Goal: Task Accomplishment & Management: Complete application form

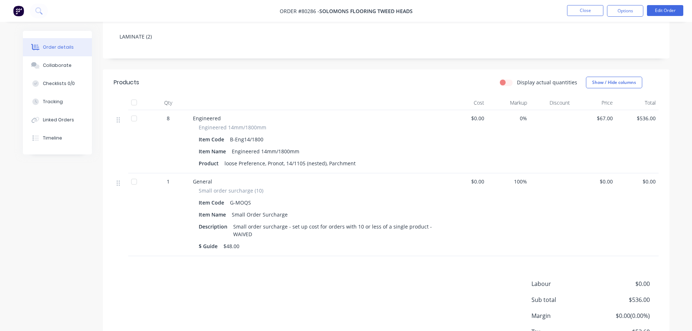
scroll to position [145, 0]
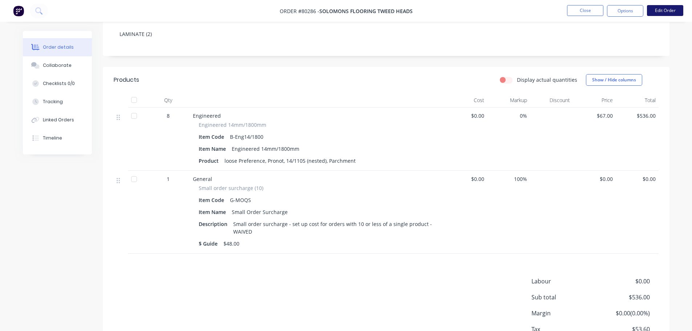
click at [659, 8] on button "Edit Order" at bounding box center [665, 10] width 36 height 11
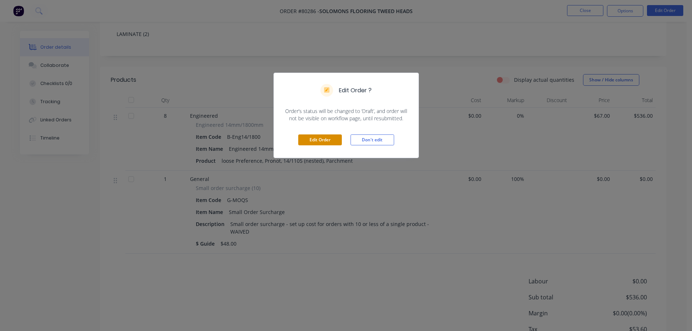
click at [335, 140] on button "Edit Order" at bounding box center [320, 139] width 44 height 11
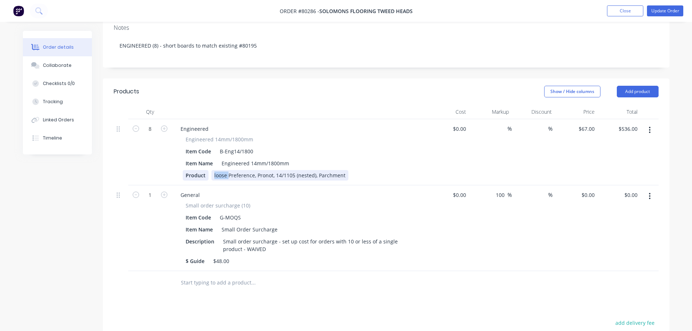
drag, startPoint x: 228, startPoint y: 164, endPoint x: 189, endPoint y: 168, distance: 39.4
click at [189, 170] on div "Product loose Preference, Pronot, 14/1105 (nested), Parchment" at bounding box center [298, 175] width 230 height 11
click at [189, 170] on div "Product" at bounding box center [196, 175] width 26 height 11
click at [216, 170] on div "LoosemPreference, Pronot, 14/1105 (nested), Parchment" at bounding box center [267, 175] width 141 height 11
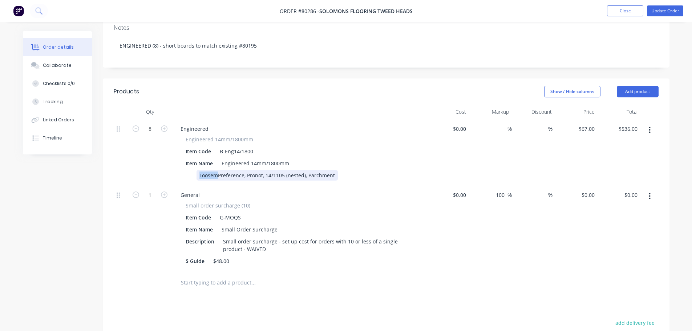
drag, startPoint x: 217, startPoint y: 165, endPoint x: 197, endPoint y: 165, distance: 20.4
click at [197, 170] on div "LoosemPreference, Pronot, 14/1105 (nested), Parchment" at bounding box center [267, 175] width 141 height 11
click at [253, 170] on div "Loose Preference, Pronot, 14/1105 (nested), Parchment" at bounding box center [266, 175] width 138 height 11
click at [672, 7] on button "Update Order" at bounding box center [665, 10] width 36 height 11
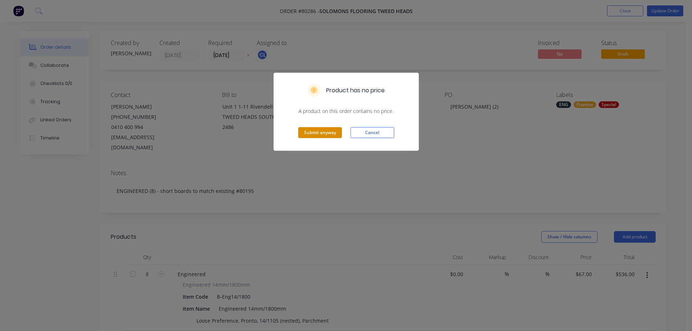
click at [314, 132] on button "Submit anyway" at bounding box center [320, 132] width 44 height 11
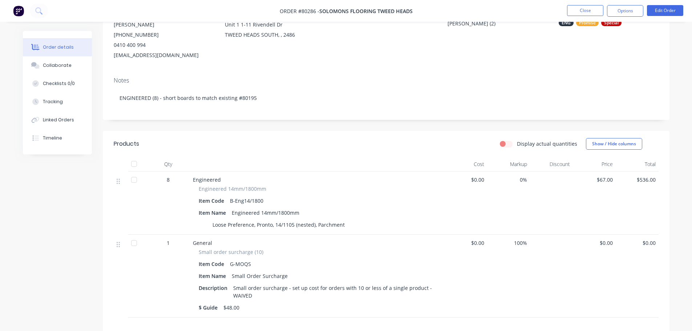
scroll to position [145, 0]
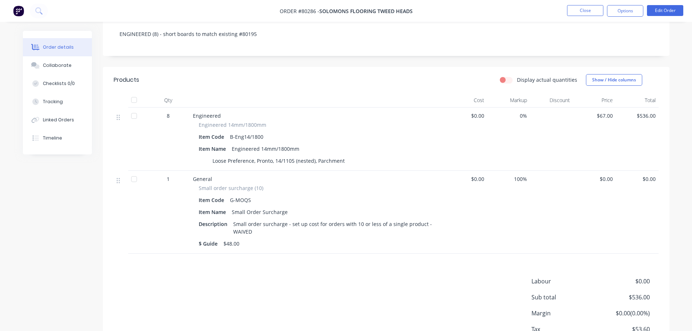
click at [607, 180] on span "$0.00" at bounding box center [594, 179] width 37 height 8
click at [661, 9] on button "Edit Order" at bounding box center [665, 10] width 36 height 11
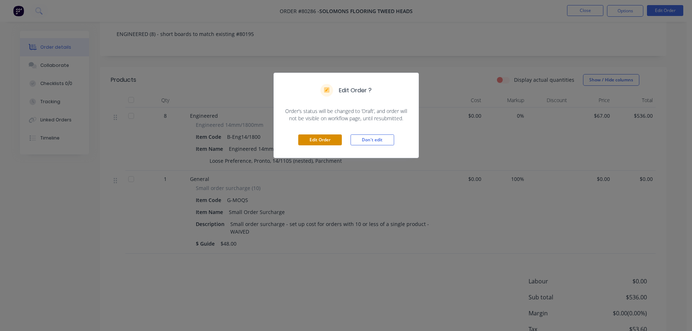
click at [322, 140] on button "Edit Order" at bounding box center [320, 139] width 44 height 11
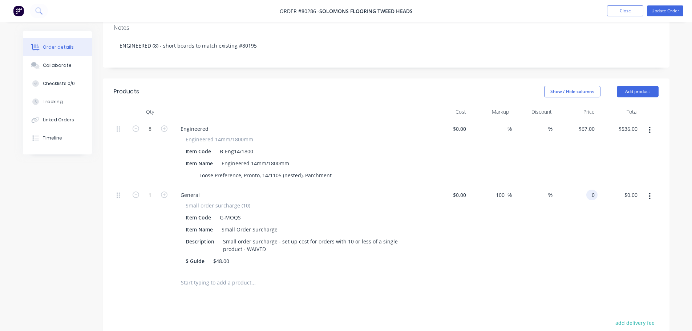
click at [589, 190] on div "0 0" at bounding box center [593, 195] width 8 height 11
type input "$48.00"
click at [534, 209] on div "%" at bounding box center [533, 228] width 43 height 86
click at [658, 11] on button "Update Order" at bounding box center [665, 10] width 36 height 11
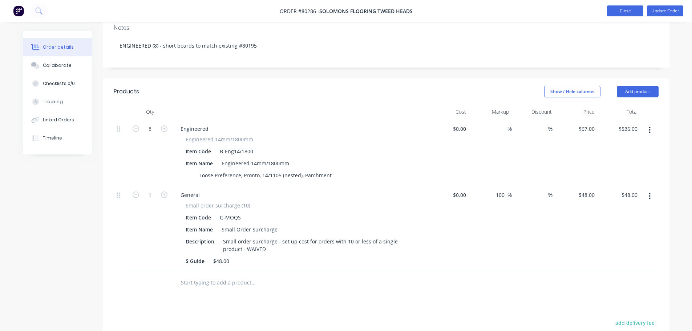
scroll to position [0, 0]
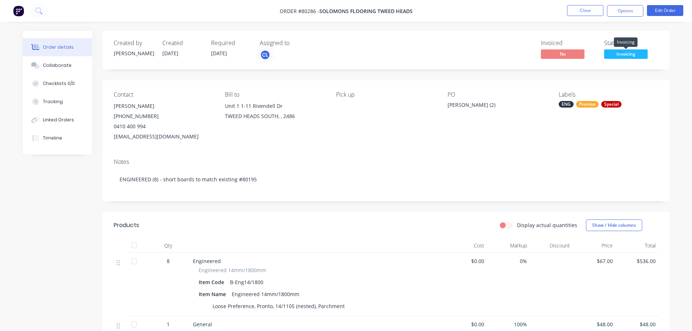
click at [630, 55] on span "Invoicing" at bounding box center [626, 53] width 44 height 9
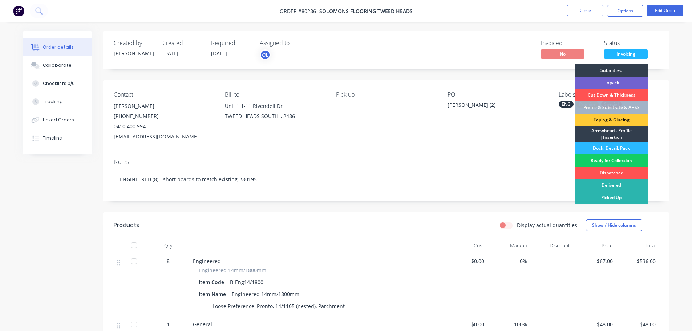
click at [625, 160] on div "Ready for Collection" at bounding box center [611, 160] width 73 height 12
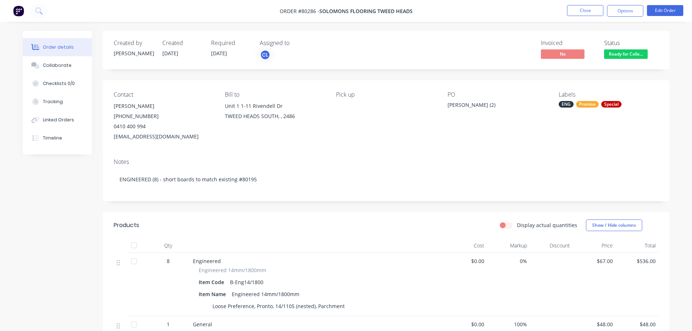
click at [636, 17] on nav "Order #80286 - Solomons Flooring Tweed Heads Close Options Edit Order" at bounding box center [346, 11] width 692 height 22
click at [635, 15] on button "Options" at bounding box center [625, 11] width 36 height 12
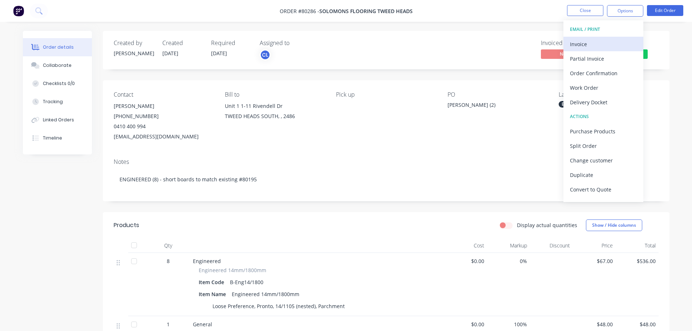
click at [591, 49] on div "Invoice" at bounding box center [603, 44] width 67 height 11
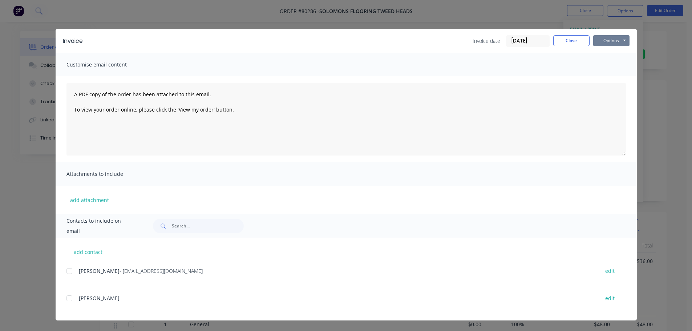
click at [605, 40] on button "Options" at bounding box center [611, 40] width 36 height 11
click at [603, 71] on button "Print" at bounding box center [616, 66] width 47 height 12
click at [566, 39] on button "Close" at bounding box center [572, 40] width 36 height 11
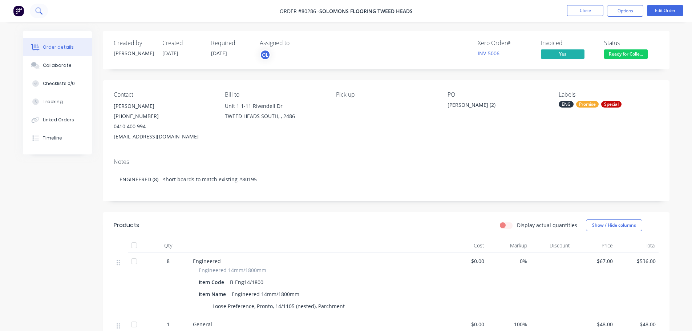
click at [36, 10] on icon at bounding box center [38, 10] width 7 height 7
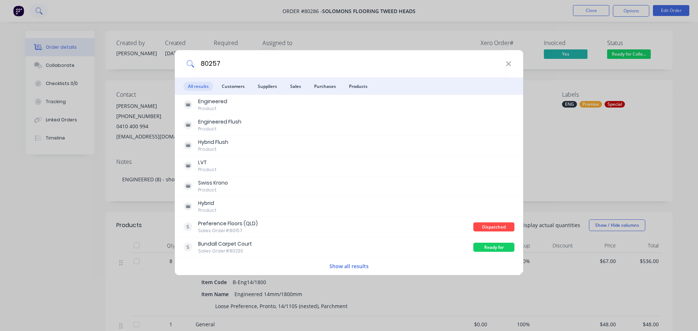
type input "80257"
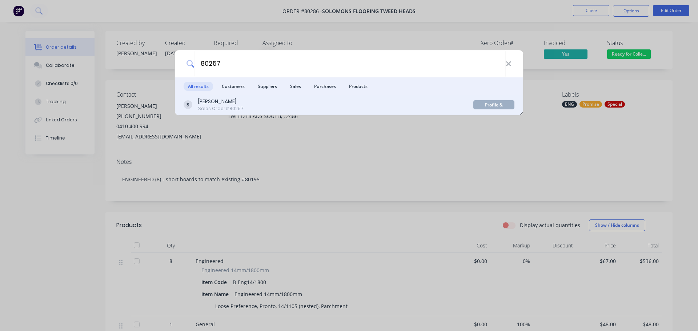
click at [216, 106] on div "Sales Order #80257" at bounding box center [220, 108] width 45 height 7
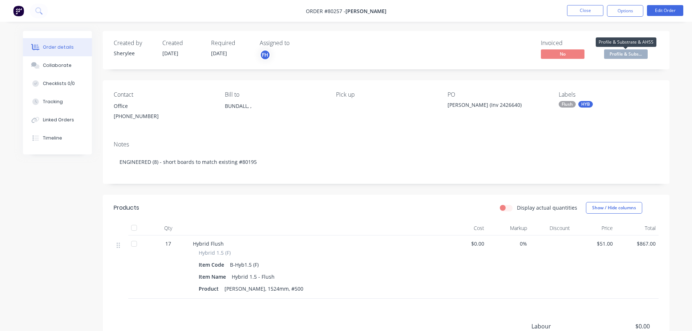
click at [624, 53] on span "Profile & Subs..." at bounding box center [626, 53] width 44 height 9
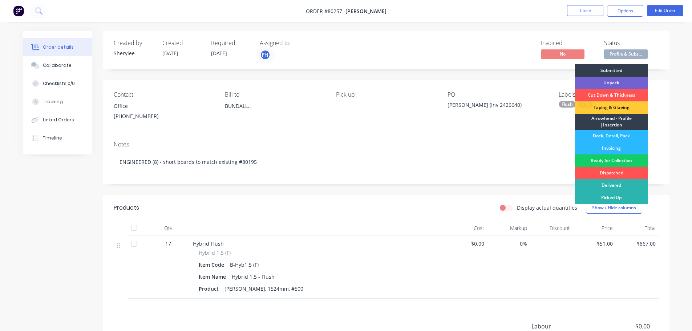
click at [612, 160] on div "Ready for Collection" at bounding box center [611, 160] width 73 height 12
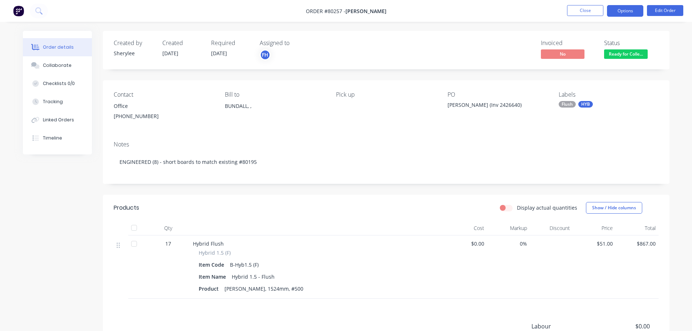
click at [635, 11] on button "Options" at bounding box center [625, 11] width 36 height 12
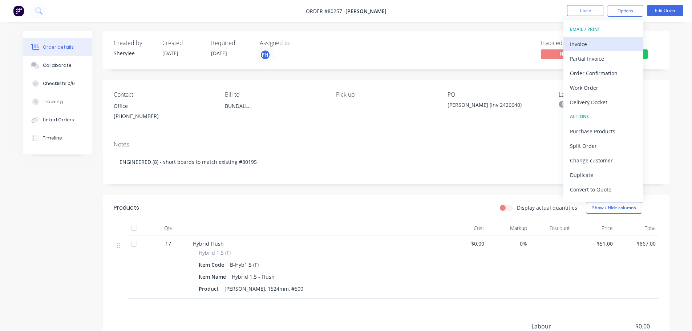
click at [584, 47] on div "Invoice" at bounding box center [603, 44] width 67 height 11
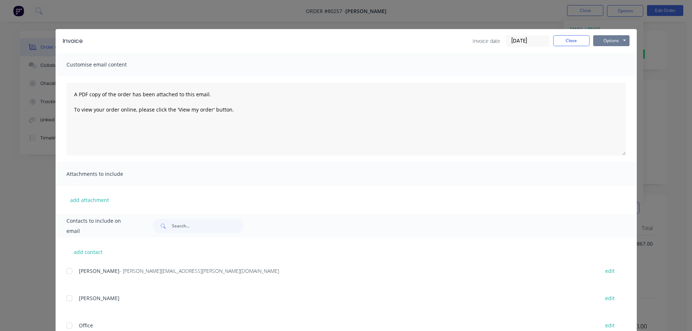
click at [598, 45] on button "Options" at bounding box center [611, 40] width 36 height 11
click at [601, 41] on button "Options" at bounding box center [611, 40] width 36 height 11
click at [602, 40] on button "Options" at bounding box center [611, 40] width 36 height 11
click at [602, 67] on button "Print" at bounding box center [616, 66] width 47 height 12
click at [558, 41] on button "Close" at bounding box center [572, 40] width 36 height 11
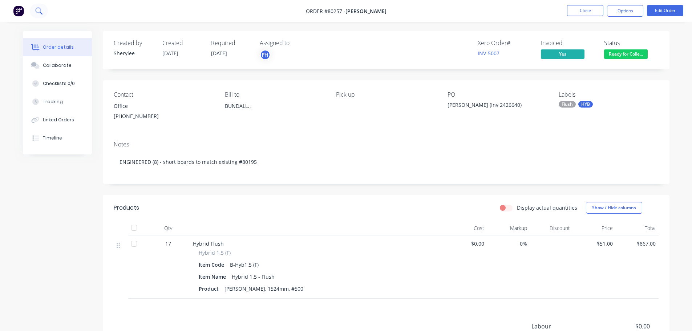
click at [37, 7] on button at bounding box center [39, 11] width 18 height 15
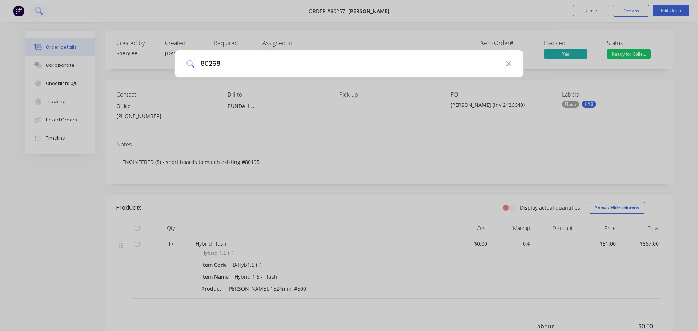
type input "80268"
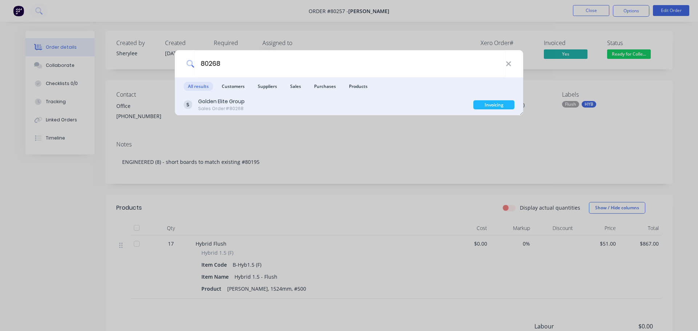
click at [237, 99] on div "Golden Elite Group" at bounding box center [221, 102] width 47 height 8
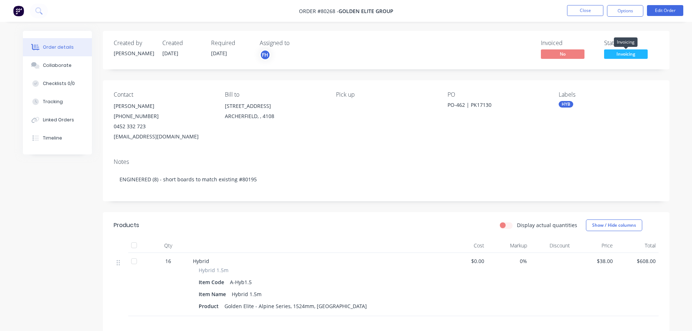
click at [619, 52] on span "Invoicing" at bounding box center [626, 53] width 44 height 9
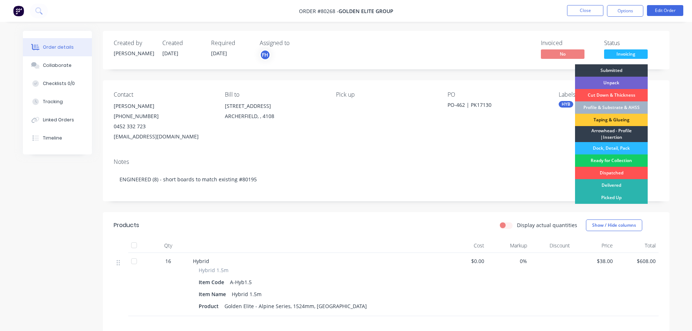
click at [605, 163] on div "Ready for Collection" at bounding box center [611, 160] width 73 height 12
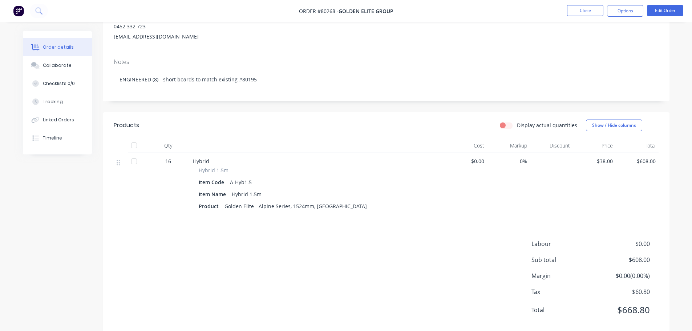
scroll to position [109, 0]
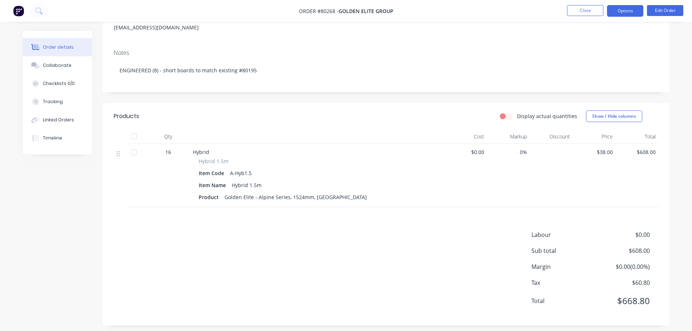
click at [625, 10] on button "Options" at bounding box center [625, 11] width 36 height 12
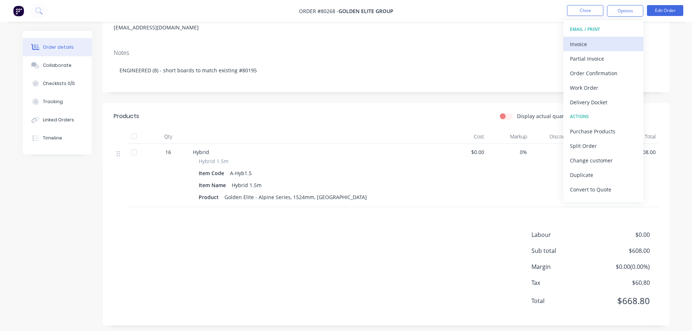
click at [582, 42] on div "Invoice" at bounding box center [603, 44] width 67 height 11
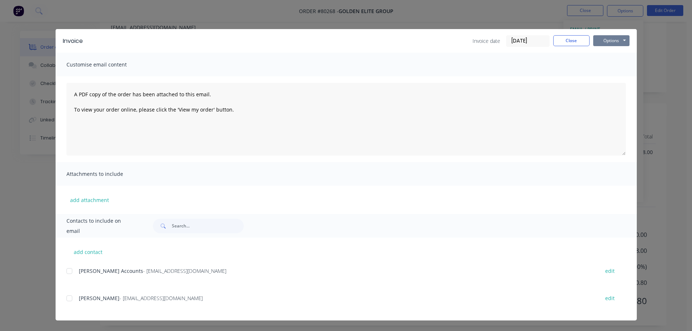
click at [601, 39] on button "Options" at bounding box center [611, 40] width 36 height 11
click at [599, 66] on button "Print" at bounding box center [616, 66] width 47 height 12
click at [573, 41] on button "Close" at bounding box center [572, 40] width 36 height 11
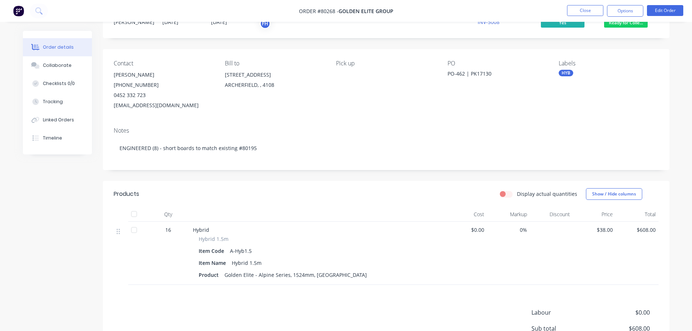
scroll to position [0, 0]
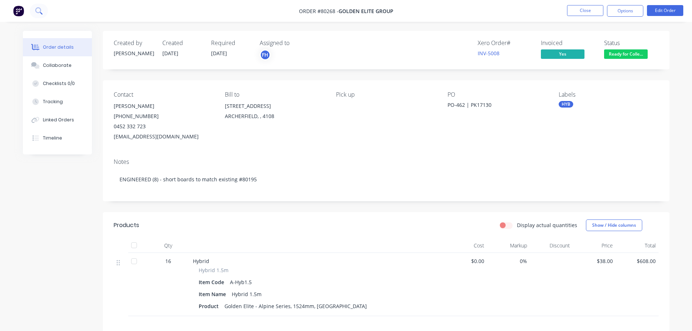
click at [37, 12] on icon at bounding box center [38, 10] width 6 height 6
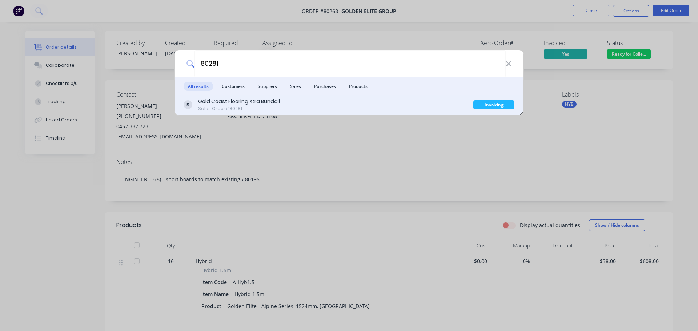
type input "80281"
click at [229, 103] on div "Gold Coast Flooring Xtra Bundall" at bounding box center [239, 102] width 82 height 8
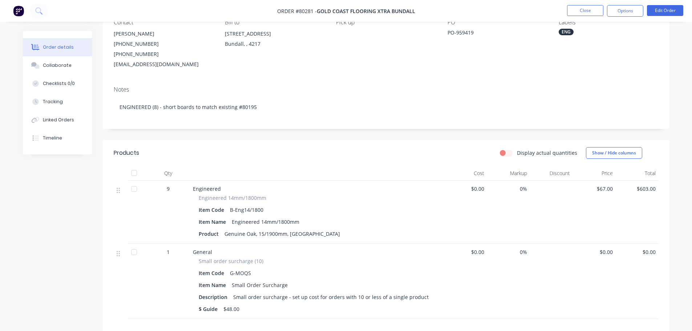
scroll to position [73, 0]
click at [171, 186] on div "9" at bounding box center [168, 189] width 38 height 8
click at [668, 7] on button "Edit Order" at bounding box center [665, 10] width 36 height 11
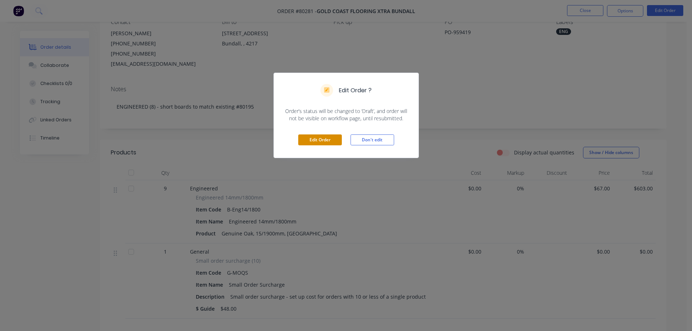
click at [325, 141] on button "Edit Order" at bounding box center [320, 139] width 44 height 11
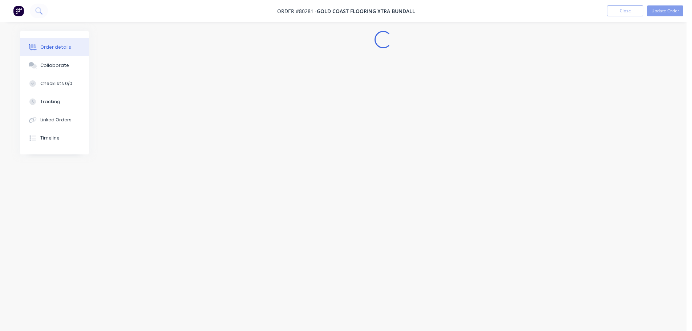
scroll to position [0, 0]
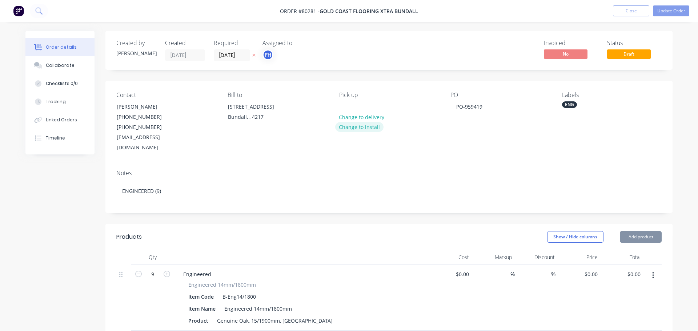
type input "$67.00"
type input "$603.00"
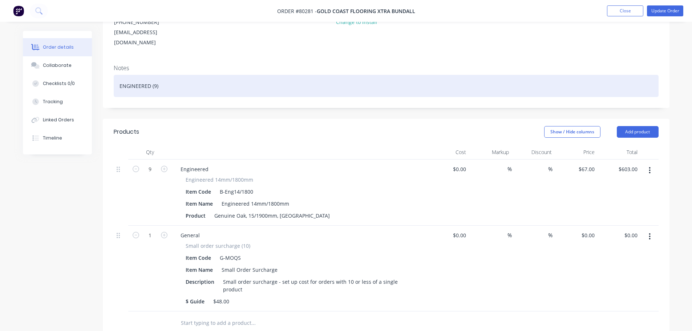
scroll to position [109, 0]
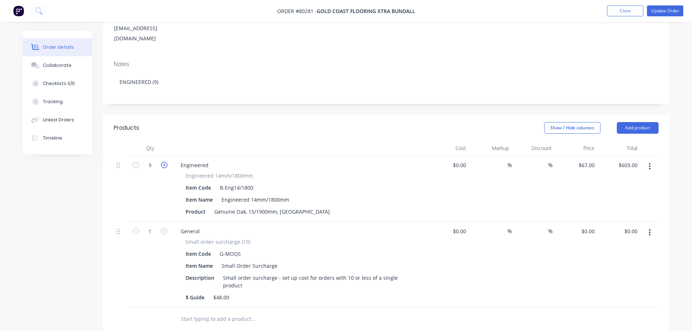
click at [163, 162] on icon "button" at bounding box center [164, 165] width 7 height 7
type input "10"
type input "$670.00"
click at [163, 162] on icon "button" at bounding box center [164, 165] width 7 height 7
type input "11"
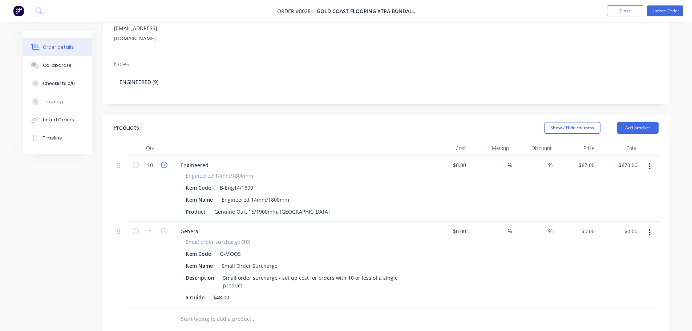
type input "$737.00"
click at [163, 162] on icon "button" at bounding box center [164, 165] width 7 height 7
type input "12"
type input "$804.00"
click at [650, 229] on icon "button" at bounding box center [650, 233] width 2 height 8
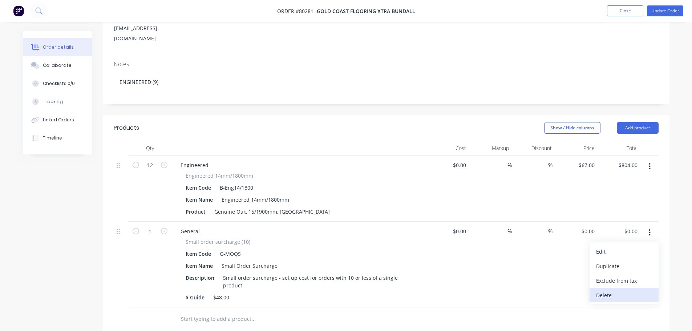
click at [604, 290] on div "Delete" at bounding box center [624, 295] width 56 height 11
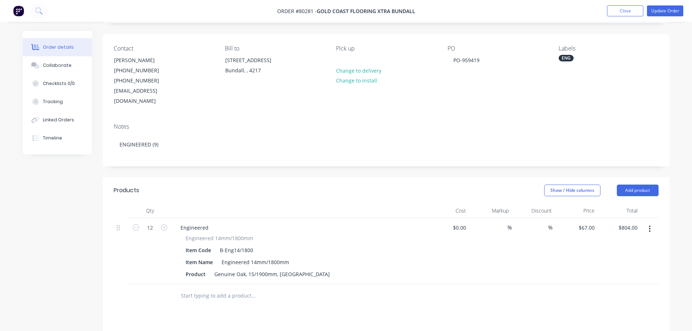
scroll to position [0, 0]
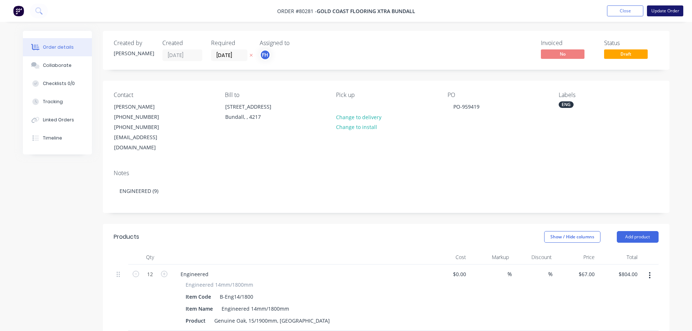
click at [663, 8] on button "Update Order" at bounding box center [665, 10] width 36 height 11
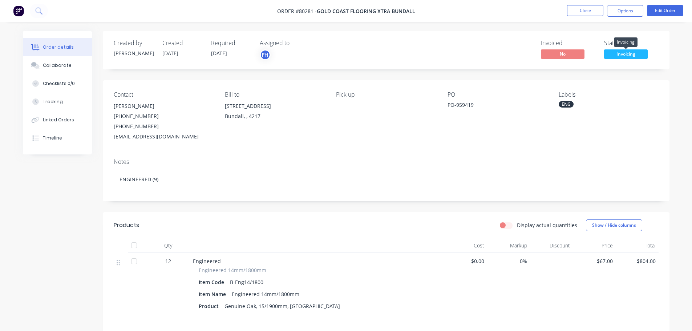
click at [625, 53] on span "Invoicing" at bounding box center [626, 53] width 44 height 9
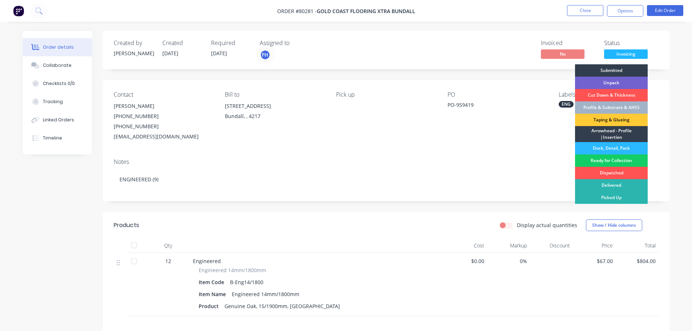
click at [609, 157] on div "Ready for Collection" at bounding box center [611, 160] width 73 height 12
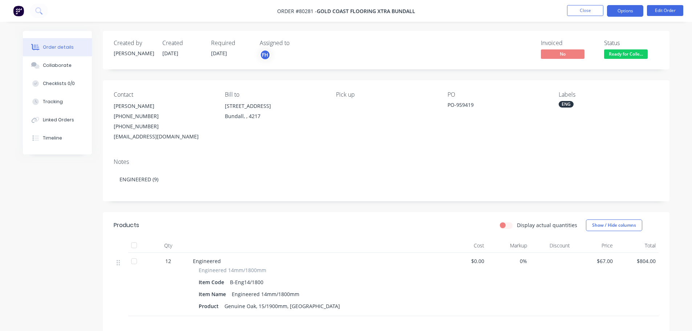
click at [631, 13] on button "Options" at bounding box center [625, 11] width 36 height 12
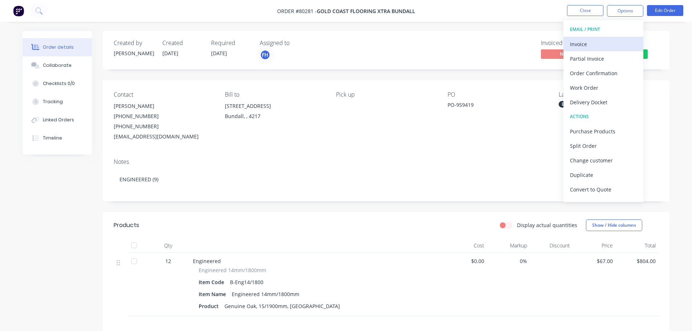
click at [576, 48] on div "Invoice" at bounding box center [603, 44] width 67 height 11
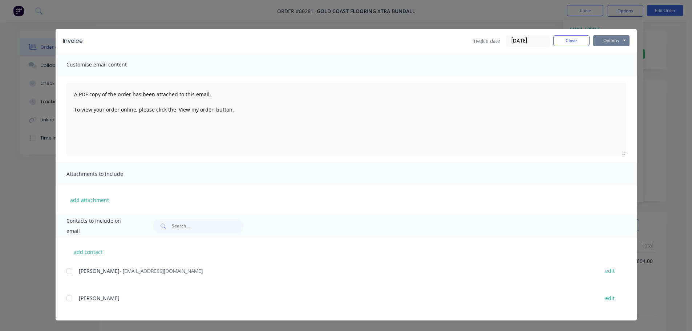
click at [613, 39] on button "Options" at bounding box center [611, 40] width 36 height 11
click at [607, 69] on button "Print" at bounding box center [616, 66] width 47 height 12
click at [577, 40] on button "Close" at bounding box center [572, 40] width 36 height 11
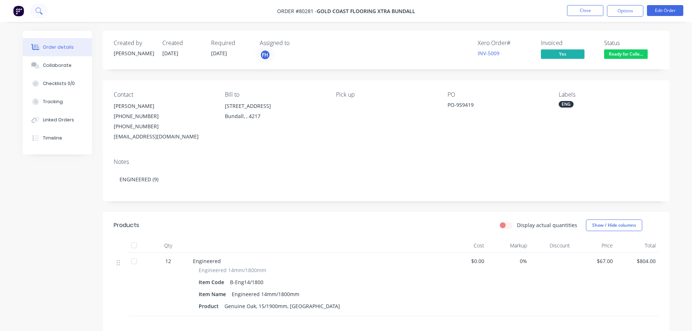
click at [33, 10] on button at bounding box center [39, 11] width 18 height 15
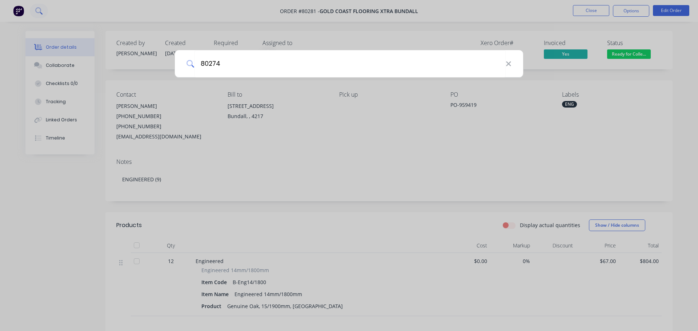
type input "80274"
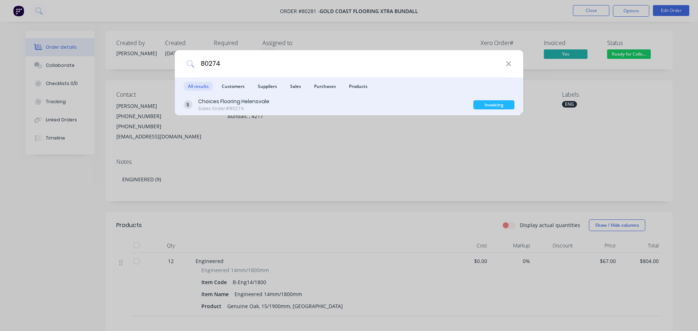
click at [232, 102] on div "Choices Flooring Helensvale" at bounding box center [233, 102] width 71 height 8
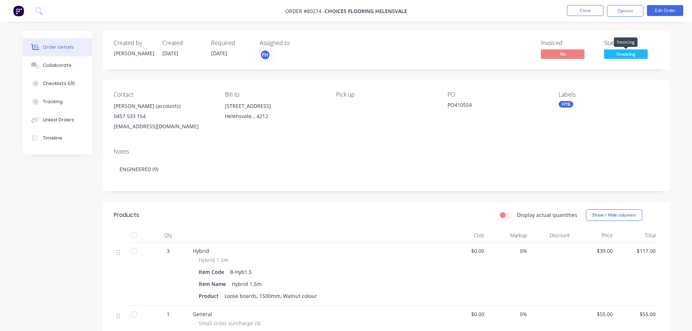
click at [627, 56] on span "Invoicing" at bounding box center [626, 53] width 44 height 9
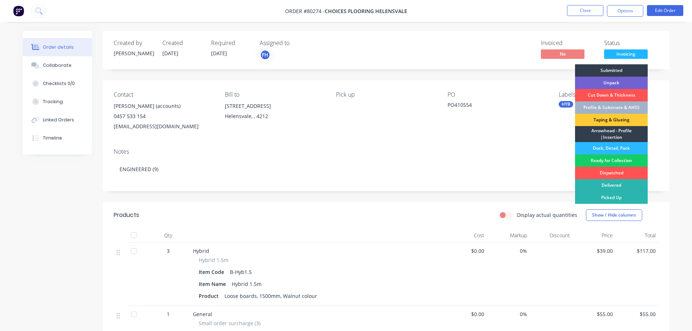
click at [607, 158] on div "Ready for Collection" at bounding box center [611, 160] width 73 height 12
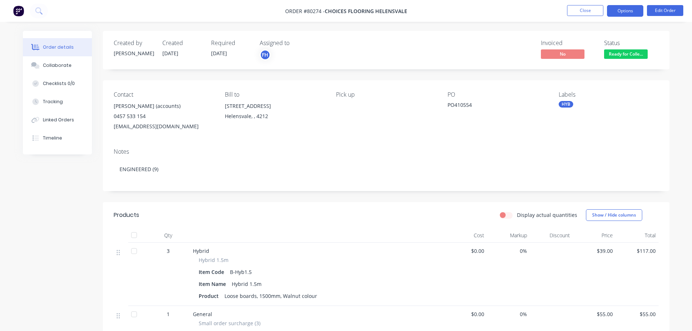
click at [632, 10] on button "Options" at bounding box center [625, 11] width 36 height 12
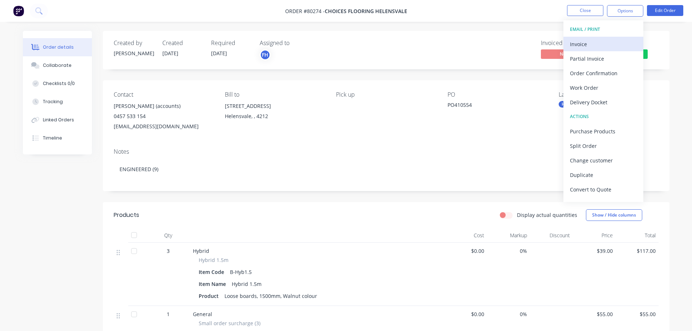
click at [588, 45] on div "Invoice" at bounding box center [603, 44] width 67 height 11
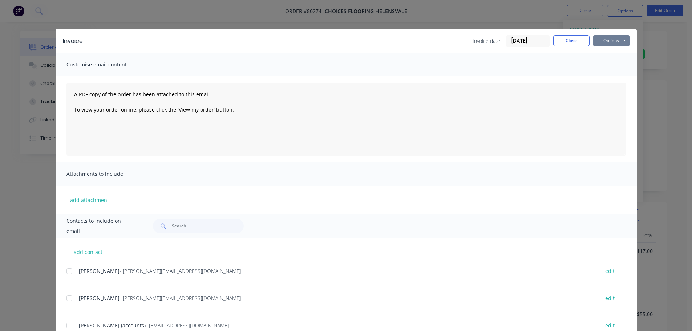
click at [605, 40] on button "Options" at bounding box center [611, 40] width 36 height 11
click at [603, 68] on button "Print" at bounding box center [616, 66] width 47 height 12
click at [570, 42] on button "Close" at bounding box center [572, 40] width 36 height 11
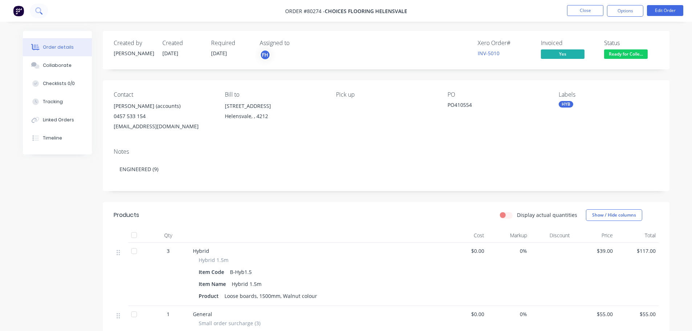
click at [38, 11] on icon at bounding box center [38, 10] width 7 height 7
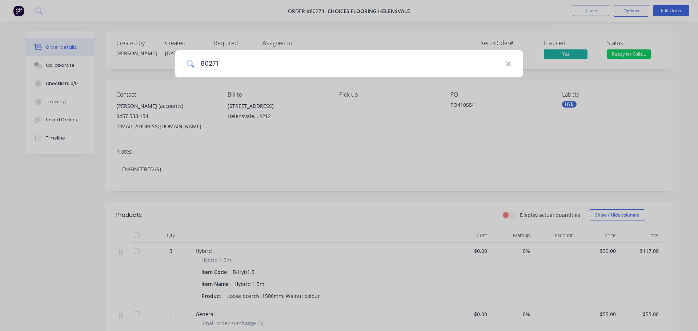
type input "80271"
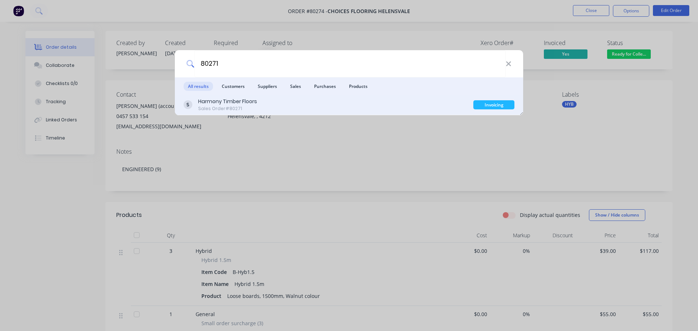
click at [229, 97] on div "Harmony Timber Floors Sales Order #80271 Invoicing" at bounding box center [349, 105] width 348 height 20
click at [230, 101] on div "Harmony Timber Floors" at bounding box center [227, 102] width 59 height 8
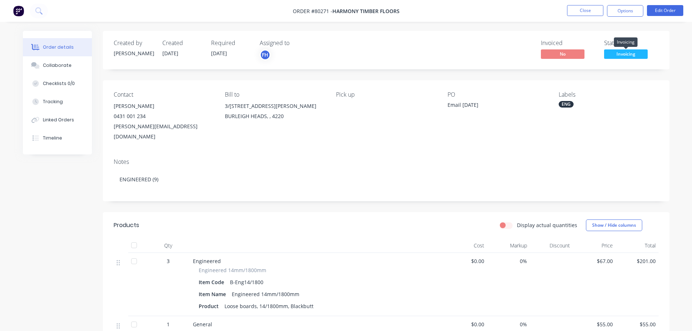
click at [620, 54] on span "Invoicing" at bounding box center [626, 53] width 44 height 9
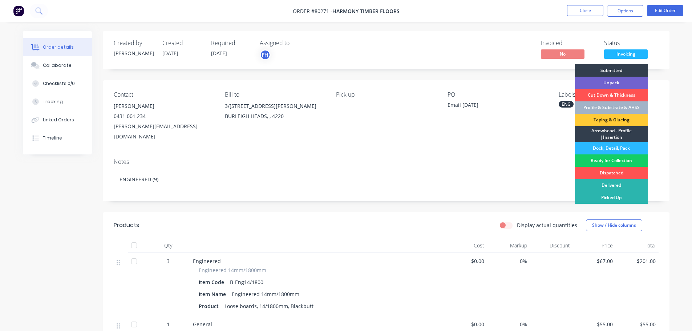
click at [608, 161] on div "Ready for Collection" at bounding box center [611, 160] width 73 height 12
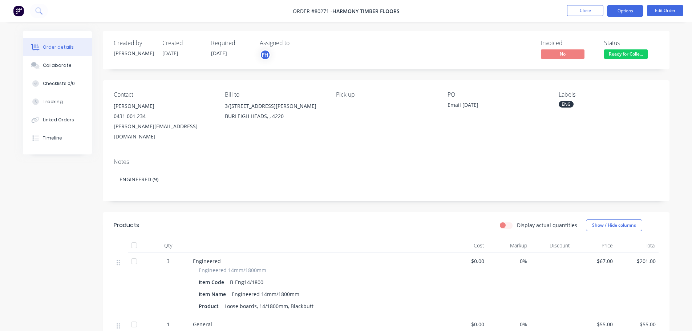
click at [626, 9] on button "Options" at bounding box center [625, 11] width 36 height 12
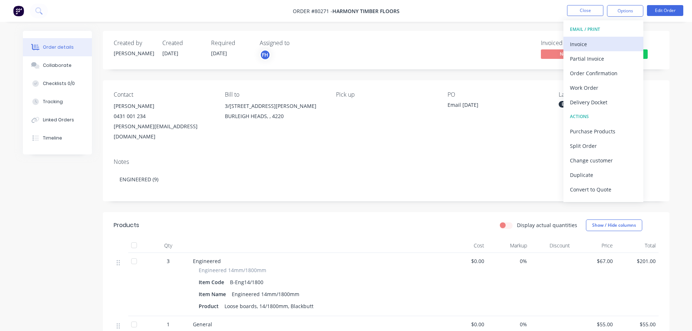
click at [587, 44] on div "Invoice" at bounding box center [603, 44] width 67 height 11
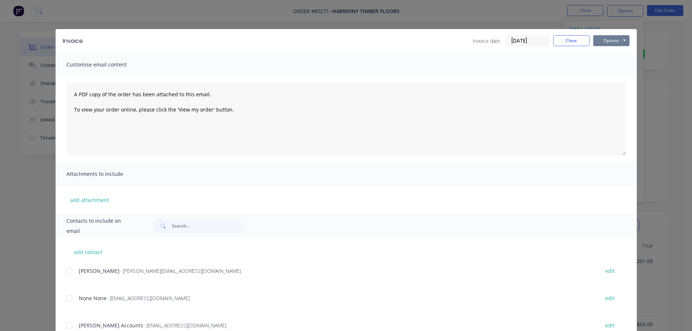
click at [608, 38] on button "Options" at bounding box center [611, 40] width 36 height 11
click at [601, 68] on button "Print" at bounding box center [616, 66] width 47 height 12
click at [567, 41] on button "Close" at bounding box center [572, 40] width 36 height 11
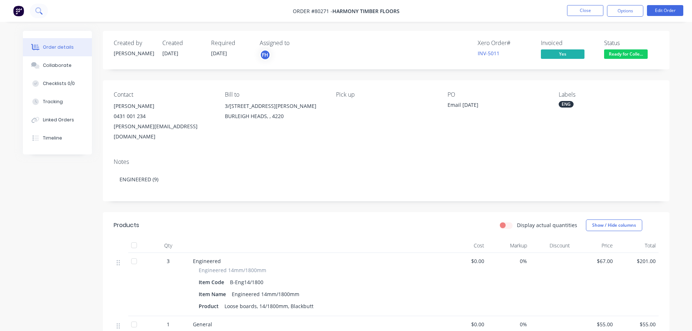
click at [40, 10] on icon at bounding box center [38, 10] width 7 height 7
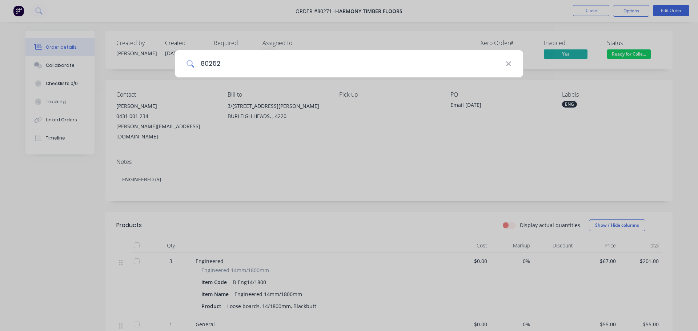
type input "80252"
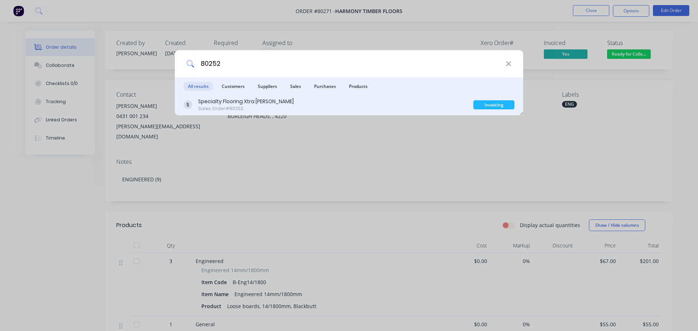
click at [234, 108] on div "Sales Order #80252" at bounding box center [246, 108] width 96 height 7
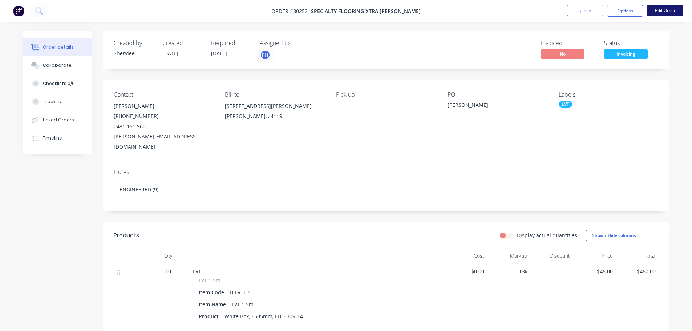
click at [664, 14] on button "Edit Order" at bounding box center [665, 10] width 36 height 11
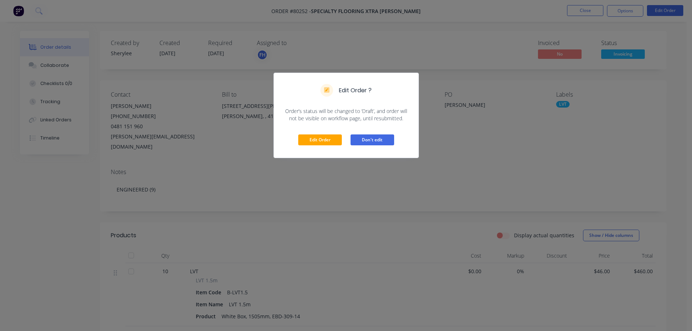
click at [377, 144] on button "Don't edit" at bounding box center [373, 139] width 44 height 11
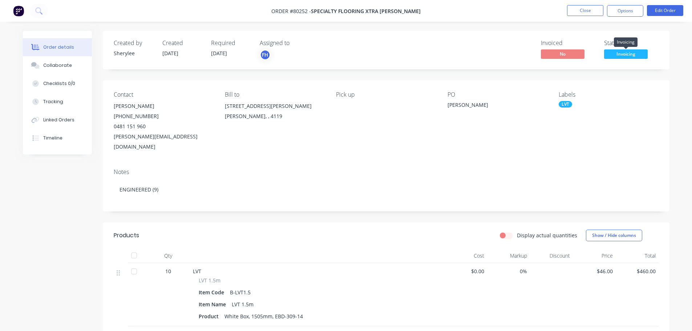
click at [617, 56] on span "Invoicing" at bounding box center [626, 53] width 44 height 9
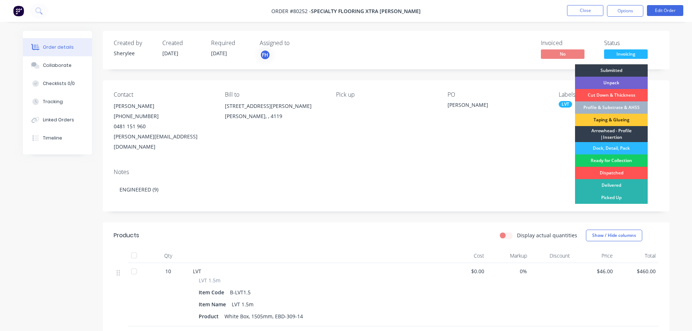
click at [609, 160] on div "Ready for Collection" at bounding box center [611, 160] width 73 height 12
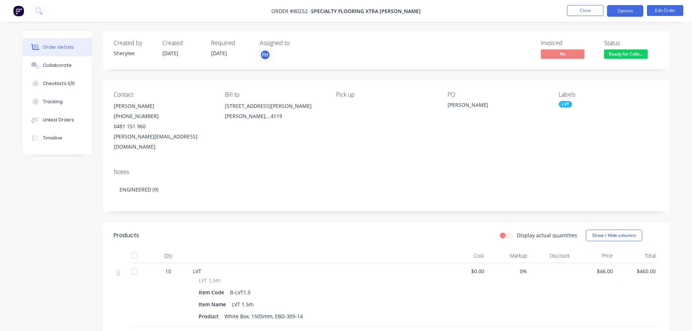
click at [624, 10] on button "Options" at bounding box center [625, 11] width 36 height 12
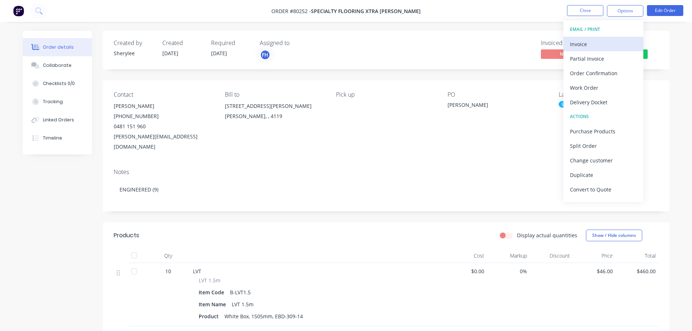
click at [581, 43] on div "Invoice" at bounding box center [603, 44] width 67 height 11
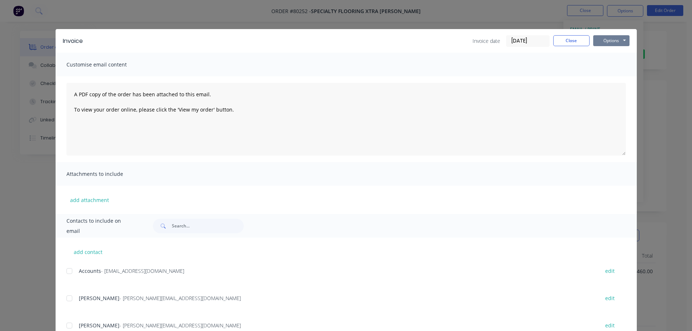
click at [600, 41] on button "Options" at bounding box center [611, 40] width 36 height 11
click at [599, 71] on button "Print" at bounding box center [616, 66] width 47 height 12
click at [564, 40] on button "Close" at bounding box center [572, 40] width 36 height 11
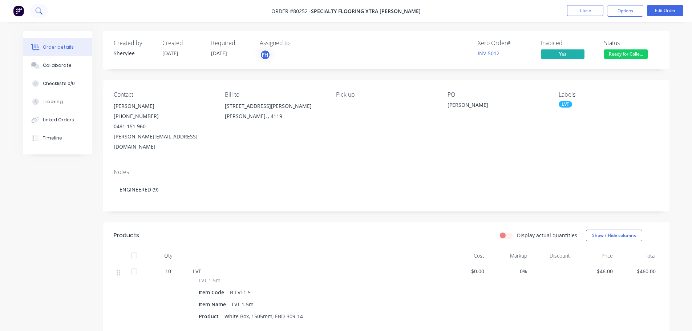
click at [34, 8] on button at bounding box center [39, 11] width 18 height 15
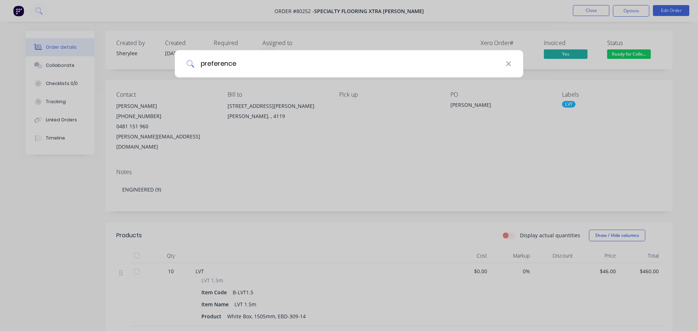
type input "preference"
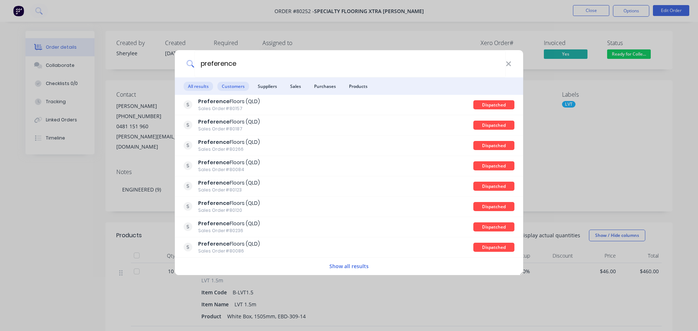
click at [233, 90] on span "Customers" at bounding box center [233, 86] width 32 height 9
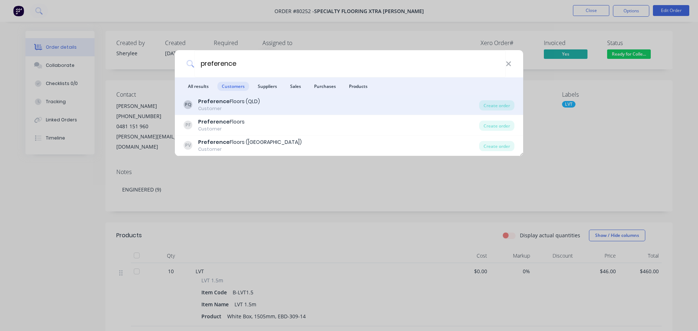
click at [233, 106] on div "Customer" at bounding box center [229, 108] width 62 height 7
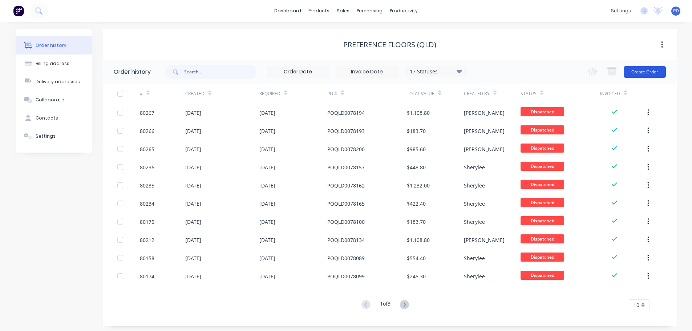
click at [644, 73] on button "Create Order" at bounding box center [645, 72] width 42 height 12
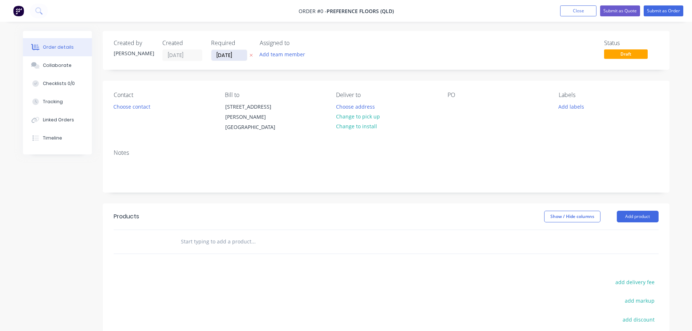
click at [245, 57] on input "[DATE]" at bounding box center [230, 55] width 36 height 11
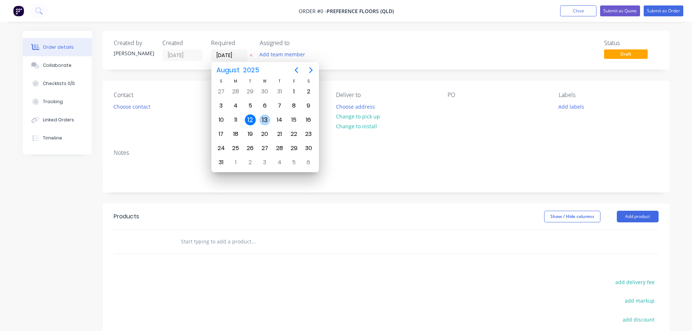
click at [267, 121] on div "13" at bounding box center [264, 119] width 11 height 11
type input "[DATE]"
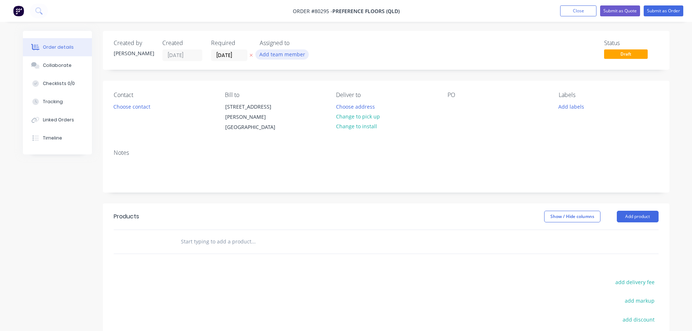
click at [285, 56] on button "Add team member" at bounding box center [281, 54] width 53 height 10
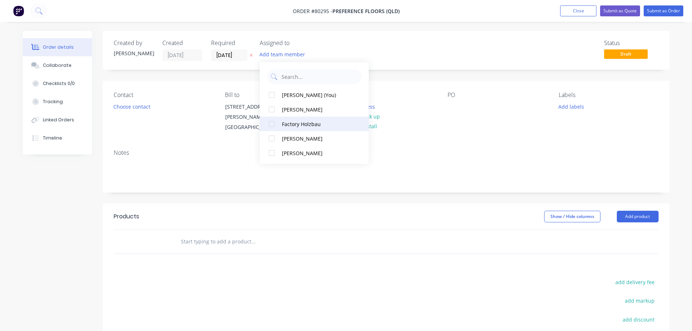
click at [271, 125] on div at bounding box center [272, 124] width 15 height 15
click at [144, 107] on button "Choose contact" at bounding box center [131, 106] width 45 height 10
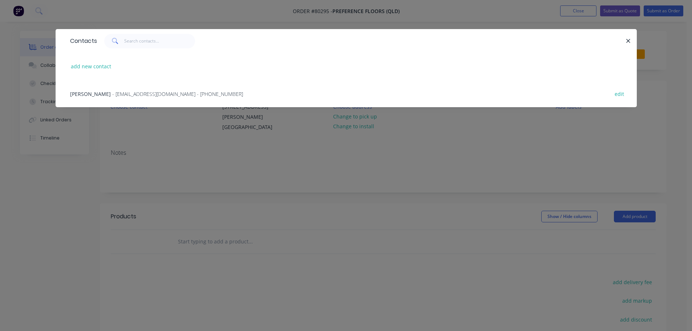
click at [84, 92] on span "[PERSON_NAME]" at bounding box center [90, 93] width 41 height 7
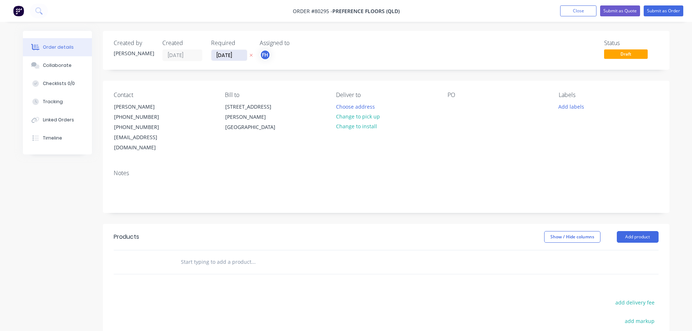
click at [237, 53] on input "[DATE]" at bounding box center [230, 55] width 36 height 11
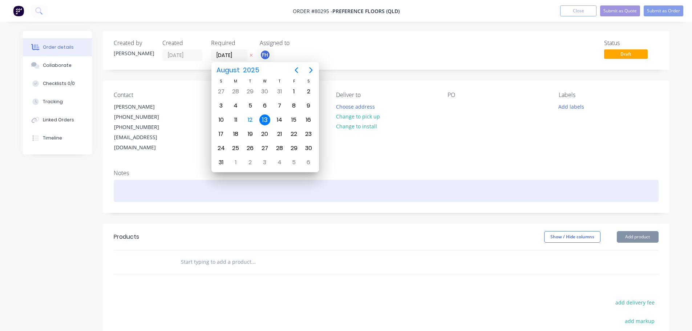
click at [149, 180] on div at bounding box center [386, 191] width 545 height 22
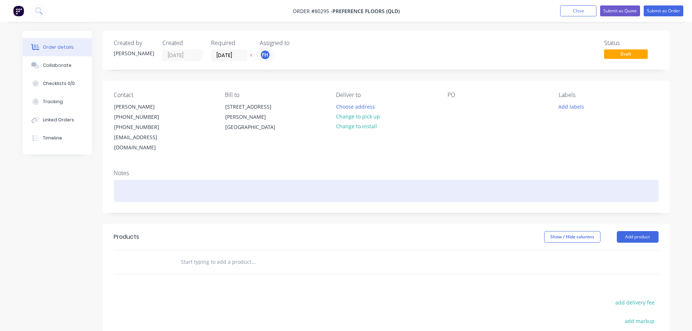
click at [149, 180] on div at bounding box center [386, 191] width 545 height 22
click at [156, 180] on div "ENGINEERED (9)" at bounding box center [386, 191] width 545 height 22
drag, startPoint x: 160, startPoint y: 180, endPoint x: 99, endPoint y: 174, distance: 61.0
click at [99, 174] on div "Created by [PERSON_NAME] Created [DATE] Required [DATE] Assigned to FH Status D…" at bounding box center [346, 245] width 647 height 429
copy div "ENGINEERED (9)"
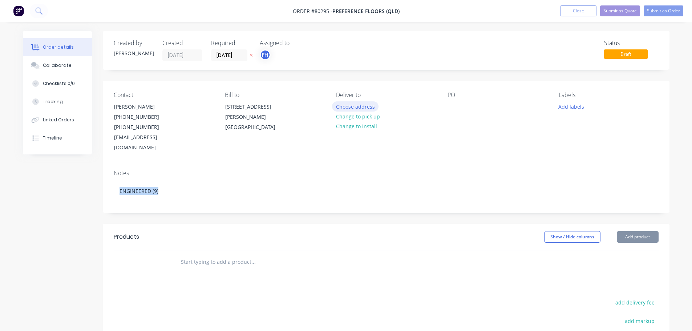
click at [352, 105] on button "Choose address" at bounding box center [355, 106] width 47 height 10
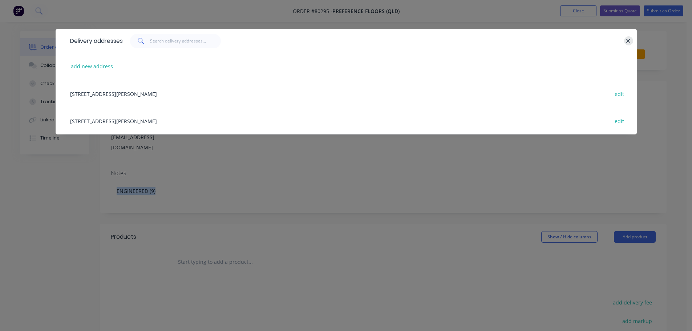
click at [628, 39] on icon "button" at bounding box center [628, 41] width 5 height 7
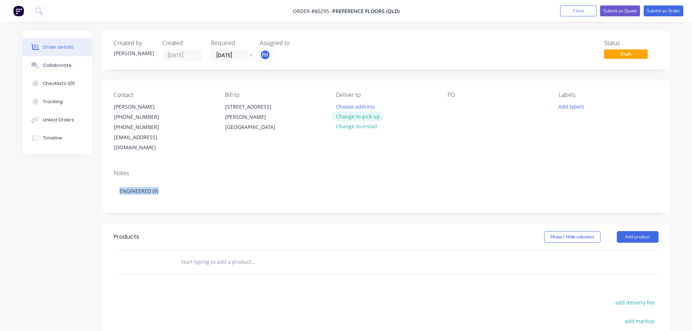
click at [352, 116] on button "Change to pick up" at bounding box center [358, 117] width 52 height 10
click at [455, 109] on div at bounding box center [454, 106] width 12 height 11
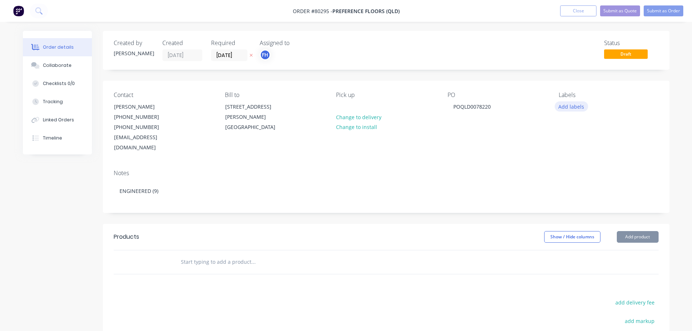
click at [581, 108] on button "Add labels" at bounding box center [571, 106] width 33 height 10
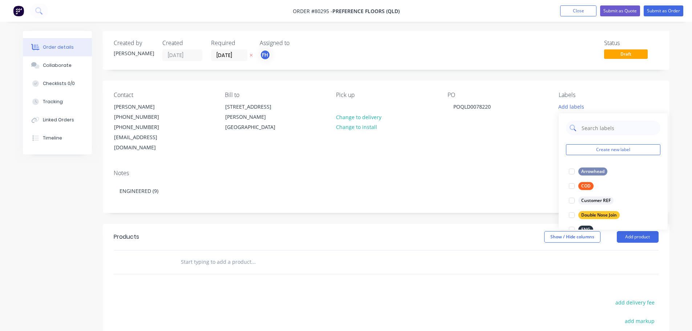
click at [593, 128] on input "text" at bounding box center [619, 128] width 76 height 15
type input "eng"
click at [572, 173] on div at bounding box center [572, 171] width 15 height 15
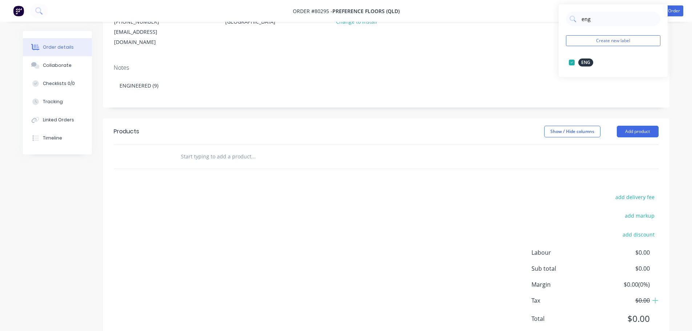
scroll to position [109, 0]
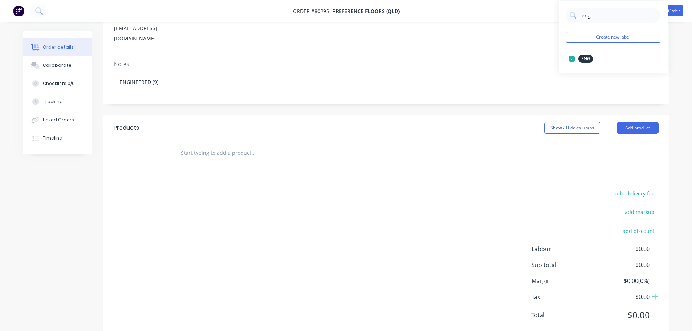
click at [206, 146] on input "text" at bounding box center [253, 153] width 145 height 15
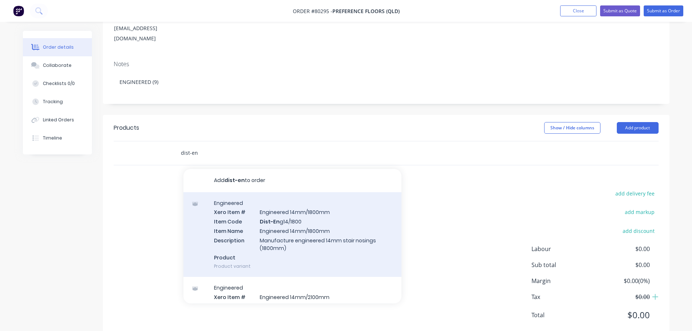
type input "dist-en"
click at [221, 198] on div "Engineered Xero Item # Engineered 14mm/1800mm Item Code Dist-En g14/1800 Item N…" at bounding box center [293, 234] width 218 height 85
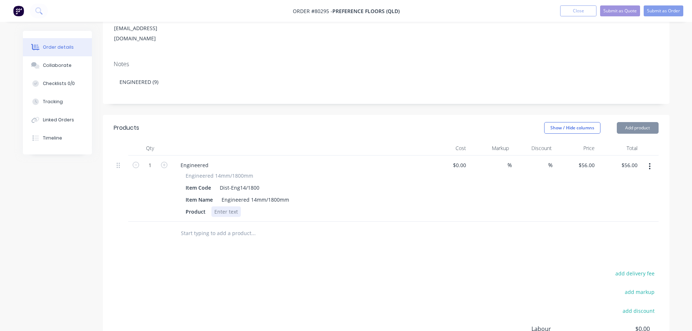
click at [229, 206] on div at bounding box center [226, 211] width 29 height 11
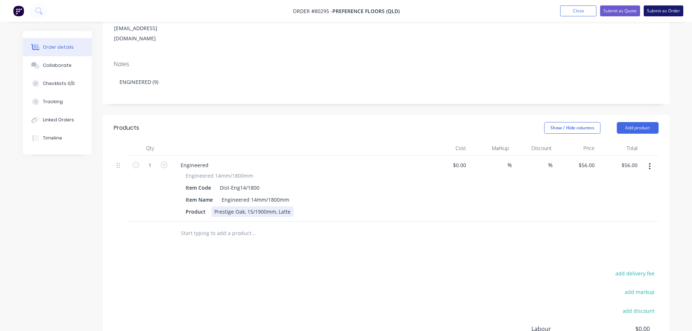
scroll to position [0, 0]
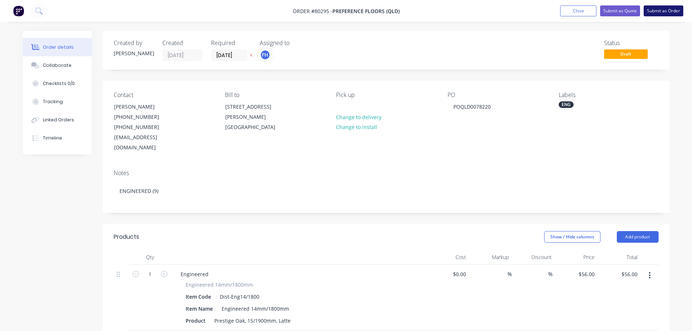
click at [658, 12] on button "Submit as Order" at bounding box center [664, 10] width 40 height 11
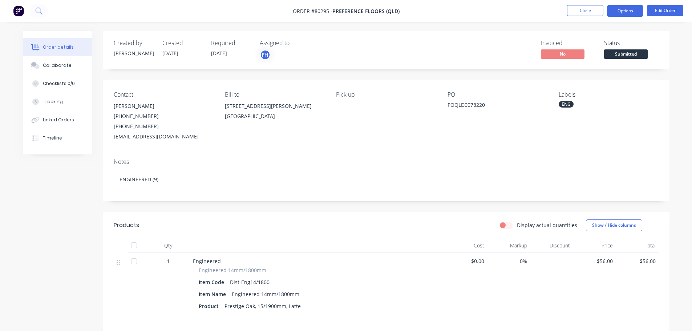
click at [635, 11] on button "Options" at bounding box center [625, 11] width 36 height 12
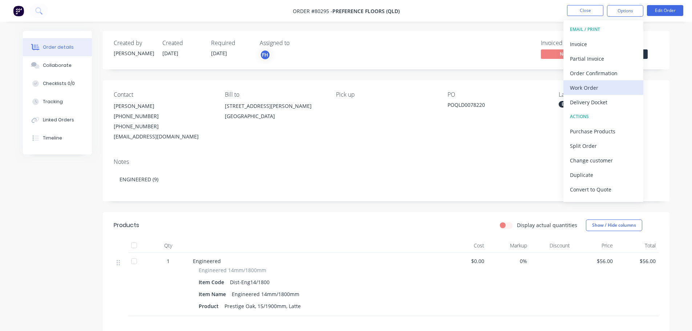
click at [581, 89] on div "Work Order" at bounding box center [603, 88] width 67 height 11
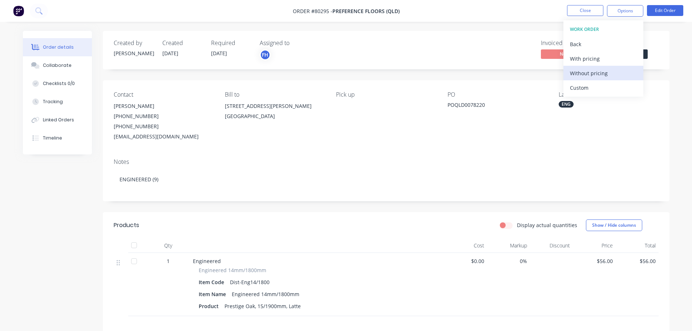
click at [582, 74] on div "Without pricing" at bounding box center [603, 73] width 67 height 11
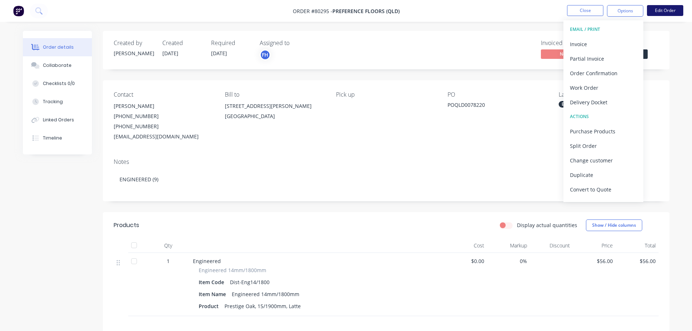
click at [662, 13] on button "Edit Order" at bounding box center [665, 10] width 36 height 11
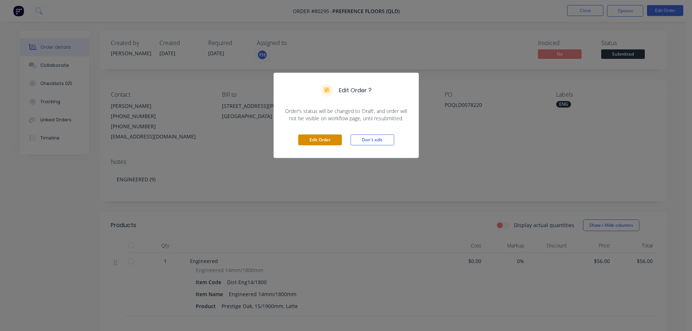
click at [321, 136] on button "Edit Order" at bounding box center [320, 139] width 44 height 11
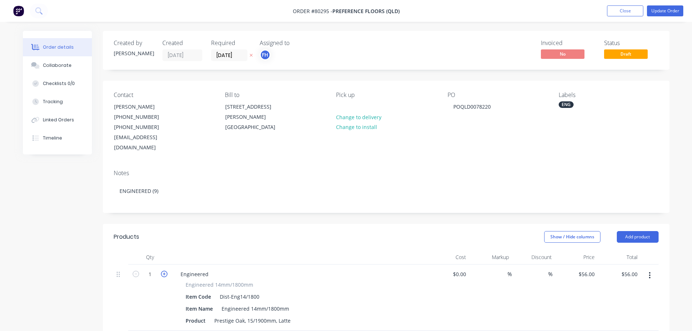
click at [165, 271] on icon "button" at bounding box center [164, 274] width 7 height 7
type input "2"
type input "$112.00"
click at [165, 271] on icon "button" at bounding box center [164, 274] width 7 height 7
type input "3"
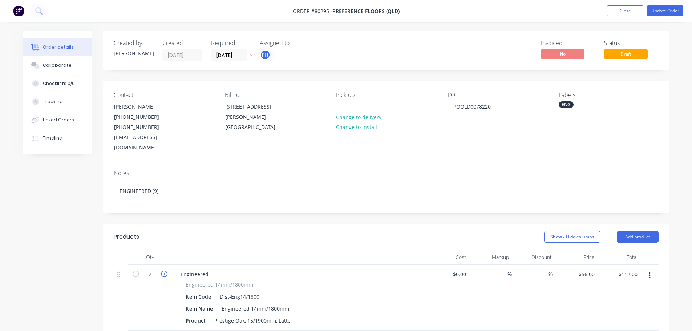
type input "$168.00"
click at [165, 271] on icon "button" at bounding box center [164, 274] width 7 height 7
type input "4"
type input "$224.00"
click at [165, 271] on icon "button" at bounding box center [164, 274] width 7 height 7
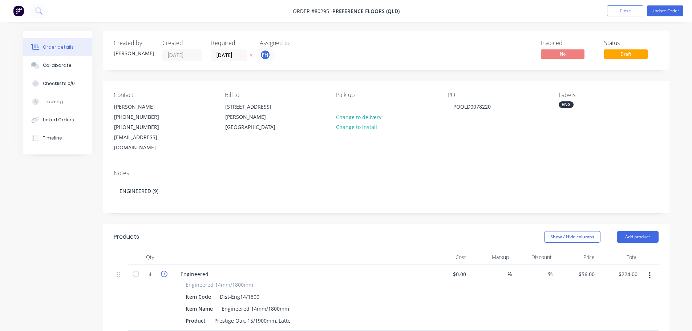
type input "5"
type input "$280.00"
click at [165, 271] on icon "button" at bounding box center [164, 274] width 7 height 7
type input "6"
type input "$336.00"
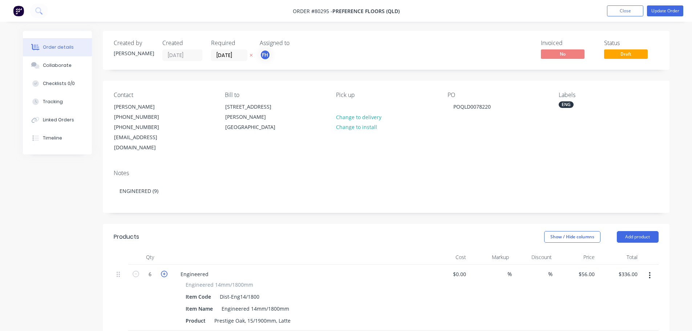
click at [165, 271] on icon "button" at bounding box center [164, 274] width 7 height 7
type input "7"
type input "$392.00"
click at [165, 271] on icon "button" at bounding box center [164, 274] width 7 height 7
type input "8"
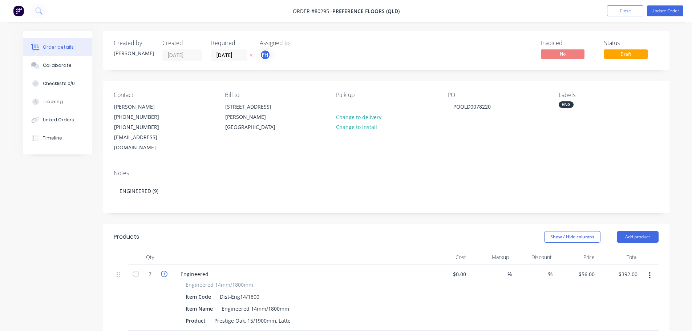
type input "$448.00"
click at [165, 271] on icon "button" at bounding box center [164, 274] width 7 height 7
type input "9"
type input "$504.00"
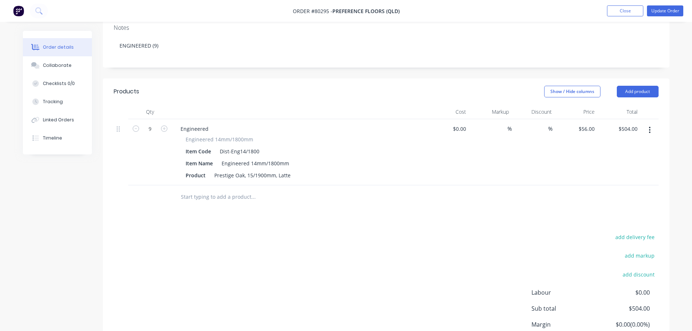
click at [194, 190] on input "text" at bounding box center [253, 197] width 145 height 15
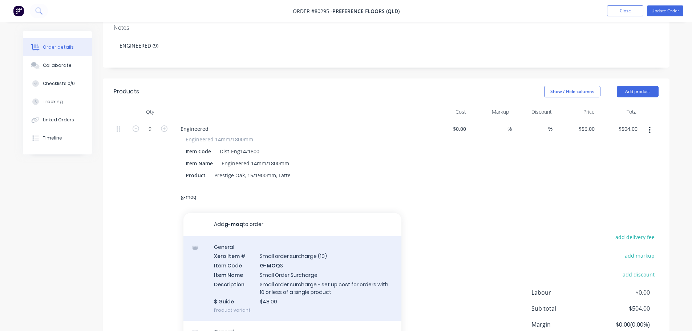
type input "g-moq"
click at [268, 258] on div "General Xero Item # Small order surcharge (10) Item Code G-MOQ S Item Name Smal…" at bounding box center [293, 278] width 218 height 85
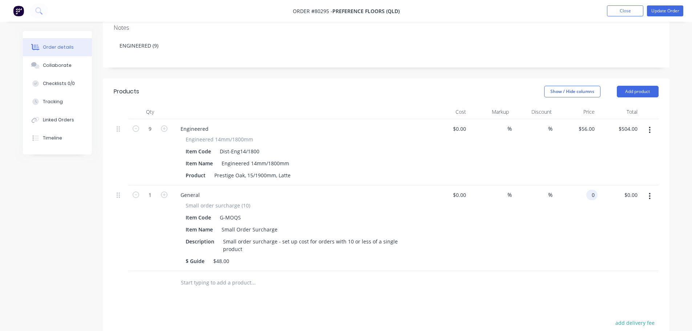
click at [588, 190] on div "0 0" at bounding box center [592, 195] width 11 height 11
type input "$48.00"
click at [668, 10] on button "Update Order" at bounding box center [665, 10] width 36 height 11
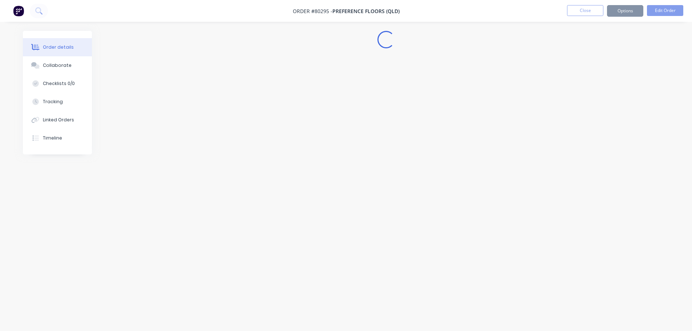
scroll to position [0, 0]
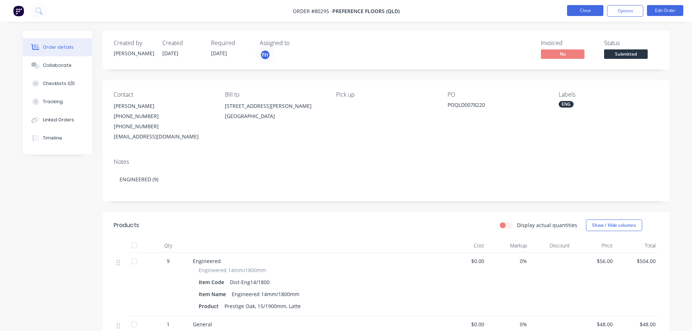
click at [579, 9] on button "Close" at bounding box center [585, 10] width 36 height 11
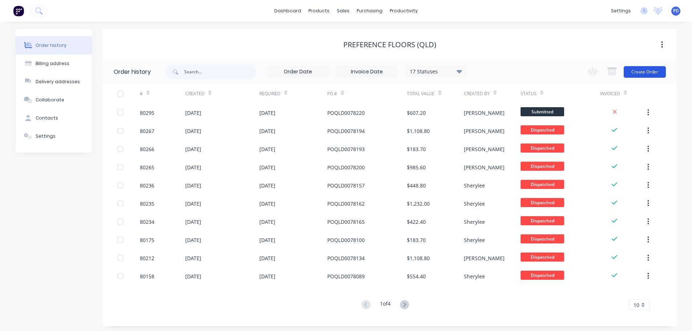
click at [650, 71] on button "Create Order" at bounding box center [645, 72] width 42 height 12
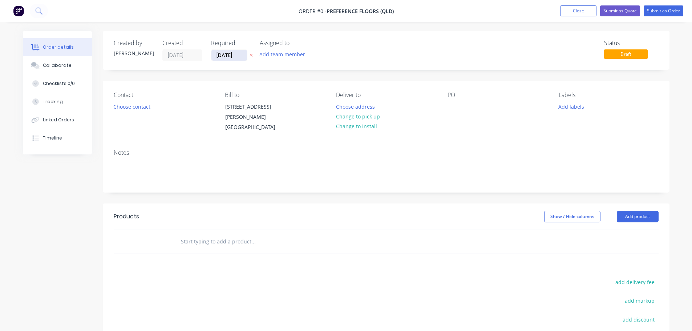
click at [235, 55] on input "[DATE]" at bounding box center [230, 55] width 36 height 11
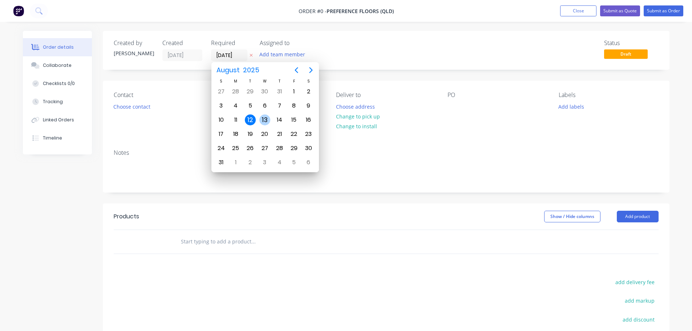
click at [265, 123] on div "13" at bounding box center [264, 119] width 11 height 11
type input "[DATE]"
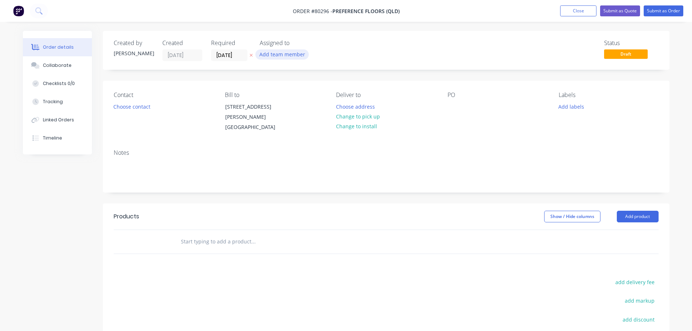
click at [287, 57] on button "Add team member" at bounding box center [281, 54] width 53 height 10
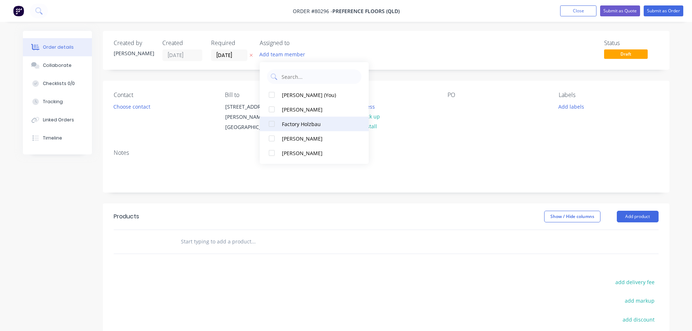
click at [274, 124] on div at bounding box center [272, 124] width 15 height 15
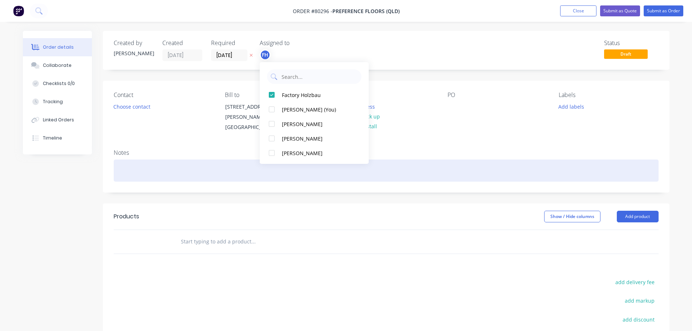
click at [143, 166] on div at bounding box center [386, 171] width 545 height 22
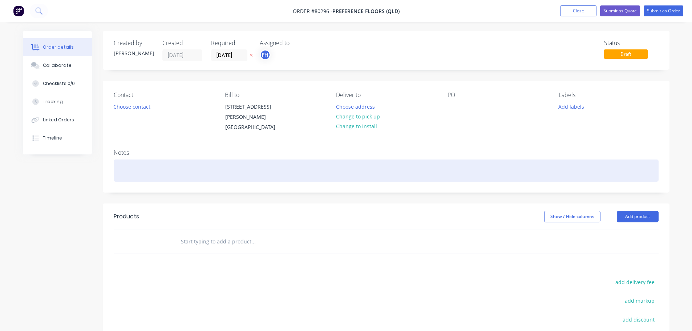
paste div
click at [155, 163] on div "ENGINEERED (9)" at bounding box center [386, 171] width 545 height 22
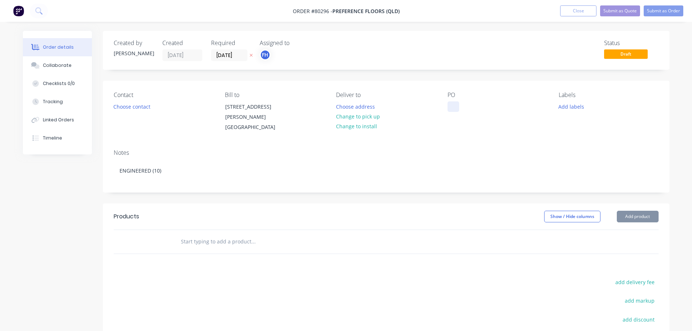
click at [452, 104] on div at bounding box center [454, 106] width 12 height 11
click at [573, 108] on button "Add labels" at bounding box center [571, 106] width 33 height 10
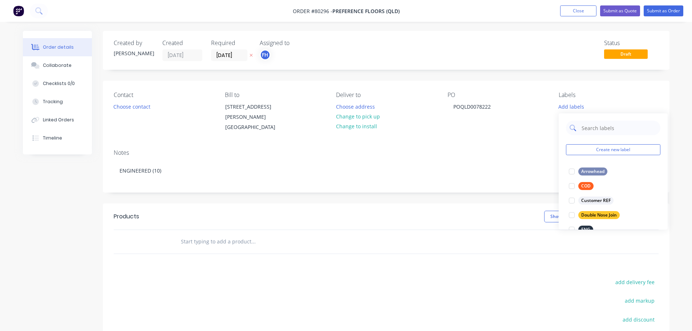
click at [589, 131] on input "text" at bounding box center [619, 128] width 76 height 15
type input "eng"
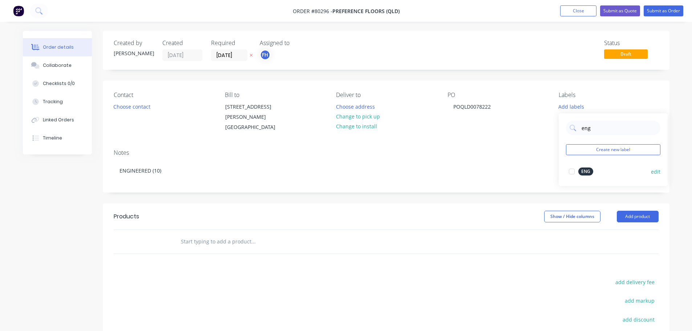
click at [573, 169] on div at bounding box center [572, 171] width 15 height 15
click at [208, 236] on input "text" at bounding box center [253, 241] width 145 height 15
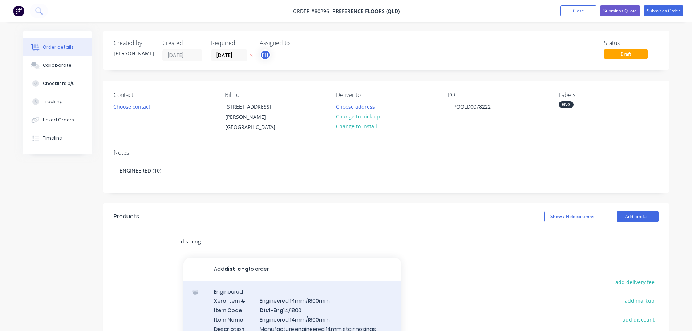
type input "dist-eng"
click at [261, 296] on div "Engineered Xero Item # Engineered 14mm/1800mm Item Code Dist-Eng 14/1800 Item N…" at bounding box center [293, 323] width 218 height 85
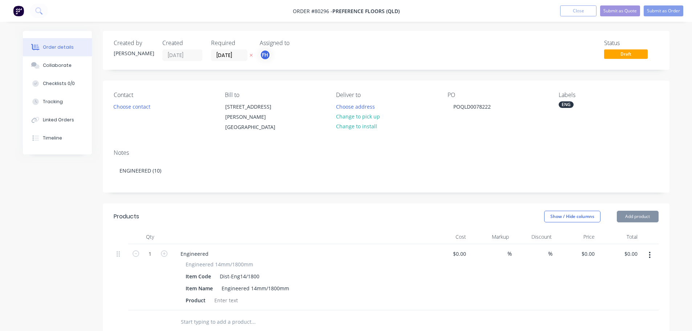
type input "$56.00"
click at [231, 295] on div at bounding box center [226, 300] width 29 height 11
click at [165, 250] on icon "button" at bounding box center [164, 253] width 7 height 7
type input "2"
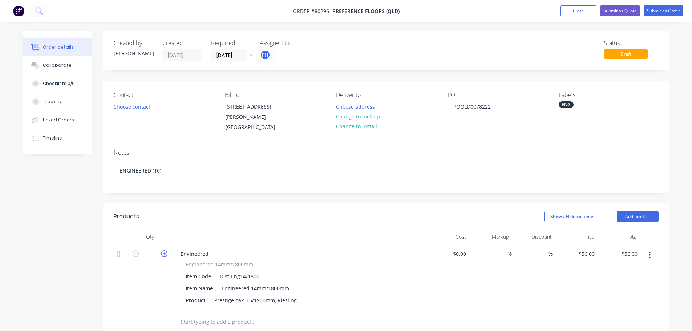
type input "$112.00"
click at [165, 250] on icon "button" at bounding box center [164, 253] width 7 height 7
type input "3"
type input "$168.00"
click at [165, 250] on icon "button" at bounding box center [164, 253] width 7 height 7
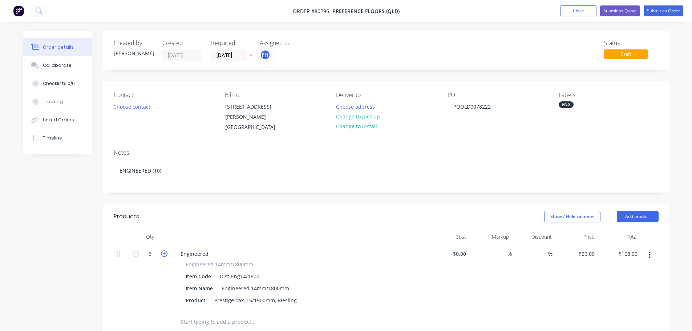
type input "4"
type input "$224.00"
click at [165, 250] on icon "button" at bounding box center [164, 253] width 7 height 7
type input "5"
type input "$280.00"
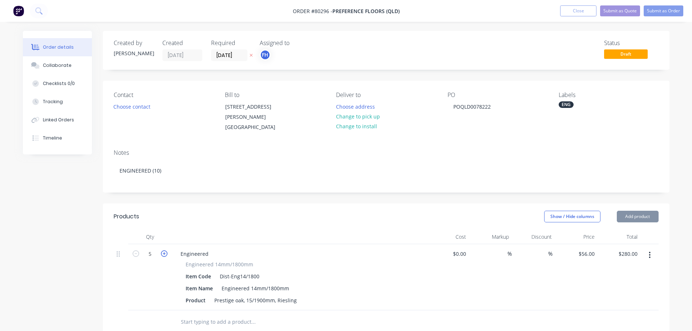
click at [165, 250] on icon "button" at bounding box center [164, 253] width 7 height 7
type input "6"
type input "$336.00"
click at [165, 250] on icon "button" at bounding box center [164, 253] width 7 height 7
type input "7"
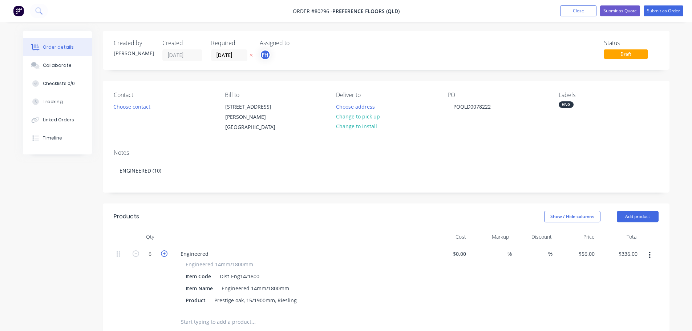
type input "$392.00"
click at [165, 250] on icon "button" at bounding box center [164, 253] width 7 height 7
type input "8"
type input "$448.00"
click at [165, 250] on icon "button" at bounding box center [164, 253] width 7 height 7
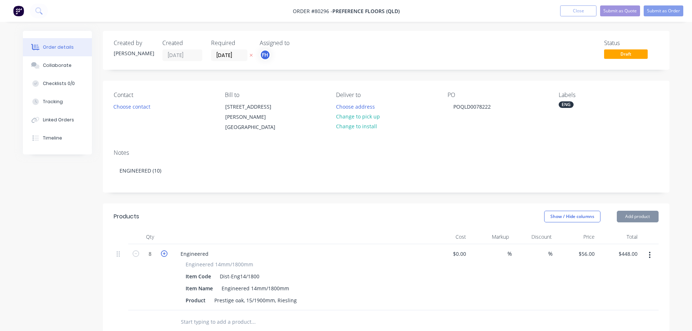
type input "9"
type input "$504.00"
click at [165, 250] on icon "button" at bounding box center [164, 253] width 7 height 7
type input "10"
type input "$560.00"
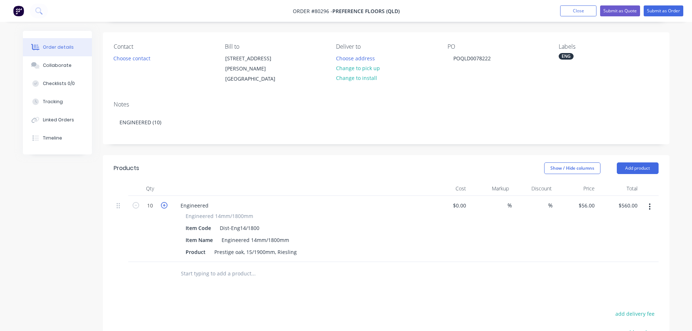
scroll to position [109, 0]
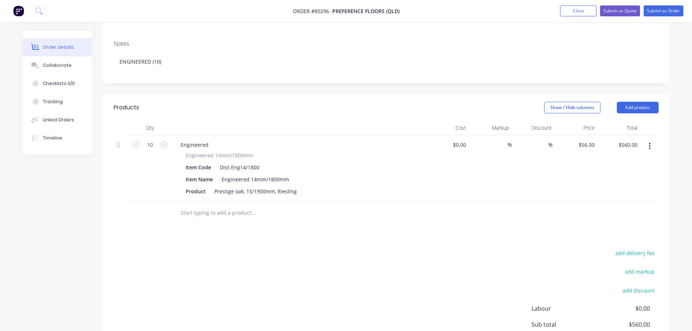
click at [220, 206] on input "text" at bounding box center [253, 213] width 145 height 15
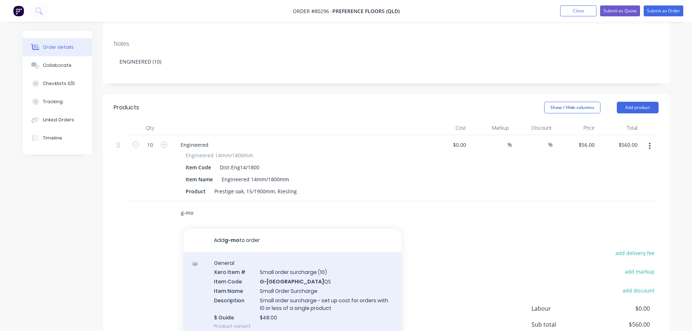
type input "g-mo"
click at [240, 268] on div "General Xero Item # Small order surcharge (10) Item Code G-MO QS Item Name Smal…" at bounding box center [293, 294] width 218 height 85
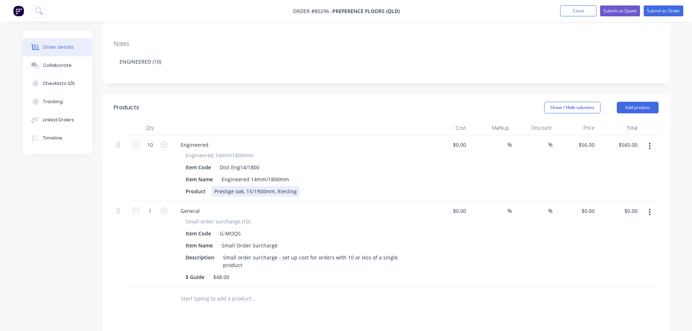
click at [237, 186] on div "Prestige oak, 15/1900mm, Riesling" at bounding box center [256, 191] width 88 height 11
click at [595, 206] on input "0" at bounding box center [589, 211] width 17 height 11
type input "$48.00"
click at [660, 11] on button "Submit as Order" at bounding box center [664, 10] width 40 height 11
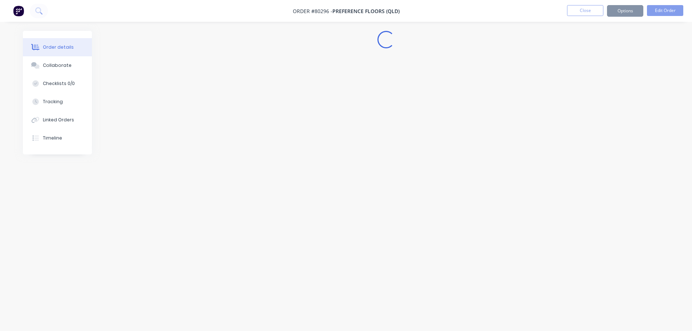
scroll to position [0, 0]
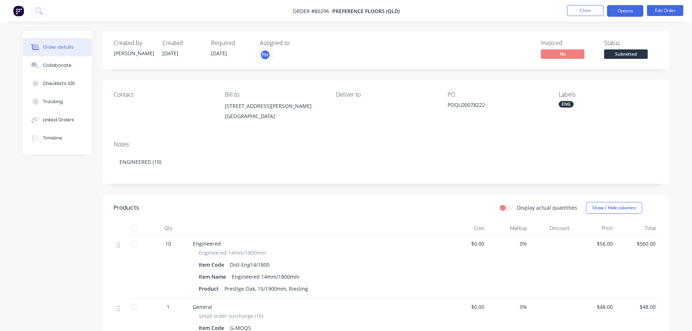
click at [632, 13] on button "Options" at bounding box center [625, 11] width 36 height 12
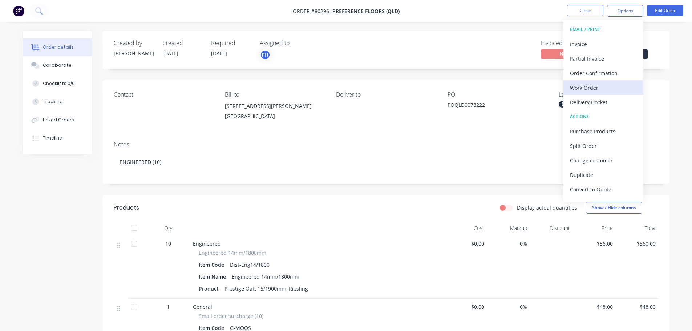
click at [588, 89] on div "Work Order" at bounding box center [603, 88] width 67 height 11
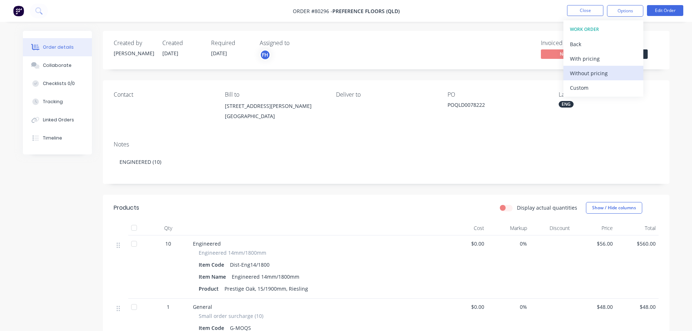
click at [585, 79] on button "Without pricing" at bounding box center [604, 73] width 80 height 15
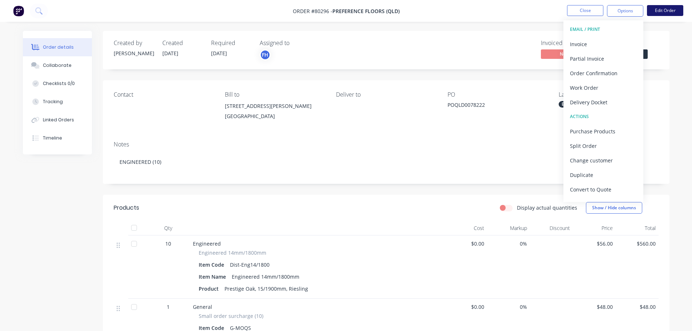
click at [656, 11] on button "Edit Order" at bounding box center [665, 10] width 36 height 11
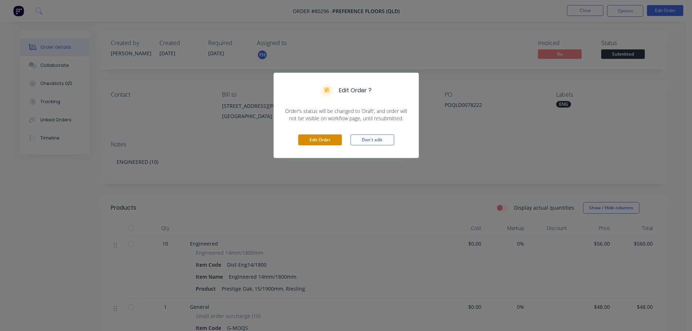
click at [339, 141] on button "Edit Order" at bounding box center [320, 139] width 44 height 11
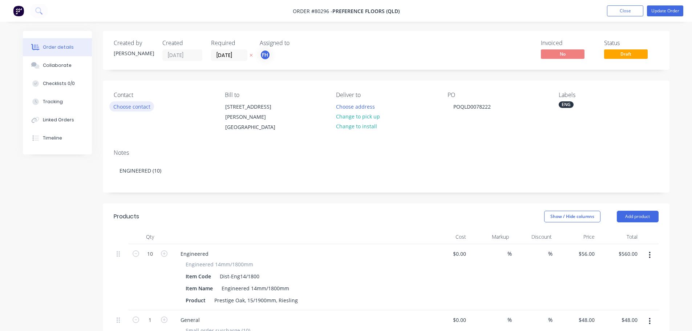
click at [124, 101] on button "Choose contact" at bounding box center [131, 106] width 45 height 10
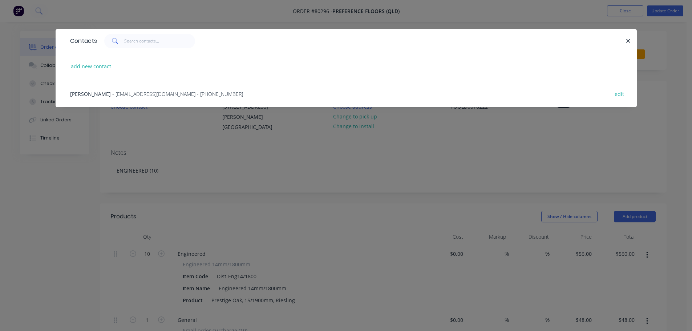
click at [119, 97] on span "- [EMAIL_ADDRESS][DOMAIN_NAME] - [PHONE_NUMBER]" at bounding box center [177, 93] width 131 height 7
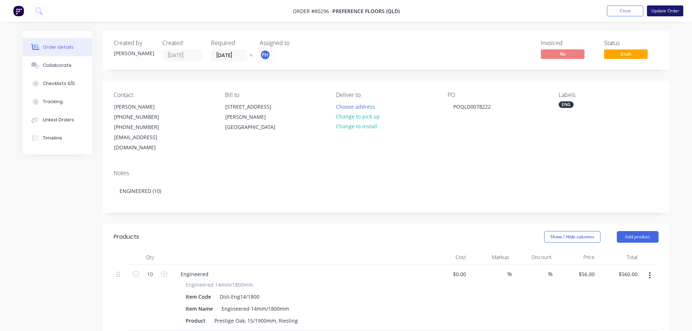
click at [659, 9] on button "Update Order" at bounding box center [665, 10] width 36 height 11
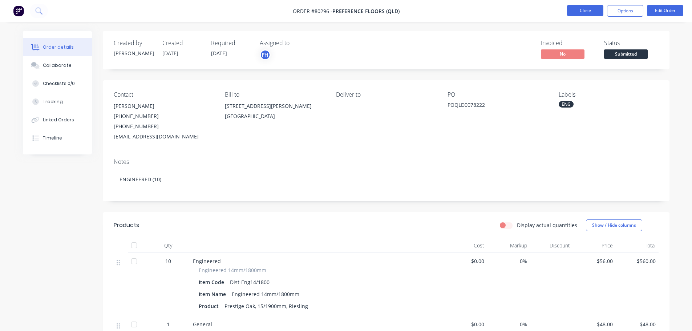
click at [587, 12] on button "Close" at bounding box center [585, 10] width 36 height 11
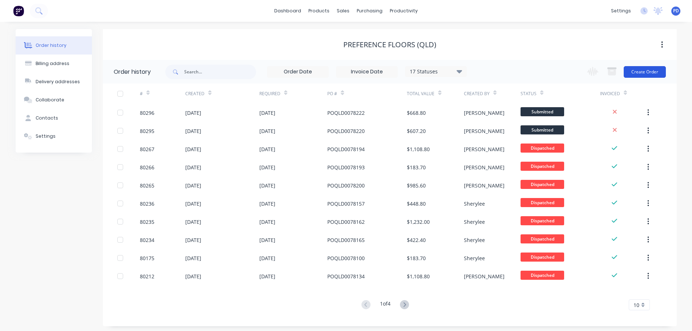
click at [632, 71] on button "Create Order" at bounding box center [645, 72] width 42 height 12
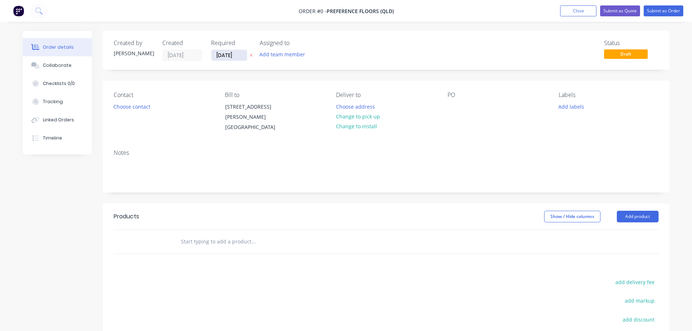
click at [244, 54] on input "[DATE]" at bounding box center [230, 55] width 36 height 11
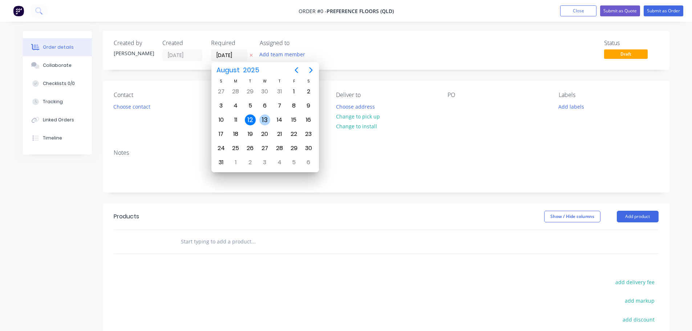
click at [265, 118] on div "13" at bounding box center [264, 119] width 11 height 11
type input "[DATE]"
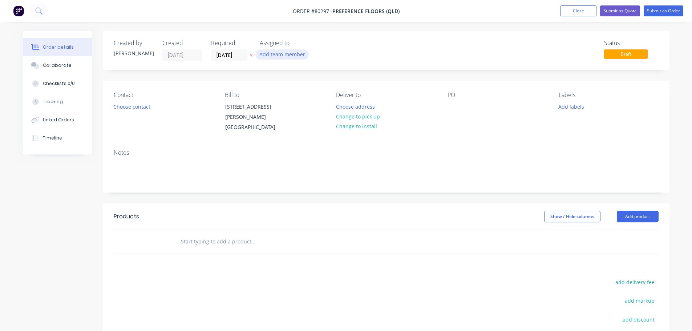
click at [275, 54] on button "Add team member" at bounding box center [281, 54] width 53 height 10
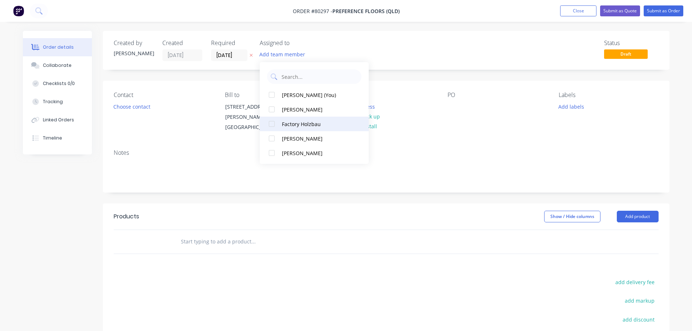
click at [271, 125] on div at bounding box center [272, 124] width 15 height 15
click at [140, 107] on button "Choose contact" at bounding box center [131, 106] width 45 height 10
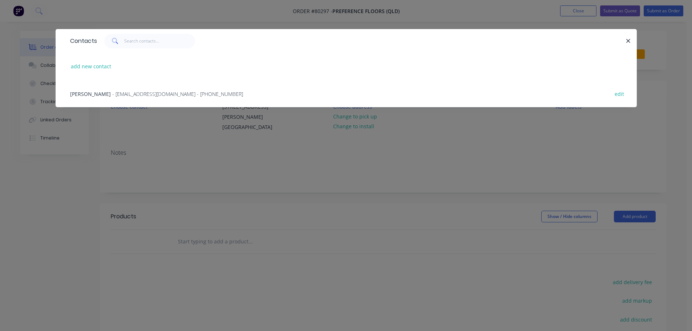
click at [138, 93] on span "- [EMAIL_ADDRESS][DOMAIN_NAME] - [PHONE_NUMBER]" at bounding box center [177, 93] width 131 height 7
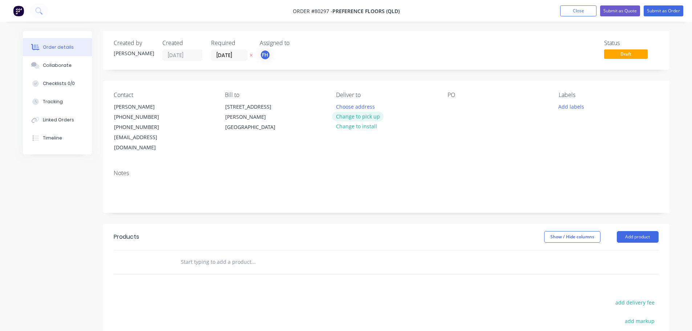
click at [353, 114] on button "Change to pick up" at bounding box center [358, 117] width 52 height 10
click at [456, 105] on div at bounding box center [454, 106] width 12 height 11
click at [566, 107] on button "Add labels" at bounding box center [571, 106] width 33 height 10
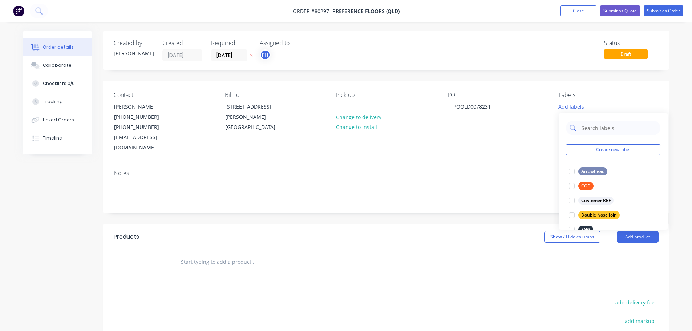
click at [585, 131] on input "text" at bounding box center [619, 128] width 76 height 15
type input "eng"
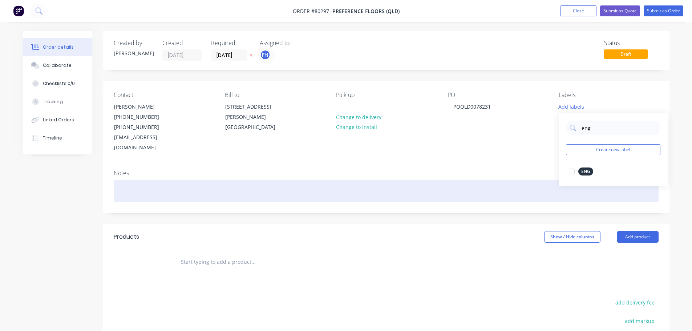
click at [572, 171] on div at bounding box center [572, 171] width 15 height 15
click at [132, 180] on div at bounding box center [386, 191] width 545 height 22
paste div
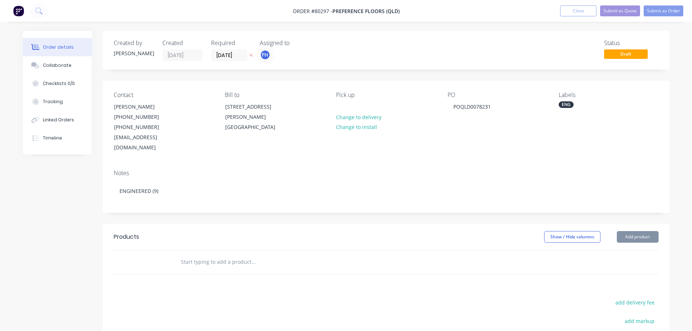
click at [197, 255] on input "text" at bounding box center [253, 262] width 145 height 15
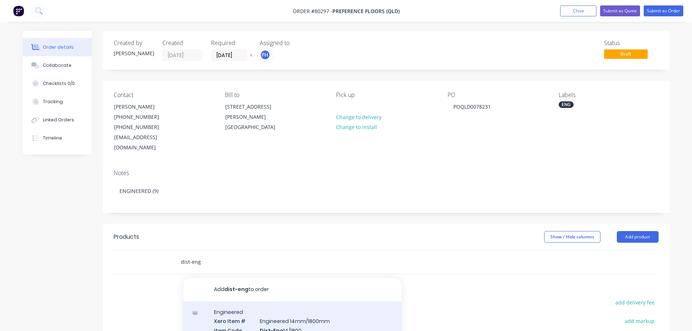
type input "dist-eng"
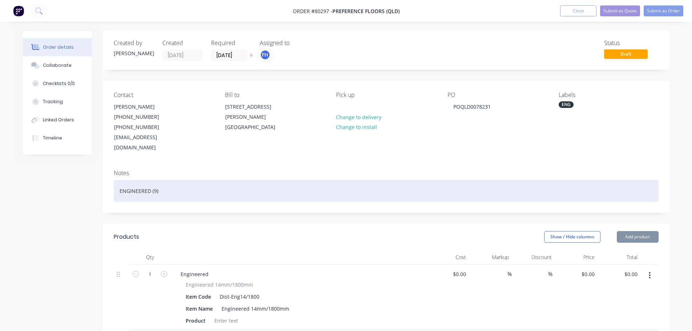
type input "$56.00"
click at [155, 180] on div "ENGINEERED (9)" at bounding box center [386, 191] width 545 height 22
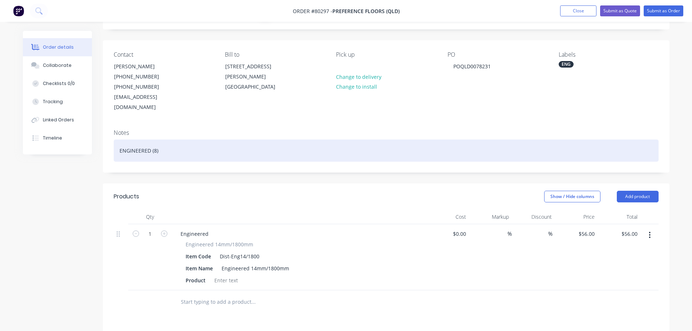
scroll to position [73, 0]
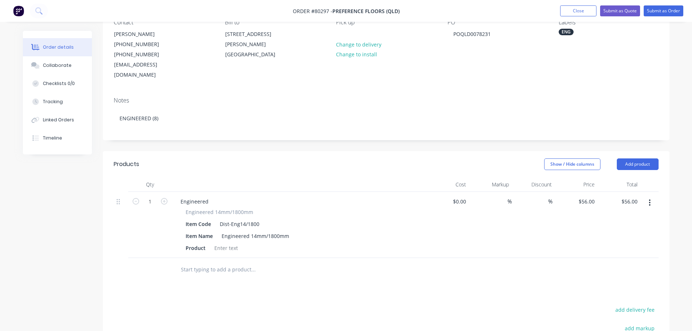
click at [653, 199] on div at bounding box center [650, 225] width 18 height 66
click at [648, 196] on button "button" at bounding box center [649, 202] width 17 height 13
click at [619, 261] on button "Delete" at bounding box center [624, 265] width 69 height 15
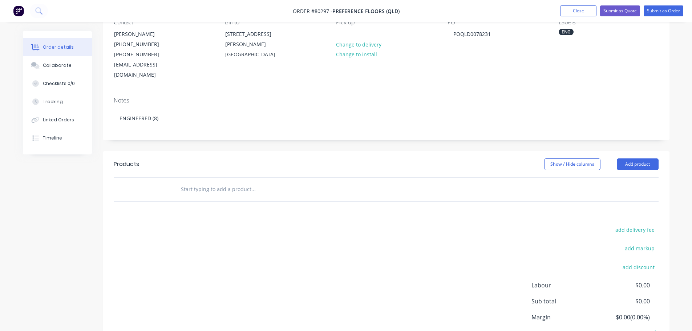
click at [198, 182] on input "text" at bounding box center [253, 189] width 145 height 15
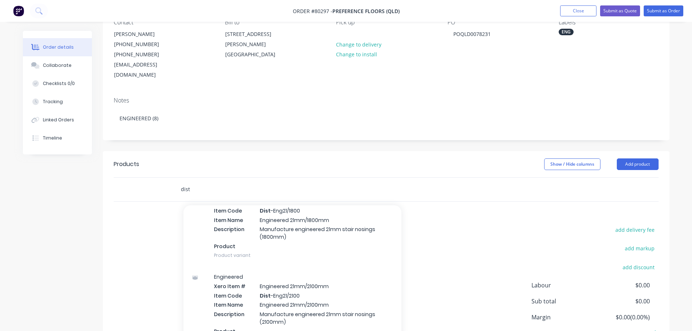
scroll to position [218, 0]
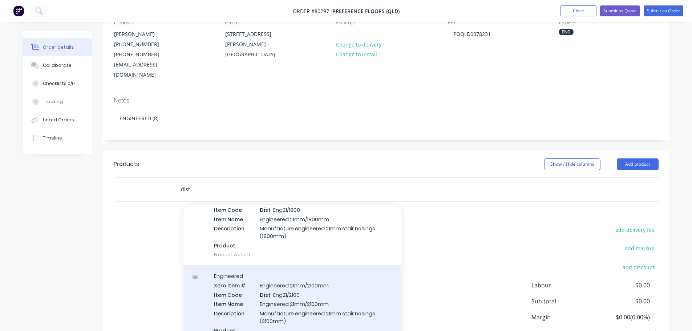
type input "dist"
click at [283, 294] on div "Engineered Xero Item # Engineered 21mm/2100mm Item Code Dist -Eng21/2100 Item N…" at bounding box center [293, 307] width 218 height 85
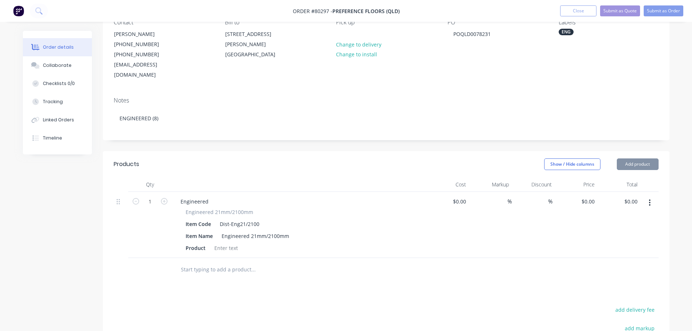
type input "$62.00"
click at [164, 198] on icon "button" at bounding box center [164, 201] width 7 height 7
type input "2"
type input "$124.00"
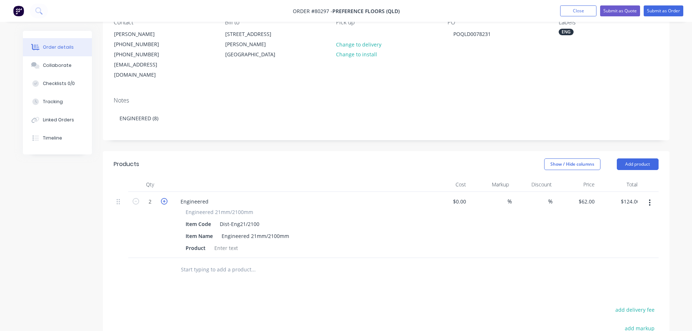
click at [164, 198] on icon "button" at bounding box center [164, 201] width 7 height 7
type input "3"
type input "$186.00"
click at [164, 198] on icon "button" at bounding box center [164, 201] width 7 height 7
type input "4"
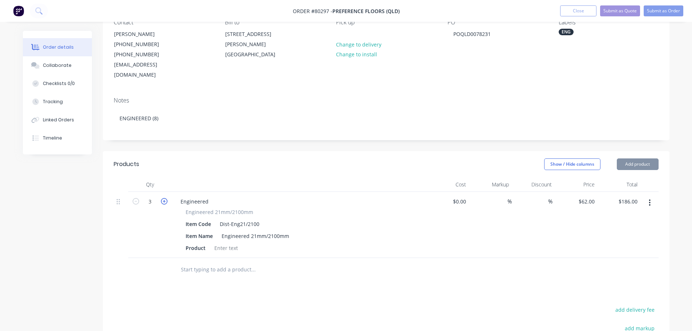
type input "$248.00"
click at [164, 198] on icon "button" at bounding box center [164, 201] width 7 height 7
type input "5"
type input "$310.00"
click at [164, 198] on icon "button" at bounding box center [164, 201] width 7 height 7
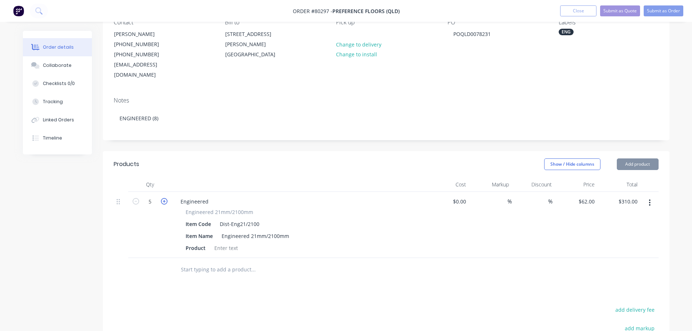
type input "6"
type input "$372.00"
click at [164, 198] on icon "button" at bounding box center [164, 201] width 7 height 7
type input "7"
type input "$434.00"
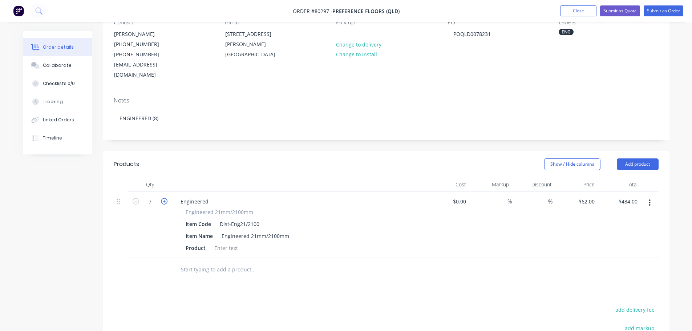
click at [164, 198] on icon "button" at bounding box center [164, 201] width 7 height 7
type input "8"
type input "$496.00"
click at [232, 243] on div at bounding box center [226, 248] width 29 height 11
click at [203, 262] on input "text" at bounding box center [253, 269] width 145 height 15
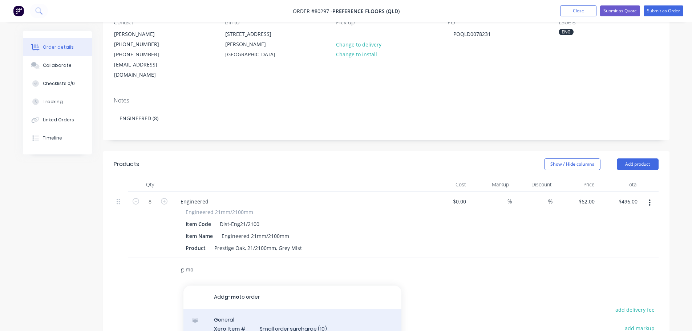
type input "g-mo"
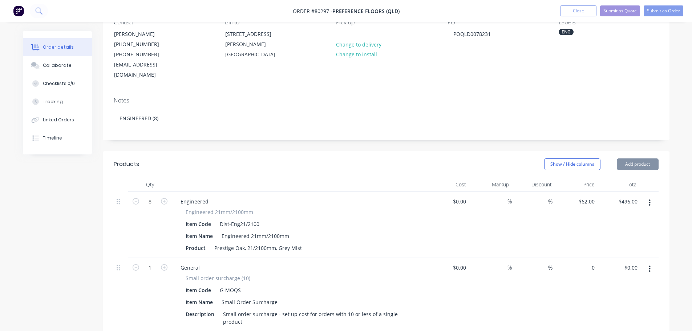
click at [585, 259] on div "0 $0.00" at bounding box center [576, 301] width 43 height 86
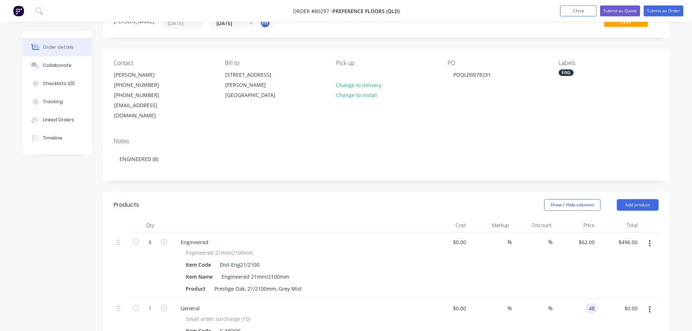
scroll to position [0, 0]
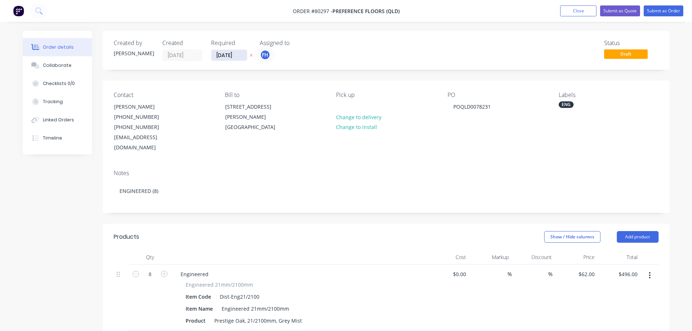
type input "$48.00"
click at [232, 56] on input "[DATE]" at bounding box center [230, 55] width 36 height 11
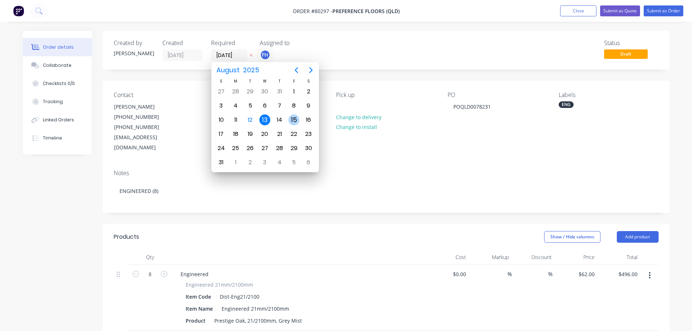
click at [294, 120] on div "15" at bounding box center [294, 119] width 11 height 11
type input "[DATE]"
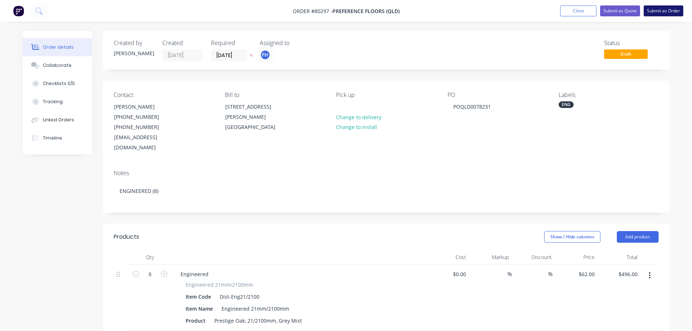
click at [656, 11] on button "Submit as Order" at bounding box center [664, 10] width 40 height 11
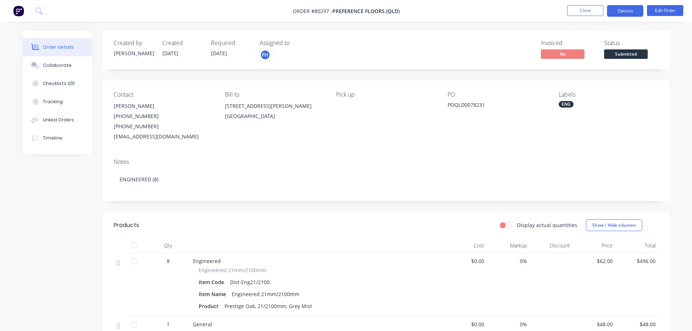
click at [629, 11] on button "Options" at bounding box center [625, 11] width 36 height 12
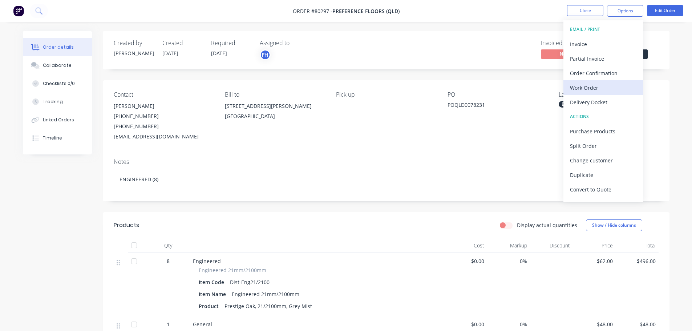
click at [588, 92] on div "Work Order" at bounding box center [603, 88] width 67 height 11
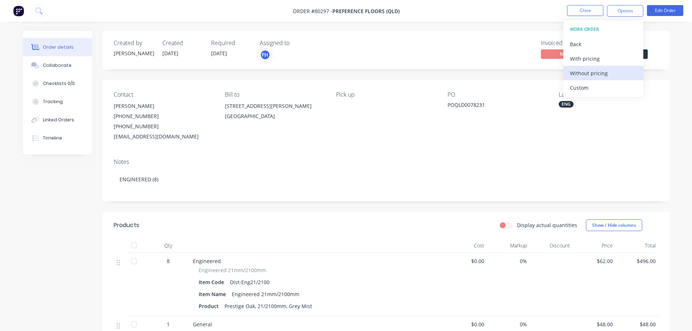
click at [587, 77] on div "Without pricing" at bounding box center [603, 73] width 67 height 11
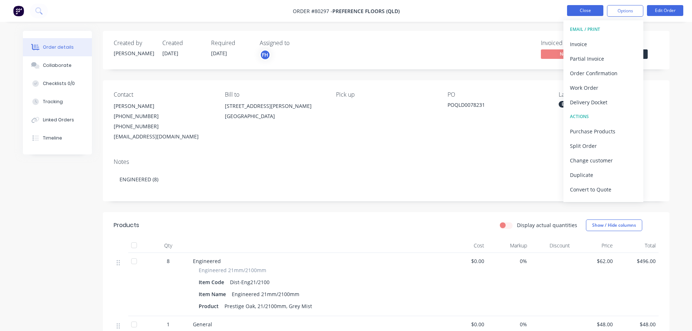
click at [587, 9] on button "Close" at bounding box center [585, 10] width 36 height 11
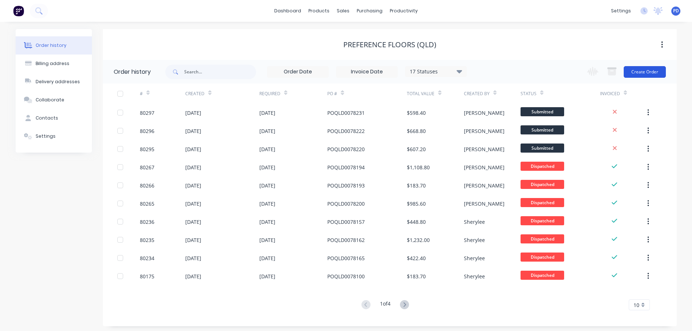
click at [644, 71] on button "Create Order" at bounding box center [645, 72] width 42 height 12
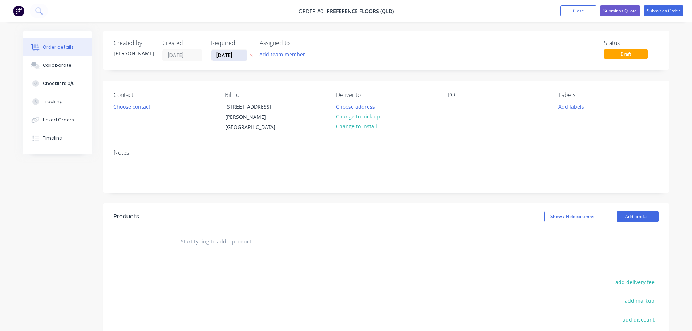
click at [236, 54] on input "[DATE]" at bounding box center [230, 55] width 36 height 11
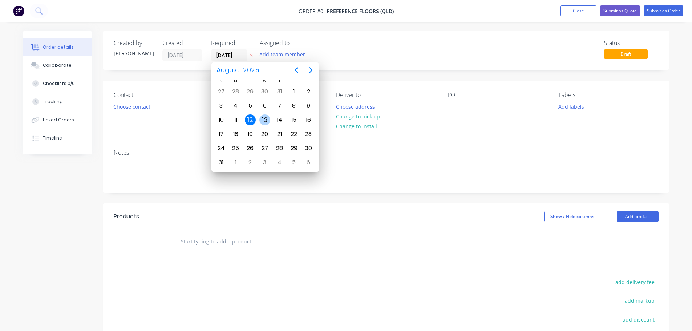
click at [262, 116] on div "13" at bounding box center [264, 119] width 11 height 11
type input "[DATE]"
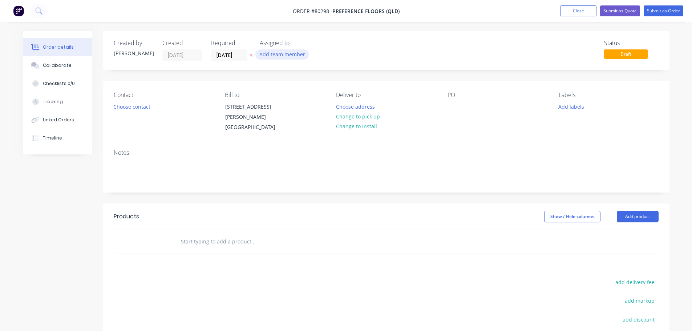
click at [284, 55] on button "Add team member" at bounding box center [281, 54] width 53 height 10
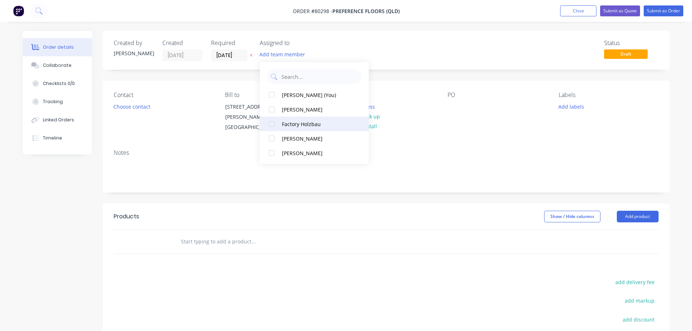
click at [270, 124] on div at bounding box center [272, 124] width 15 height 15
click at [142, 107] on button "Choose contact" at bounding box center [131, 106] width 45 height 10
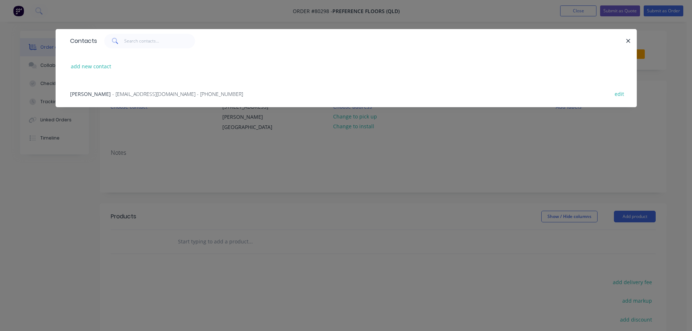
click at [112, 93] on span "- [EMAIL_ADDRESS][DOMAIN_NAME] - [PHONE_NUMBER]" at bounding box center [177, 93] width 131 height 7
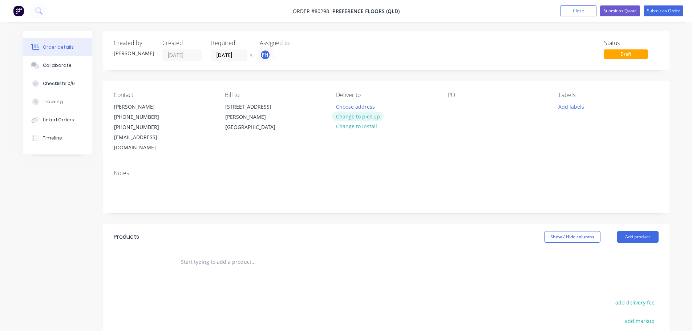
click at [353, 119] on button "Change to pick up" at bounding box center [358, 117] width 52 height 10
click at [451, 109] on div at bounding box center [454, 106] width 12 height 11
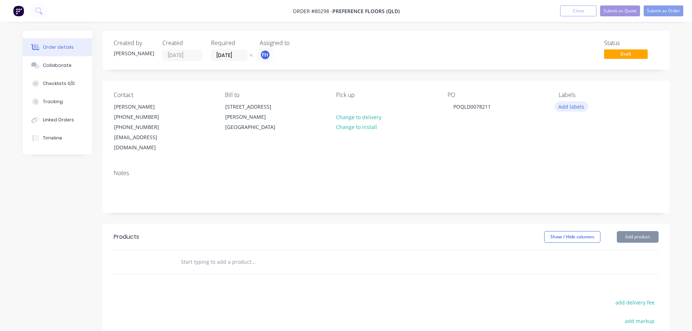
click at [580, 108] on button "Add labels" at bounding box center [571, 106] width 33 height 10
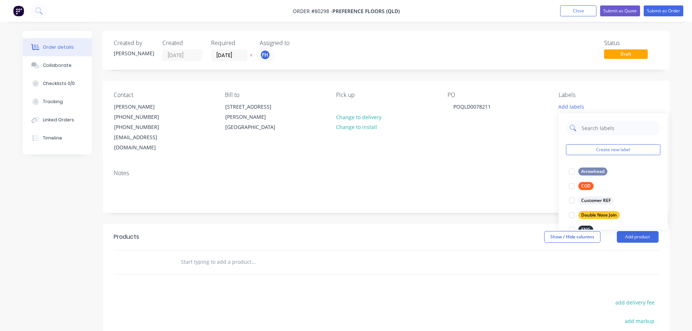
click at [580, 128] on div at bounding box center [613, 128] width 94 height 15
click at [589, 128] on input "text" at bounding box center [619, 128] width 76 height 15
type input "eng"
click at [571, 171] on div at bounding box center [572, 171] width 15 height 15
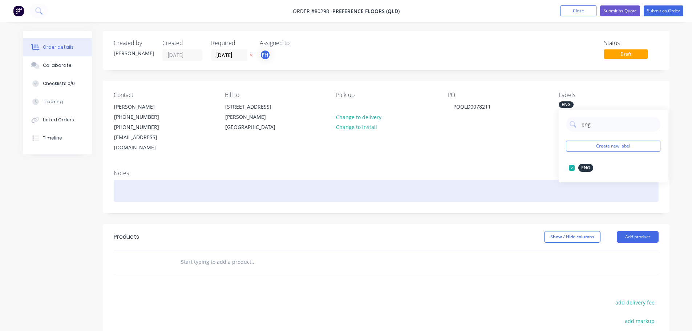
click at [178, 187] on div at bounding box center [386, 191] width 545 height 22
paste div
click at [156, 180] on div "ENGINEERED (9)" at bounding box center [386, 191] width 545 height 22
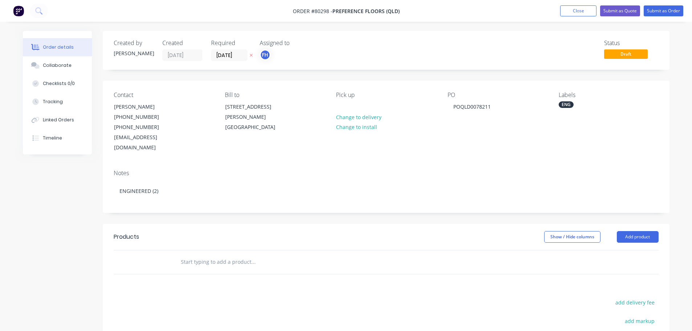
click at [196, 255] on input "text" at bounding box center [253, 262] width 145 height 15
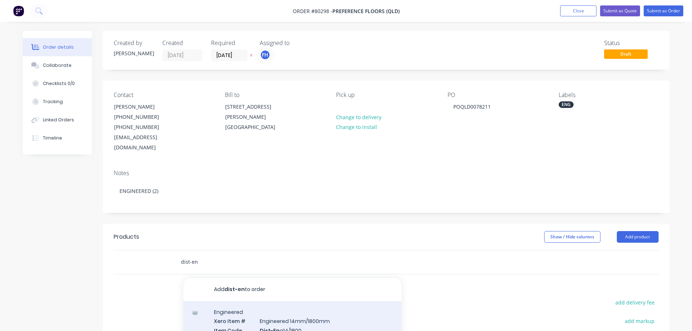
type input "dist-en"
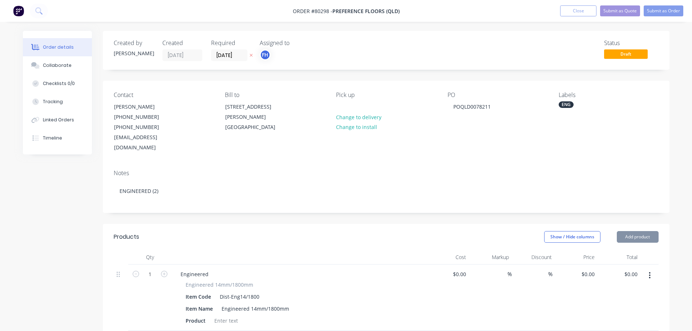
type input "$56.00"
click at [234, 315] on div at bounding box center [226, 320] width 29 height 11
click at [165, 271] on icon "button" at bounding box center [164, 274] width 7 height 7
type input "2"
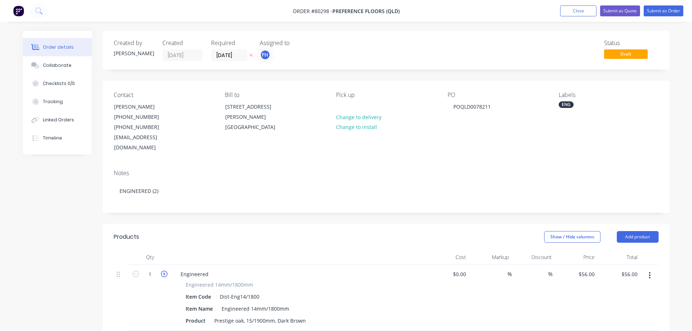
type input "$112.00"
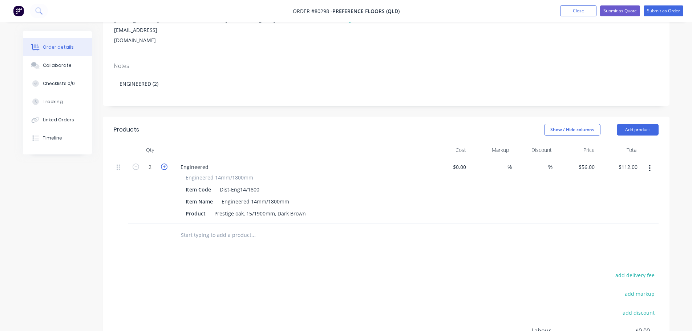
scroll to position [109, 0]
click at [238, 206] on div "Prestige oak, 15/1900mm, Dark Brown" at bounding box center [260, 211] width 97 height 11
click at [223, 228] on input "text" at bounding box center [253, 233] width 145 height 15
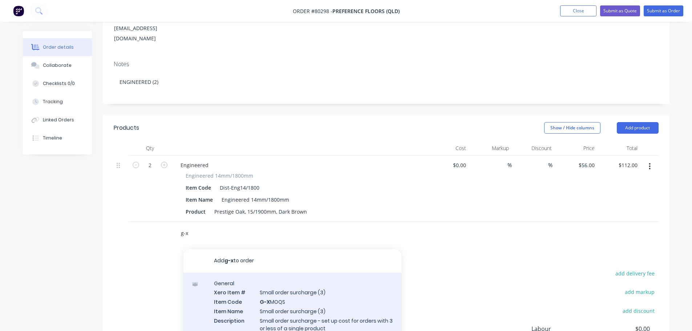
type input "g-x"
click at [274, 300] on div "General Xero Item # Small order surcharge (3) Item Code G-X MOQS Item Name Smal…" at bounding box center [293, 315] width 218 height 85
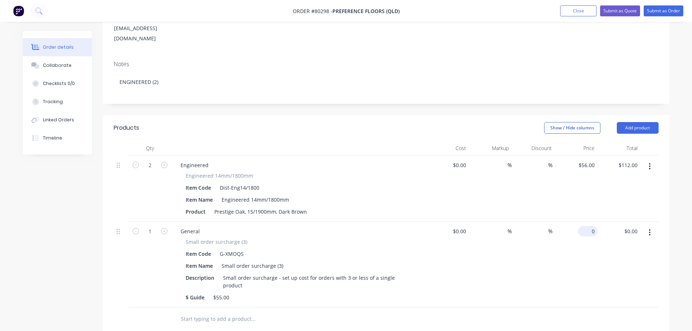
click at [589, 226] on div "0 $0.00" at bounding box center [588, 231] width 20 height 11
type input "$55.00"
click at [660, 10] on button "Submit as Order" at bounding box center [664, 10] width 40 height 11
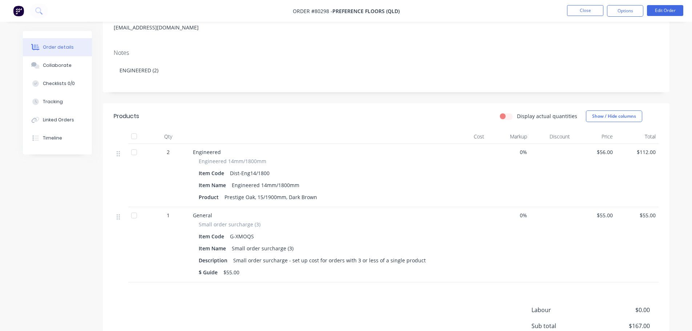
scroll to position [0, 0]
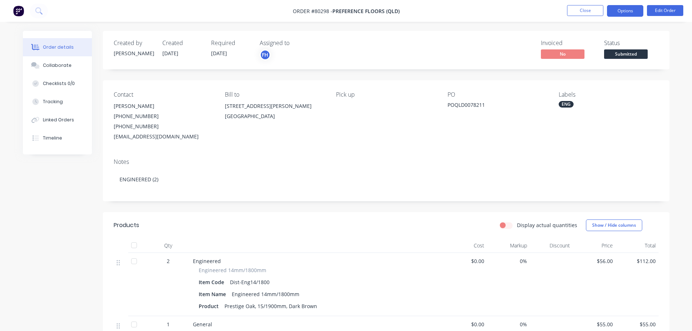
click at [630, 7] on button "Options" at bounding box center [625, 11] width 36 height 12
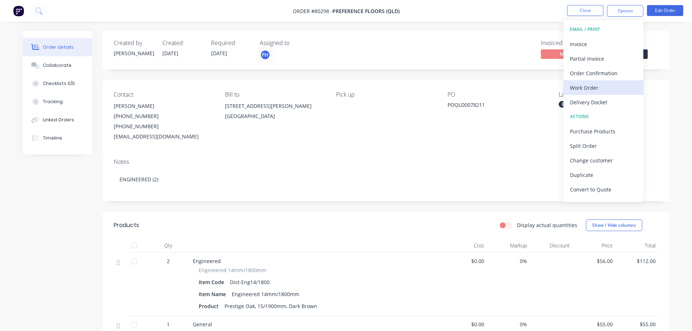
click at [602, 85] on div "Work Order" at bounding box center [603, 88] width 67 height 11
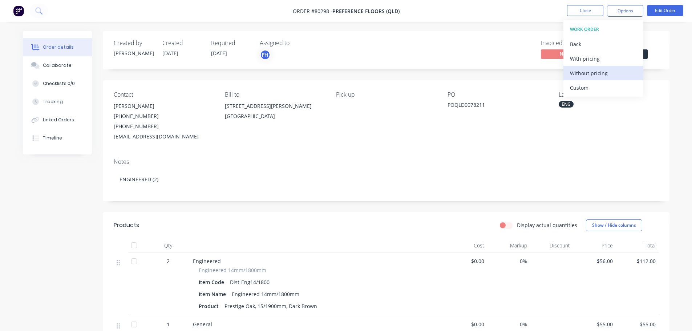
click at [596, 77] on div "Without pricing" at bounding box center [603, 73] width 67 height 11
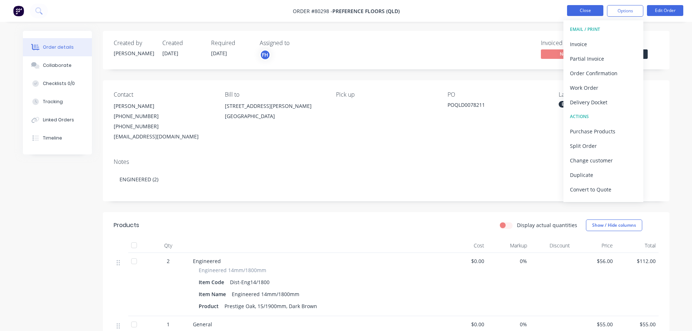
click at [592, 10] on button "Close" at bounding box center [585, 10] width 36 height 11
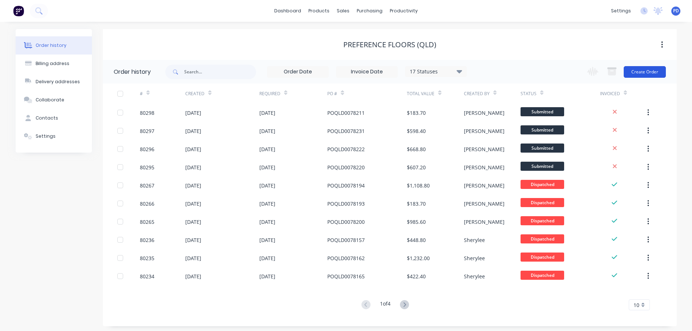
click at [651, 68] on button "Create Order" at bounding box center [645, 72] width 42 height 12
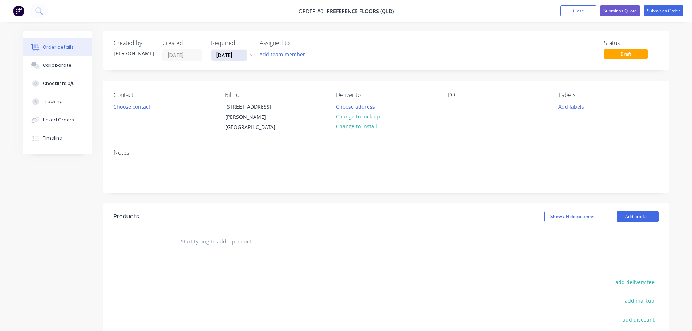
click at [241, 55] on input "[DATE]" at bounding box center [230, 55] width 36 height 11
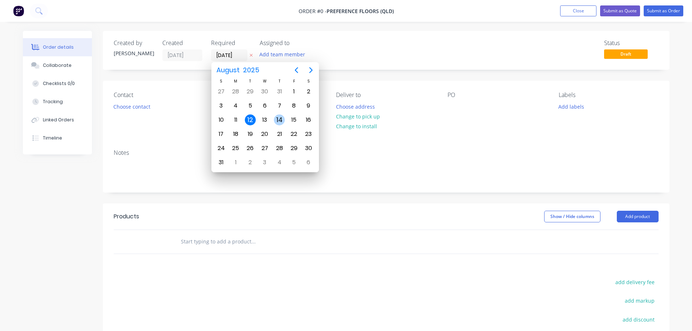
click at [274, 121] on div "14" at bounding box center [279, 119] width 11 height 11
type input "[DATE]"
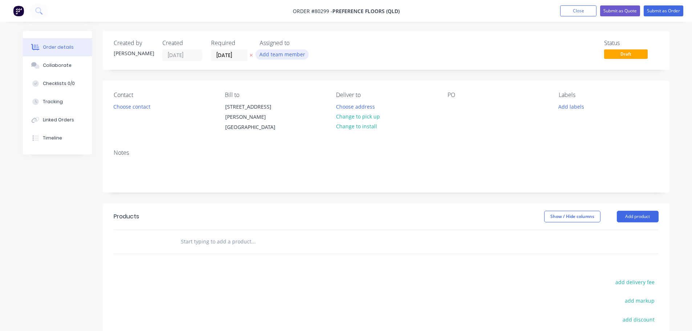
click at [276, 54] on button "Add team member" at bounding box center [281, 54] width 53 height 10
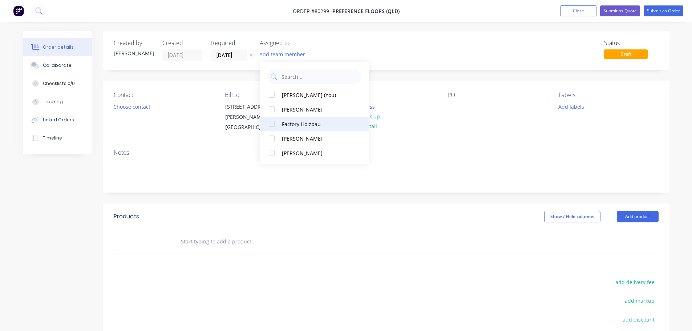
click at [270, 124] on div at bounding box center [272, 124] width 15 height 15
click at [124, 108] on button "Choose contact" at bounding box center [131, 106] width 45 height 10
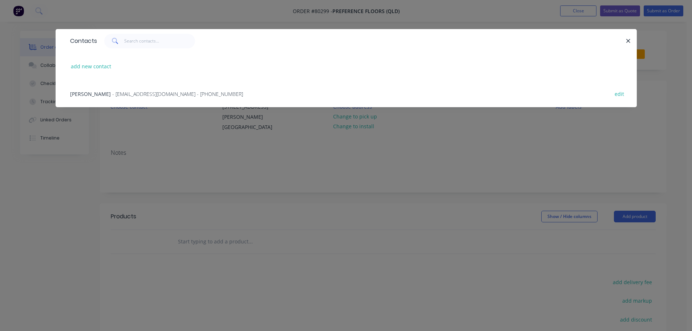
click at [112, 92] on span "- [EMAIL_ADDRESS][DOMAIN_NAME] - [PHONE_NUMBER]" at bounding box center [177, 93] width 131 height 7
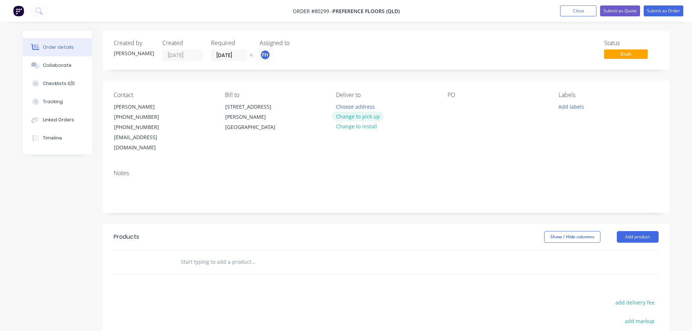
click at [348, 116] on button "Change to pick up" at bounding box center [358, 117] width 52 height 10
click at [454, 102] on div at bounding box center [454, 106] width 12 height 11
click at [568, 105] on button "Add labels" at bounding box center [571, 106] width 33 height 10
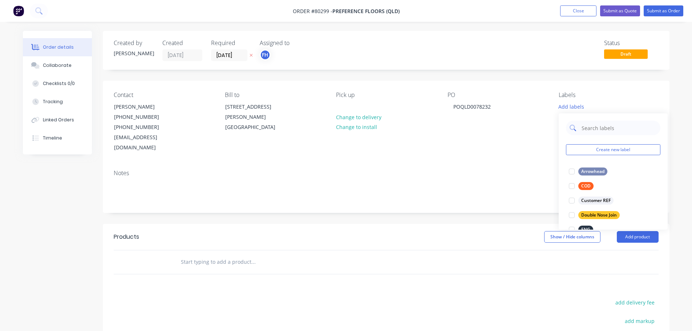
click at [597, 131] on input "text" at bounding box center [619, 128] width 76 height 15
type input "eng"
click at [573, 172] on div at bounding box center [572, 171] width 15 height 15
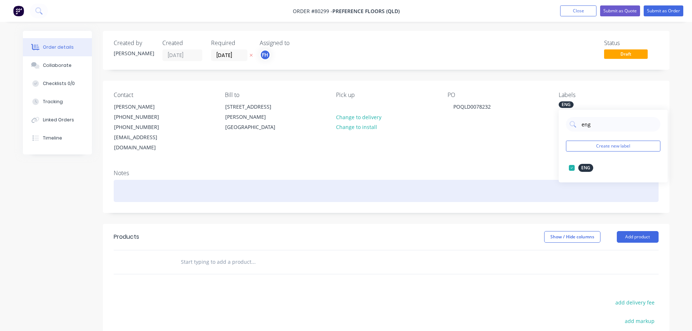
click at [144, 180] on div at bounding box center [386, 191] width 545 height 22
paste div
click at [155, 181] on div "ENGINEERED (9)" at bounding box center [386, 191] width 545 height 22
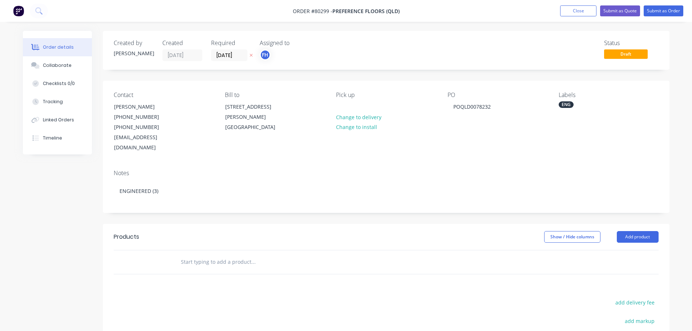
click at [213, 255] on input "text" at bounding box center [253, 262] width 145 height 15
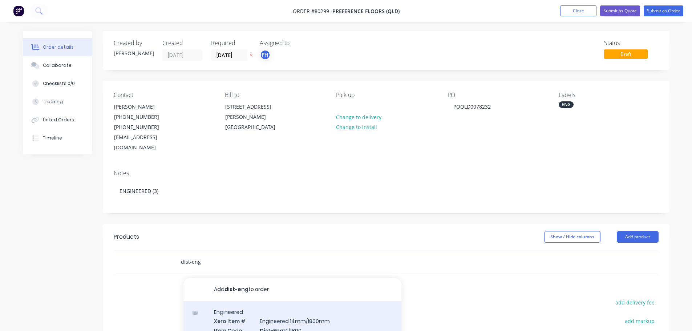
type input "dist-eng"
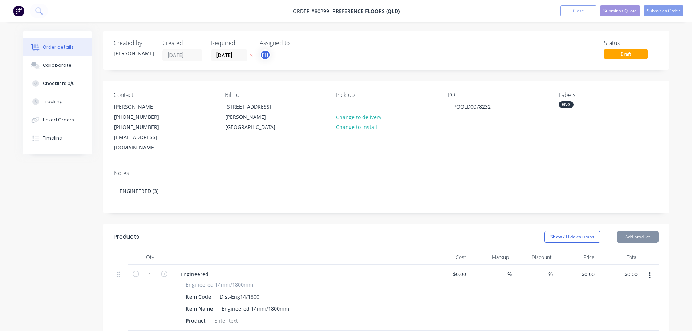
type input "$56.00"
click at [236, 315] on div at bounding box center [226, 320] width 29 height 11
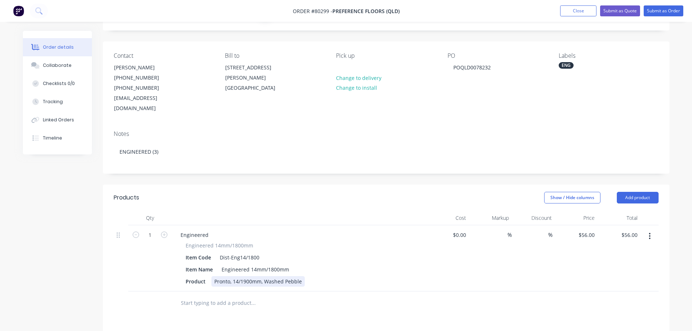
scroll to position [73, 0]
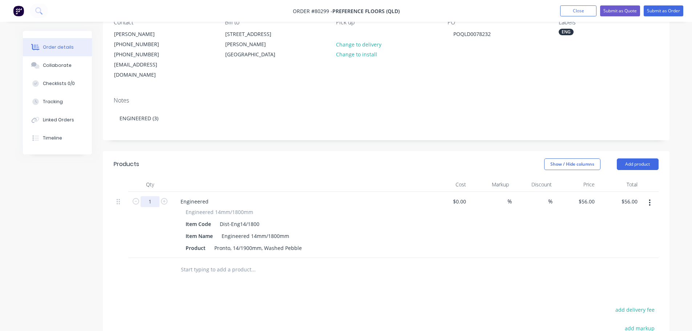
click at [152, 196] on input "1" at bounding box center [150, 201] width 19 height 11
type input "3"
type input "$168.00"
click at [212, 262] on input "text" at bounding box center [253, 269] width 145 height 15
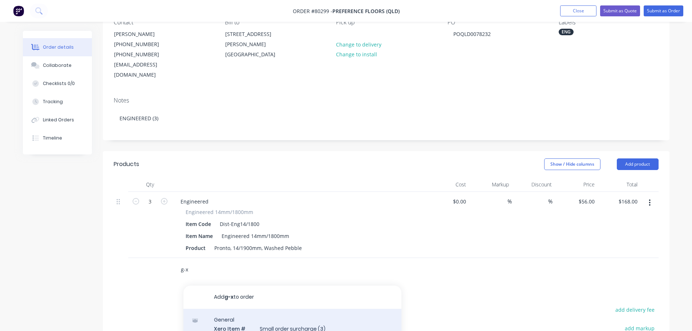
type input "g-x"
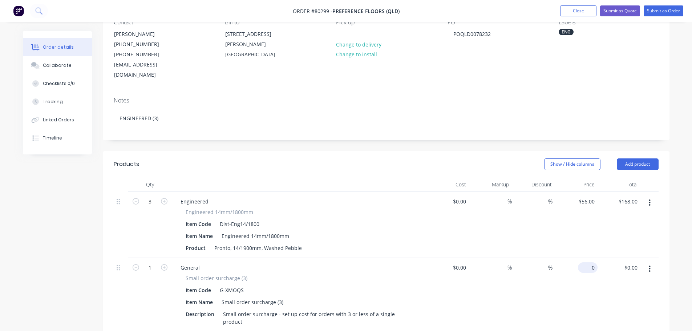
click at [592, 262] on input "0" at bounding box center [589, 267] width 17 height 11
type input "$55.00"
click at [666, 10] on button "Submit as Order" at bounding box center [664, 10] width 40 height 11
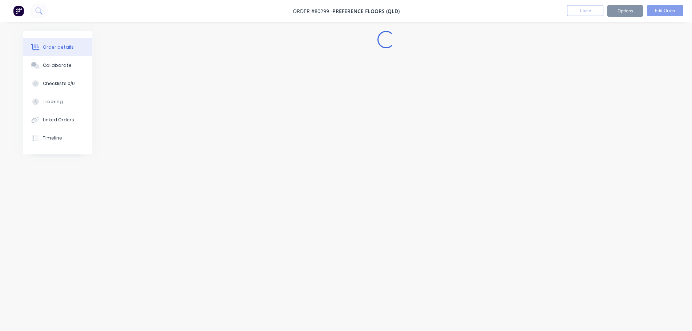
scroll to position [0, 0]
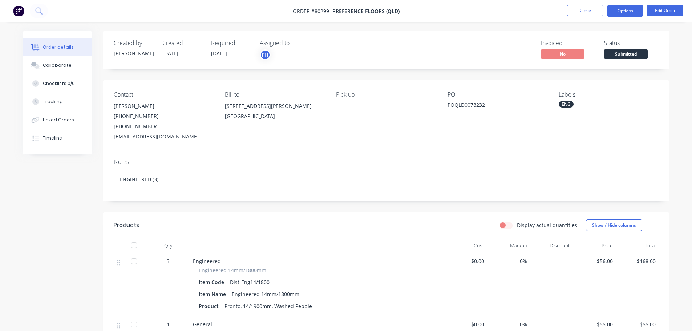
click at [632, 14] on button "Options" at bounding box center [625, 11] width 36 height 12
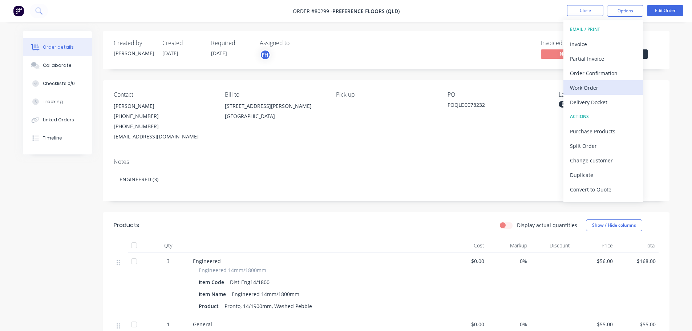
click at [593, 88] on div "Work Order" at bounding box center [603, 88] width 67 height 11
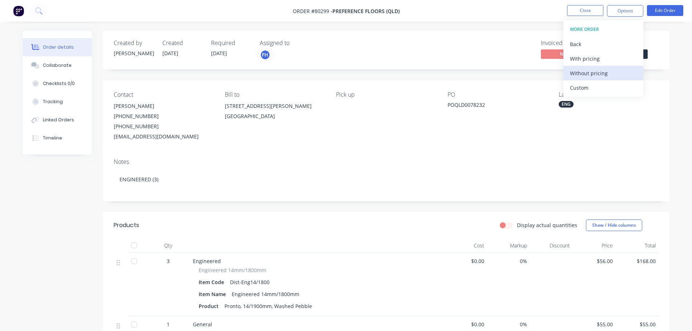
click at [582, 75] on div "Without pricing" at bounding box center [603, 73] width 67 height 11
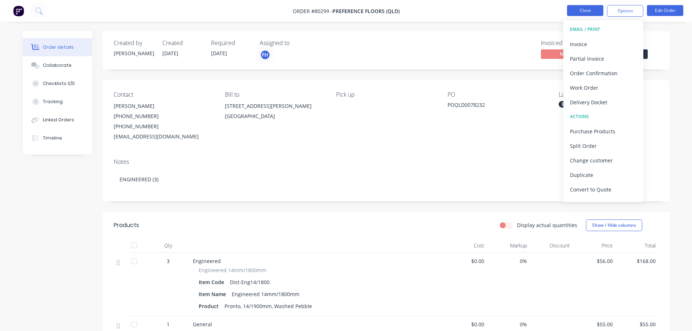
click at [584, 13] on button "Close" at bounding box center [585, 10] width 36 height 11
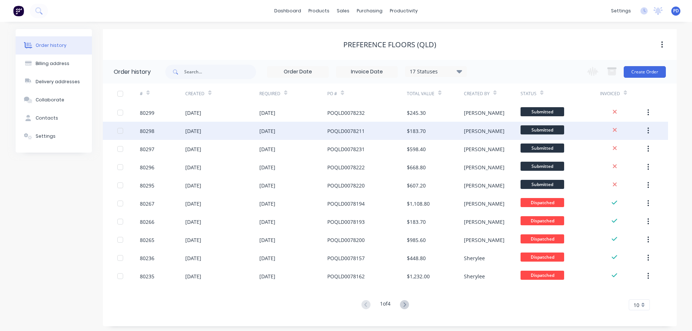
click at [271, 129] on div "[DATE]" at bounding box center [267, 131] width 16 height 8
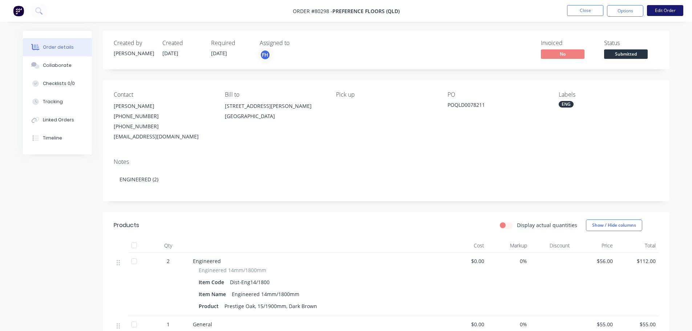
click at [657, 10] on button "Edit Order" at bounding box center [665, 10] width 36 height 11
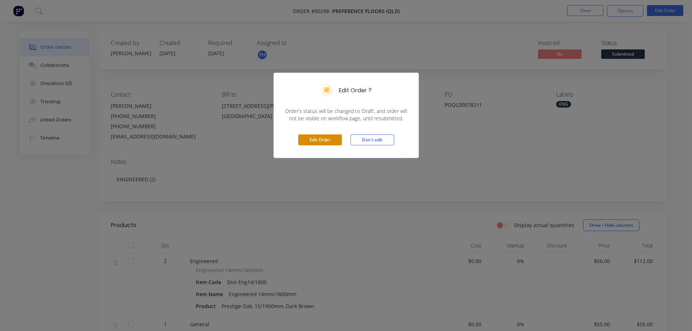
click at [307, 141] on button "Edit Order" at bounding box center [320, 139] width 44 height 11
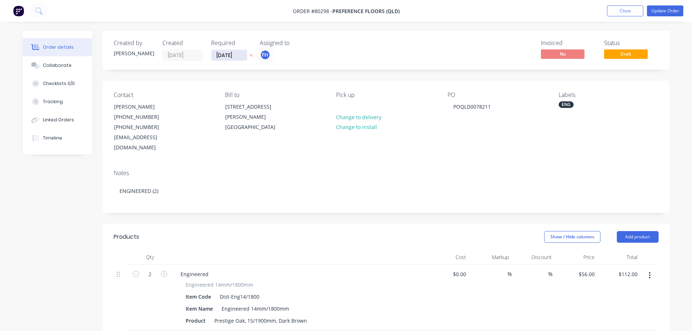
click at [239, 57] on input "[DATE]" at bounding box center [230, 55] width 36 height 11
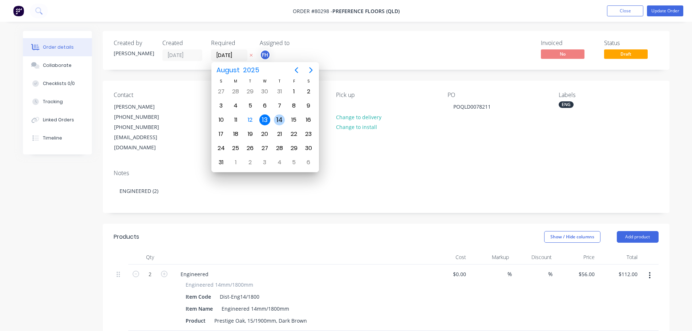
click at [281, 120] on div "14" at bounding box center [279, 119] width 11 height 11
type input "[DATE]"
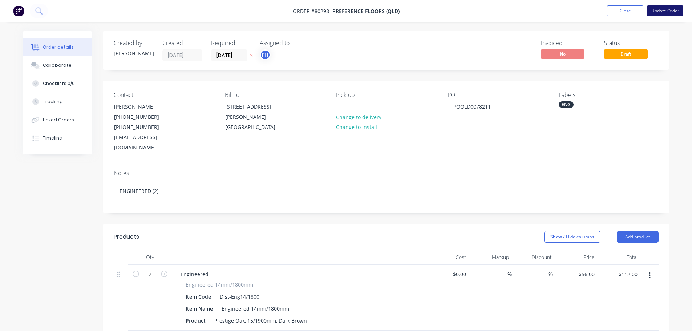
click at [668, 10] on button "Update Order" at bounding box center [665, 10] width 36 height 11
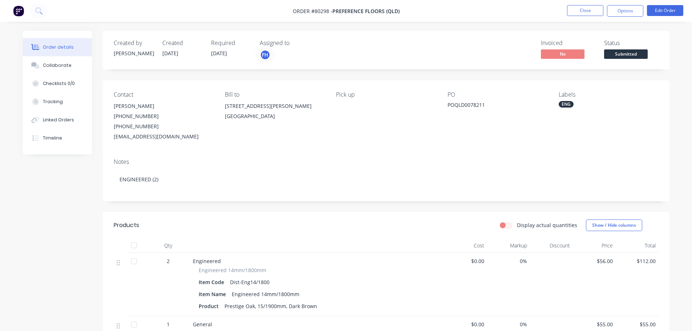
click at [20, 9] on img at bounding box center [18, 10] width 11 height 11
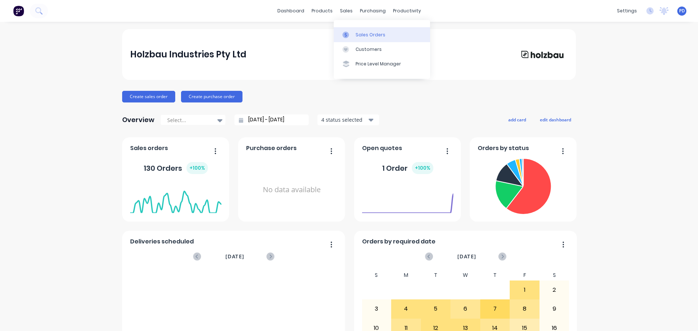
click at [355, 34] on div "Sales Orders" at bounding box center [370, 35] width 30 height 7
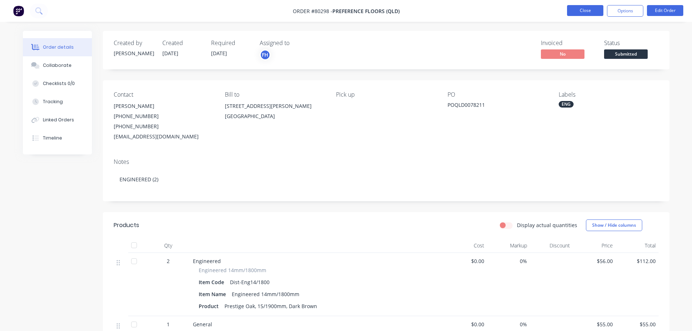
click at [584, 9] on button "Close" at bounding box center [585, 10] width 36 height 11
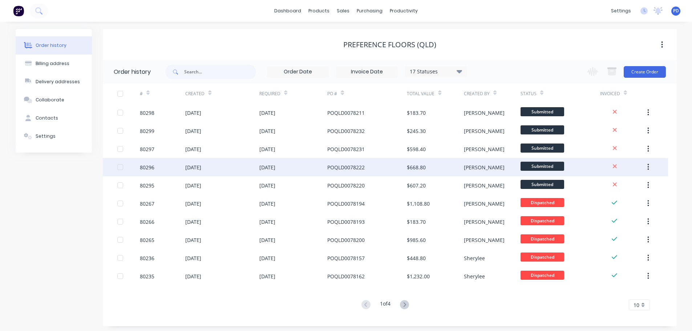
click at [271, 166] on div "[DATE]" at bounding box center [267, 168] width 16 height 8
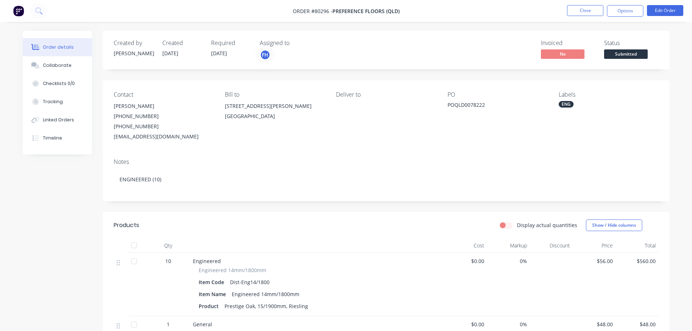
click at [240, 49] on div "Required [DATE]" at bounding box center [231, 50] width 40 height 21
click at [652, 11] on button "Edit Order" at bounding box center [665, 10] width 36 height 11
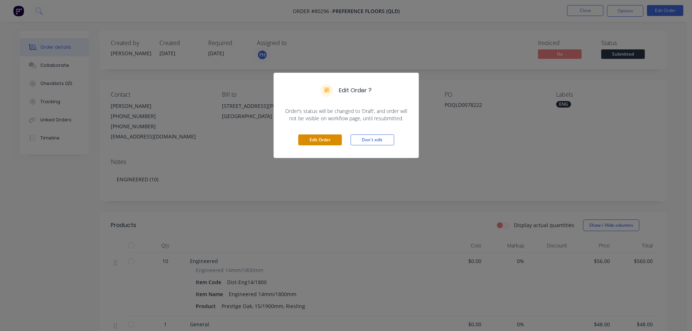
click at [319, 138] on button "Edit Order" at bounding box center [320, 139] width 44 height 11
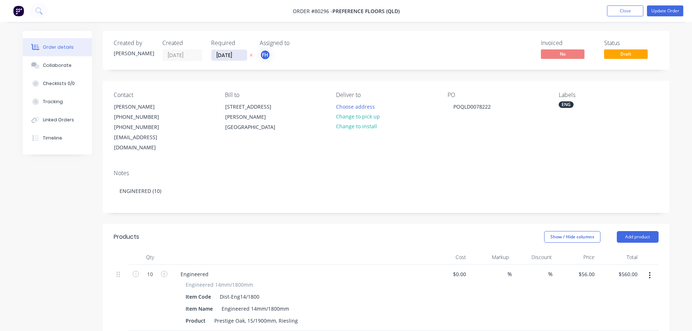
click at [232, 58] on input "[DATE]" at bounding box center [230, 55] width 36 height 11
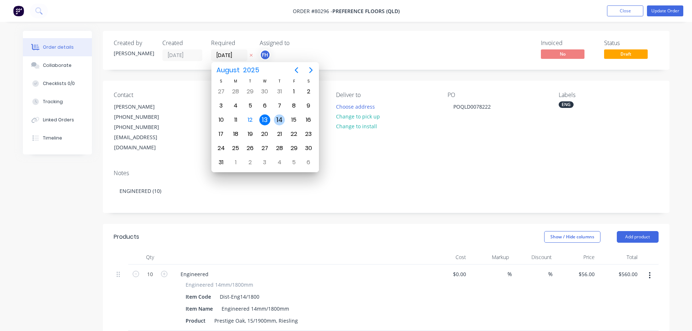
click at [278, 117] on div "14" at bounding box center [279, 119] width 11 height 11
type input "[DATE]"
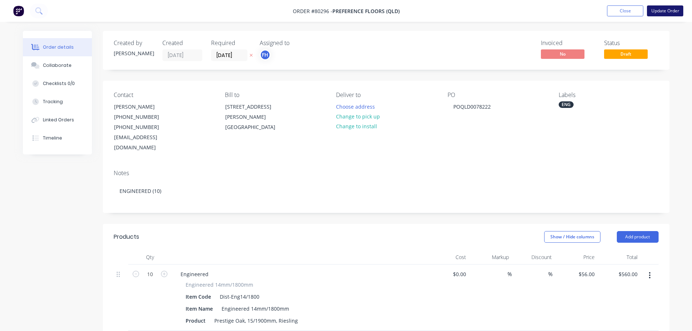
click at [660, 9] on button "Update Order" at bounding box center [665, 10] width 36 height 11
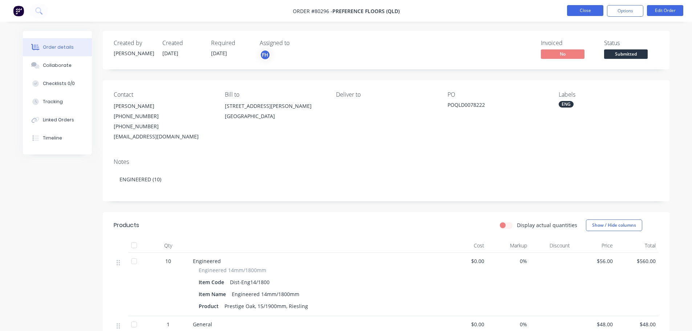
click at [588, 11] on button "Close" at bounding box center [585, 10] width 36 height 11
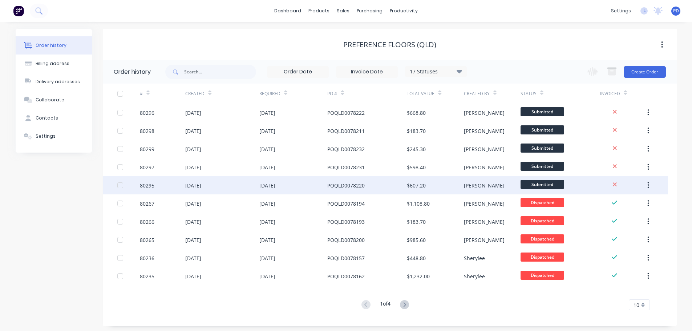
click at [275, 186] on div "[DATE]" at bounding box center [267, 186] width 16 height 8
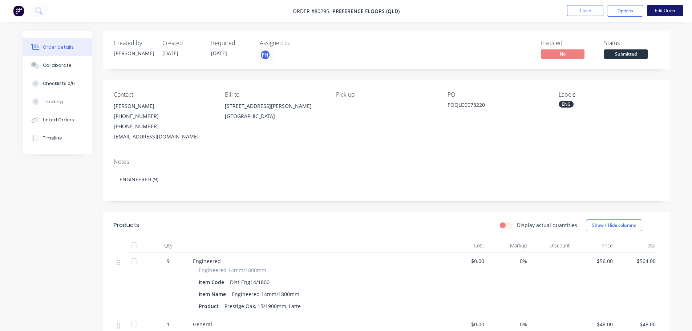
click at [663, 11] on button "Edit Order" at bounding box center [665, 10] width 36 height 11
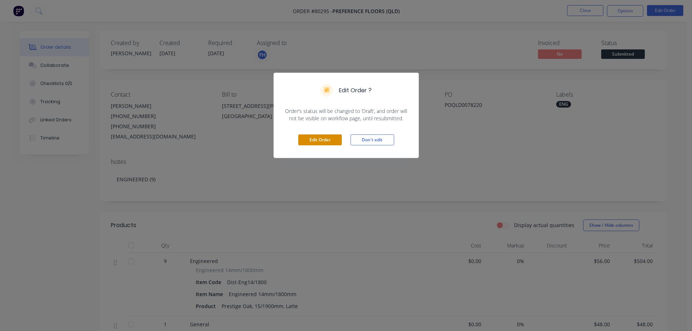
click at [313, 144] on button "Edit Order" at bounding box center [320, 139] width 44 height 11
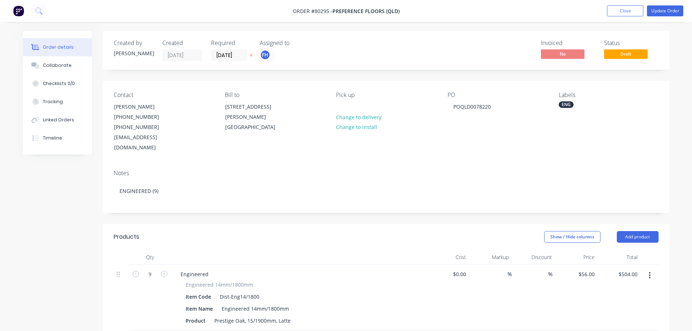
click at [241, 61] on label "[DATE]" at bounding box center [229, 55] width 36 height 12
click at [241, 61] on input "[DATE]" at bounding box center [230, 55] width 36 height 11
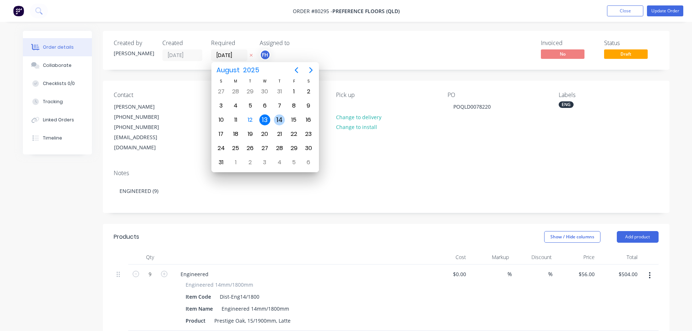
click at [279, 122] on div "14" at bounding box center [279, 119] width 11 height 11
type input "[DATE]"
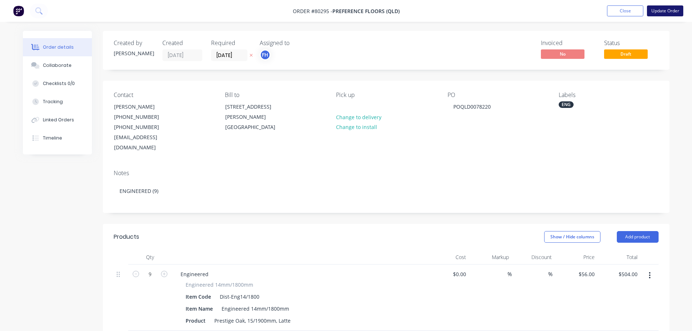
click at [665, 12] on button "Update Order" at bounding box center [665, 10] width 36 height 11
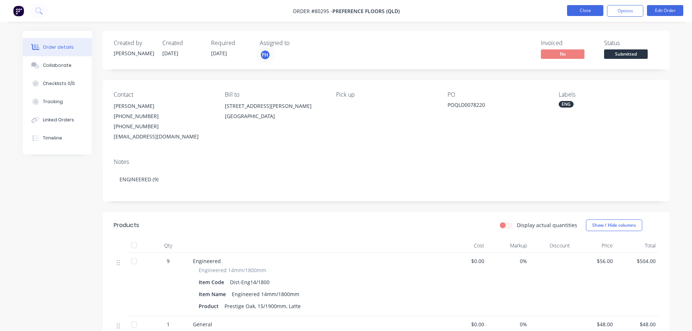
click at [569, 11] on button "Close" at bounding box center [585, 10] width 36 height 11
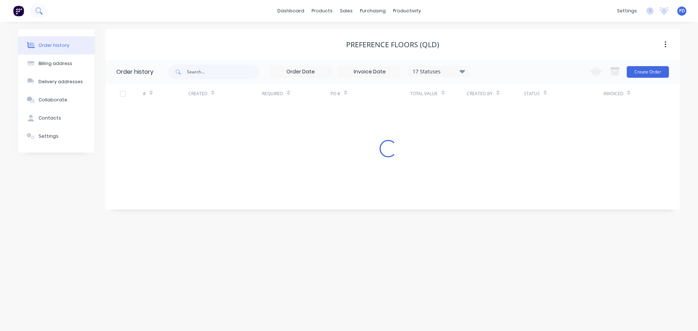
click at [40, 11] on icon at bounding box center [38, 10] width 7 height 7
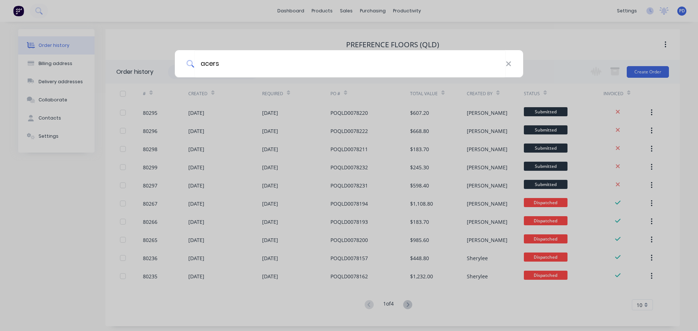
type input "acers"
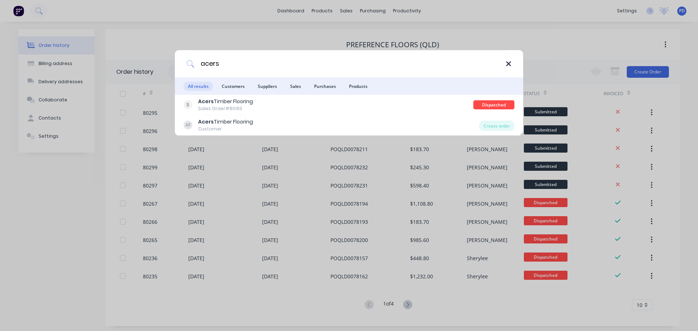
click at [508, 64] on icon at bounding box center [508, 63] width 5 height 5
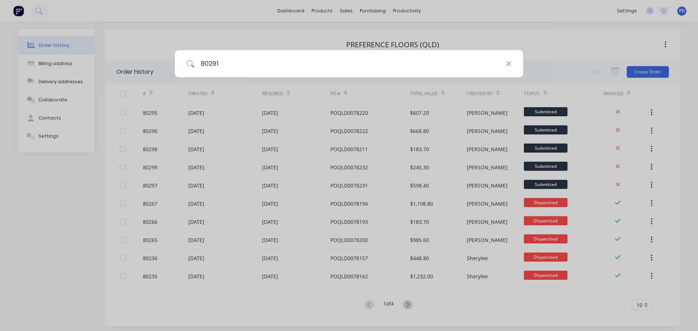
type input "80291"
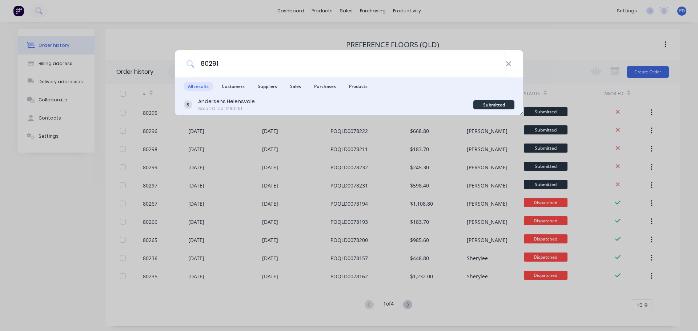
click at [216, 102] on div "Andersens Helensvale" at bounding box center [226, 102] width 57 height 8
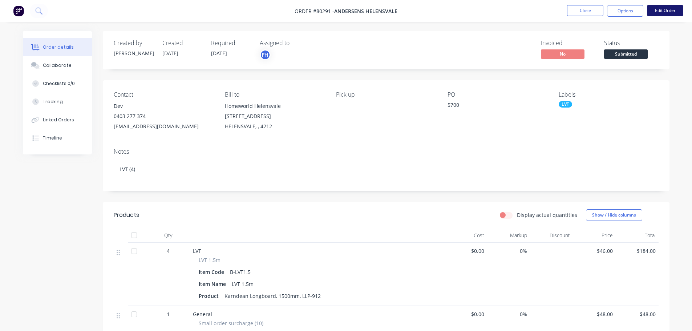
click at [672, 7] on button "Edit Order" at bounding box center [665, 10] width 36 height 11
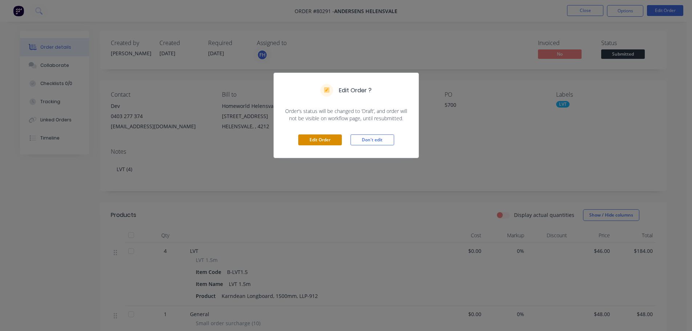
click at [318, 140] on button "Edit Order" at bounding box center [320, 139] width 44 height 11
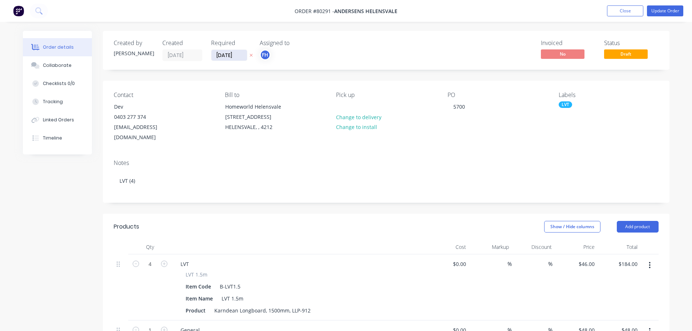
click at [237, 56] on input "[DATE]" at bounding box center [230, 55] width 36 height 11
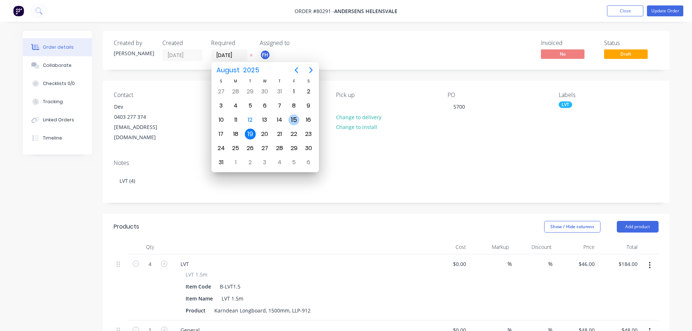
click at [294, 119] on div "15" at bounding box center [294, 119] width 11 height 11
type input "[DATE]"
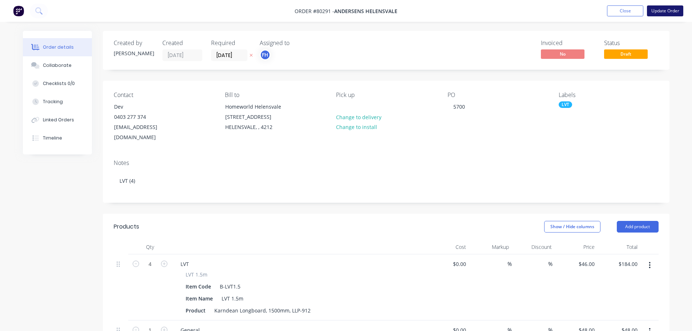
click at [667, 12] on button "Update Order" at bounding box center [665, 10] width 36 height 11
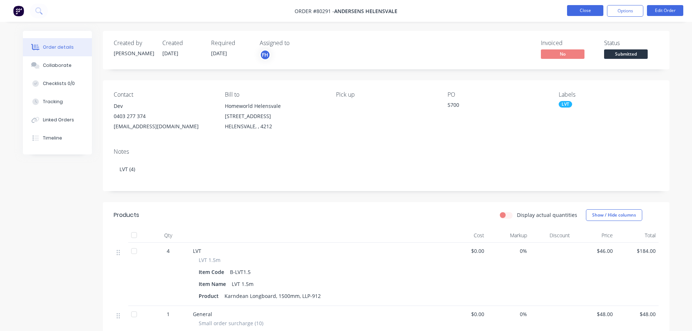
click at [587, 13] on button "Close" at bounding box center [585, 10] width 36 height 11
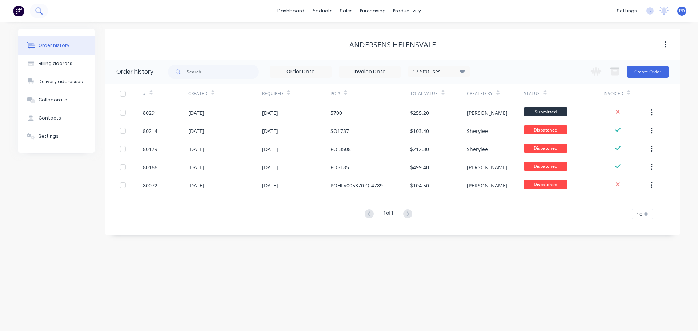
click at [36, 12] on icon at bounding box center [38, 10] width 7 height 7
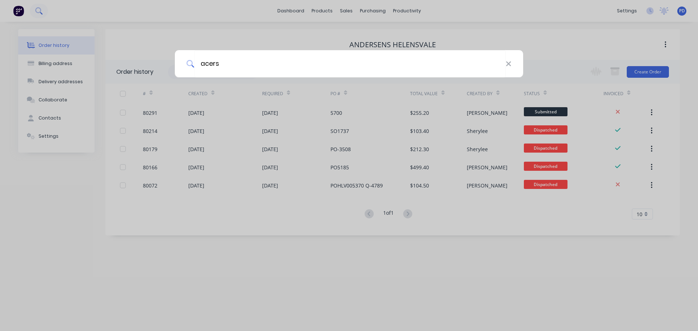
type input "acers"
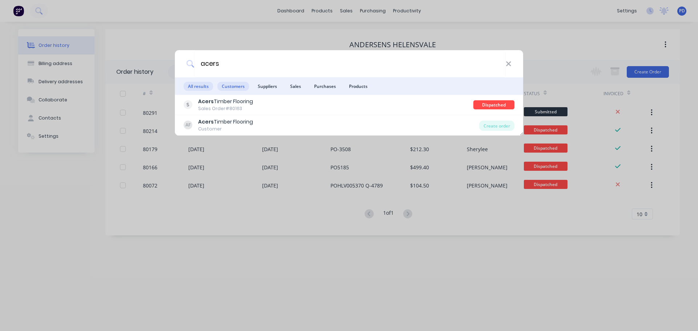
click at [236, 89] on span "Customers" at bounding box center [233, 86] width 32 height 9
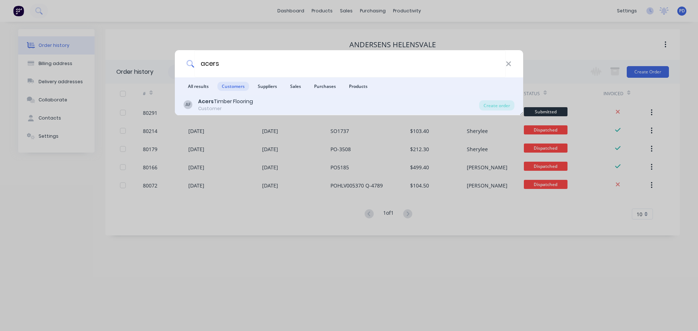
click at [232, 102] on div "Acers Timber Flooring" at bounding box center [225, 102] width 55 height 8
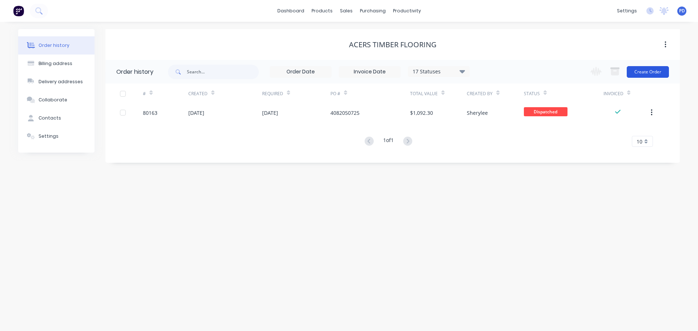
click at [641, 69] on button "Create Order" at bounding box center [648, 72] width 42 height 12
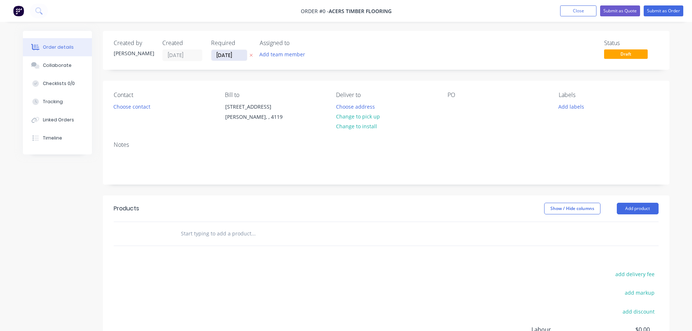
click at [237, 54] on input "[DATE]" at bounding box center [230, 55] width 36 height 11
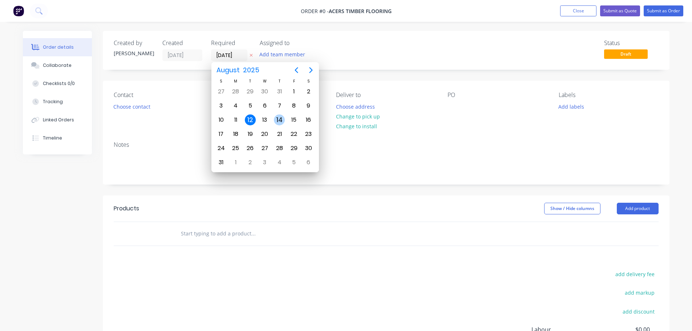
click at [282, 123] on div "14" at bounding box center [279, 119] width 11 height 11
type input "[DATE]"
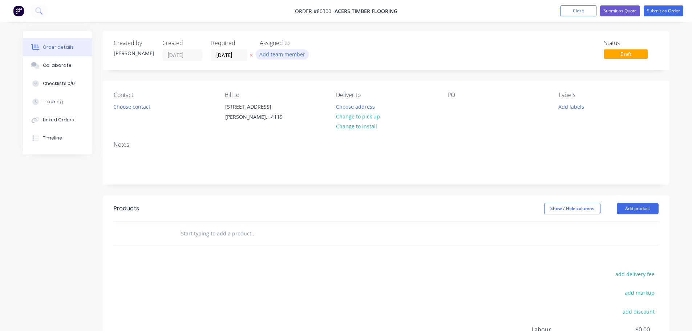
click at [282, 58] on button "Add team member" at bounding box center [281, 54] width 53 height 10
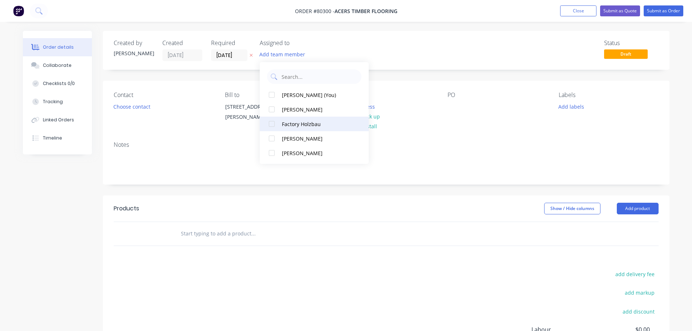
click at [270, 124] on div at bounding box center [272, 124] width 15 height 15
click at [134, 108] on button "Choose contact" at bounding box center [131, 106] width 45 height 10
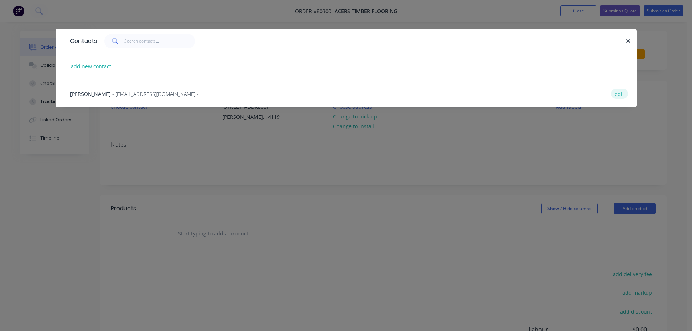
click at [619, 94] on button "edit" at bounding box center [619, 94] width 17 height 10
select select "AU"
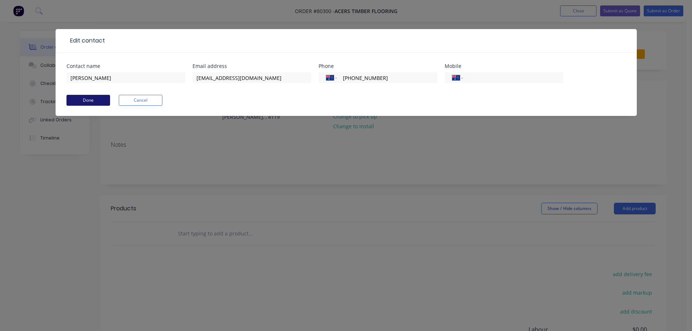
click at [82, 100] on button "Done" at bounding box center [89, 100] width 44 height 11
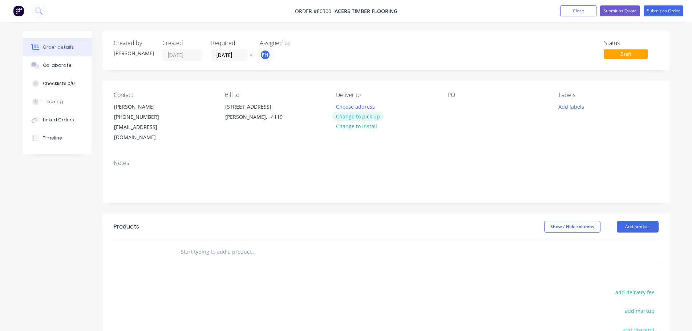
click at [358, 116] on button "Change to pick up" at bounding box center [358, 117] width 52 height 10
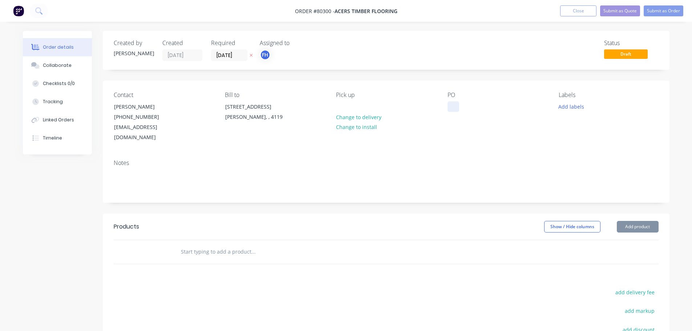
click at [451, 105] on div at bounding box center [454, 106] width 12 height 11
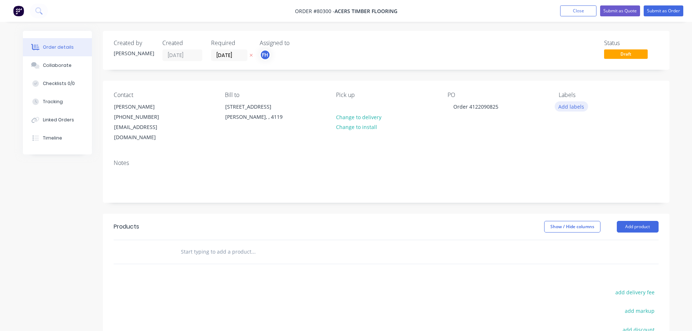
click at [580, 110] on button "Add labels" at bounding box center [571, 106] width 33 height 10
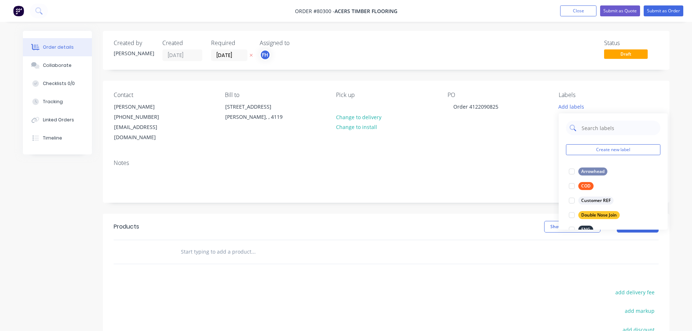
click at [592, 126] on input "text" at bounding box center [619, 128] width 76 height 15
type input "[PERSON_NAME]"
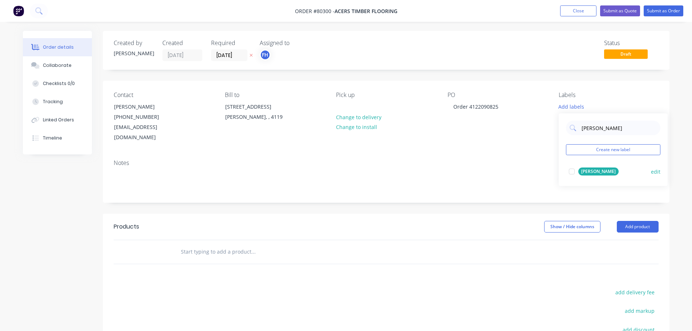
click at [572, 174] on div at bounding box center [572, 171] width 15 height 15
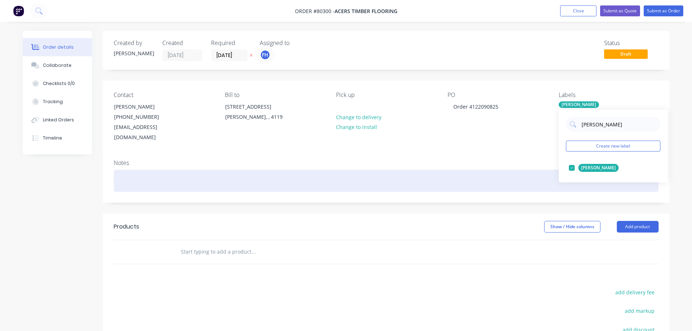
click at [130, 172] on div at bounding box center [386, 181] width 545 height 22
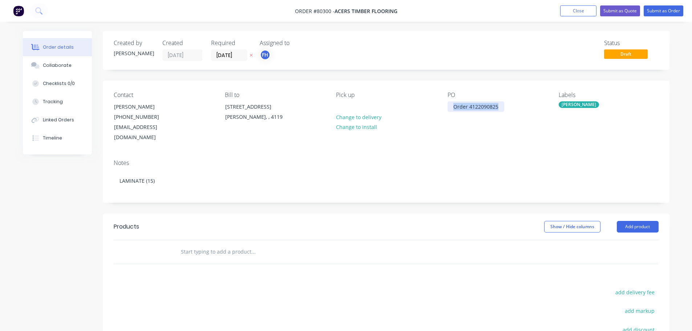
drag, startPoint x: 492, startPoint y: 107, endPoint x: 435, endPoint y: 109, distance: 57.1
click at [435, 109] on div "Contact [PERSON_NAME] [PHONE_NUMBER] [EMAIL_ADDRESS][DOMAIN_NAME] Bill to [STRE…" at bounding box center [386, 117] width 567 height 73
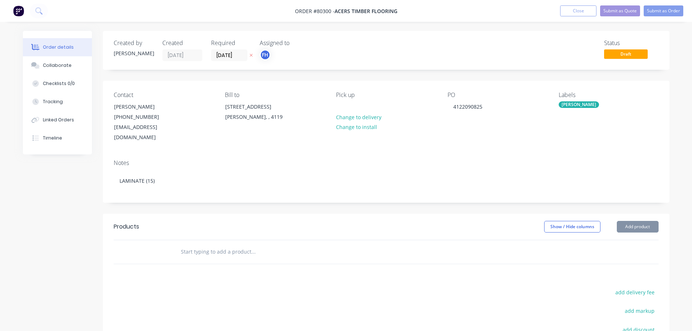
click at [196, 245] on input "text" at bounding box center [253, 252] width 145 height 15
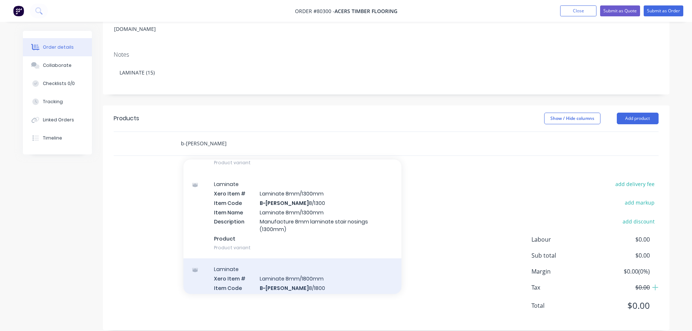
scroll to position [909, 0]
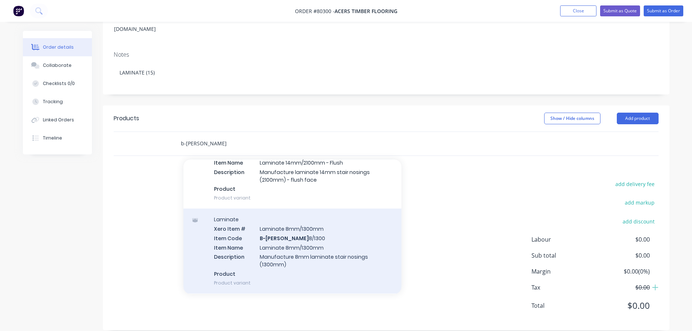
type input "b-[PERSON_NAME]"
click at [285, 241] on div "Laminate Xero Item # Laminate 8mm/1300mm Item Code B-[PERSON_NAME] 8/1300 Item …" at bounding box center [293, 251] width 218 height 85
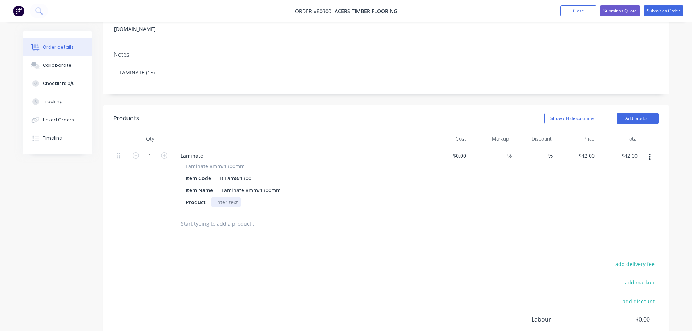
click at [221, 197] on div at bounding box center [226, 202] width 29 height 11
click at [151, 150] on input "1" at bounding box center [150, 155] width 19 height 11
type input "15"
type input "$630.00"
click at [654, 9] on button "Submit as Order" at bounding box center [664, 10] width 40 height 11
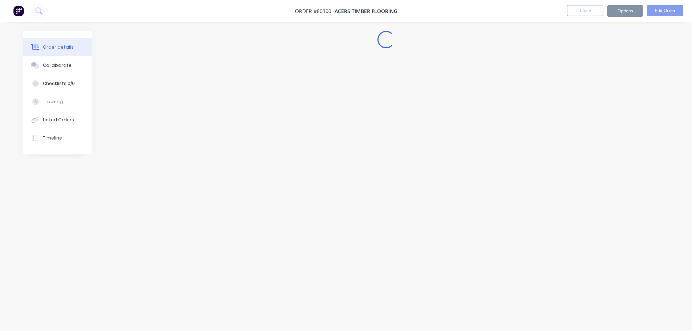
scroll to position [0, 0]
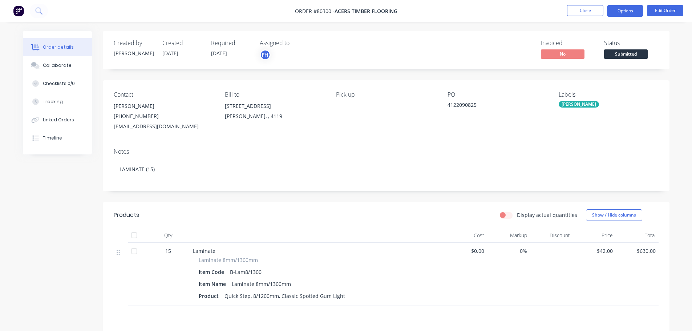
click at [638, 13] on button "Options" at bounding box center [625, 11] width 36 height 12
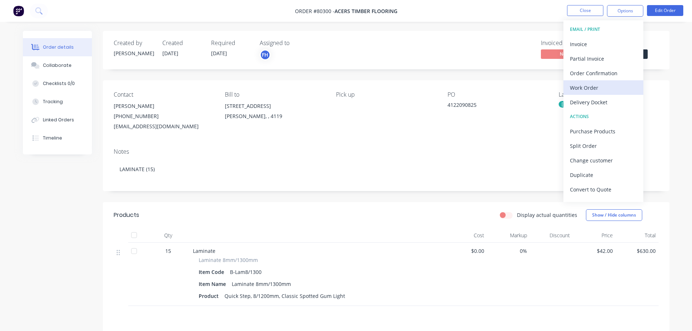
click at [589, 87] on div "Work Order" at bounding box center [603, 88] width 67 height 11
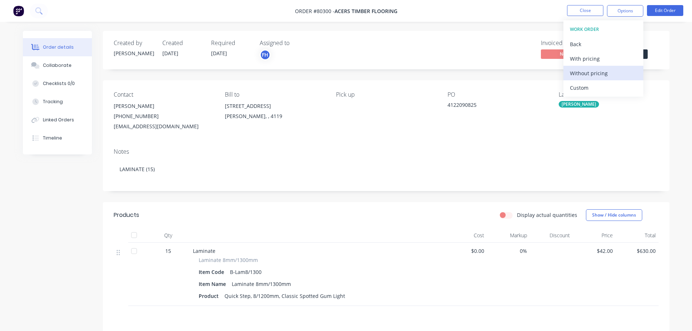
click at [585, 71] on div "Without pricing" at bounding box center [603, 73] width 67 height 11
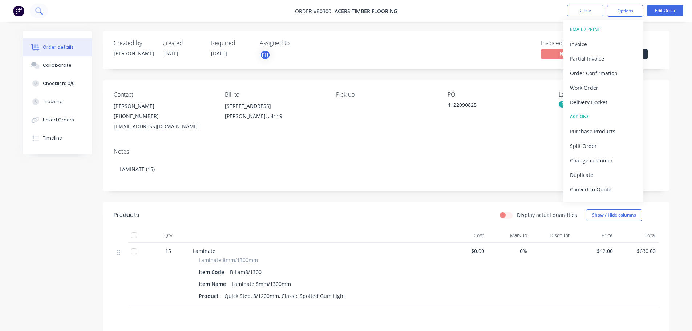
click at [44, 13] on button at bounding box center [39, 11] width 18 height 15
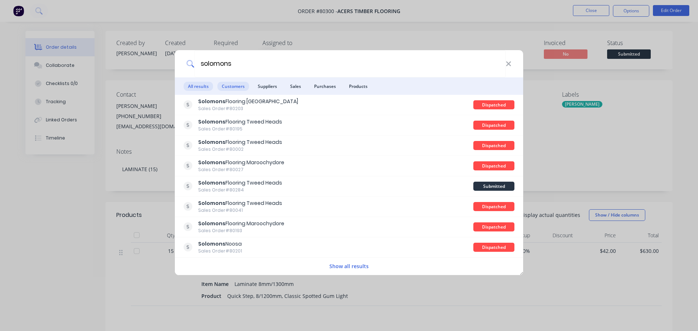
type input "solomons"
click at [227, 87] on span "Customers" at bounding box center [233, 86] width 32 height 9
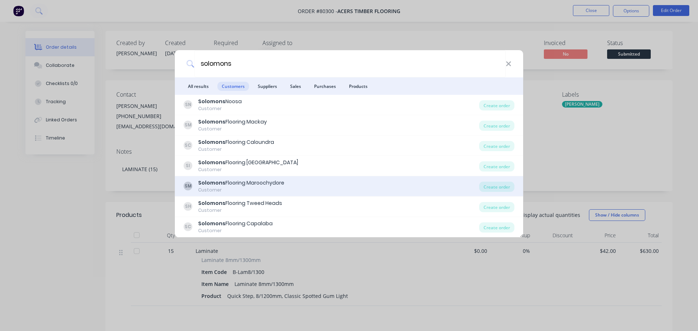
click at [222, 183] on b "Solomons" at bounding box center [211, 182] width 27 height 7
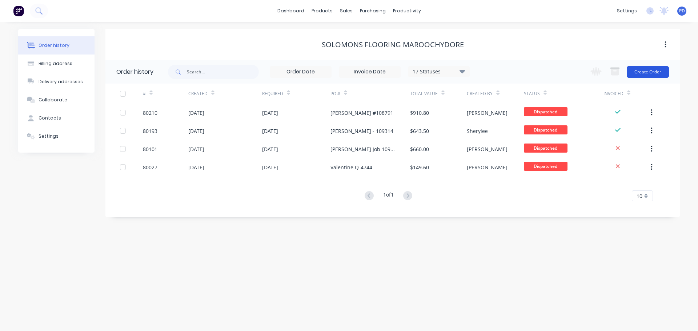
click at [644, 72] on button "Create Order" at bounding box center [648, 72] width 42 height 12
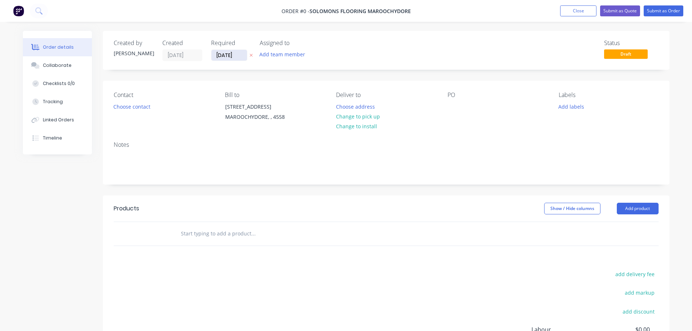
click at [239, 55] on input "[DATE]" at bounding box center [230, 55] width 36 height 11
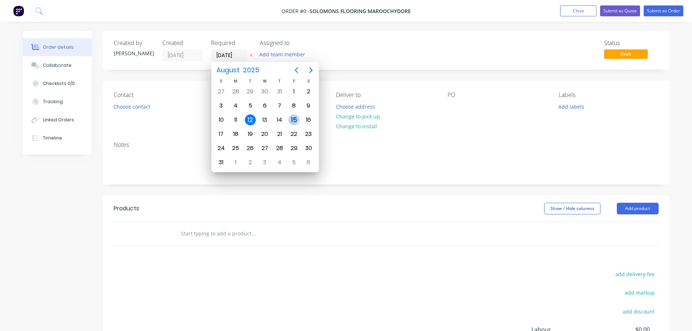
click at [293, 120] on div "15" at bounding box center [294, 119] width 11 height 11
type input "[DATE]"
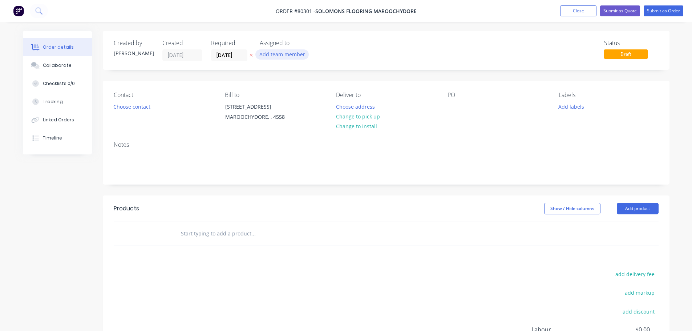
click at [286, 53] on button "Add team member" at bounding box center [281, 54] width 53 height 10
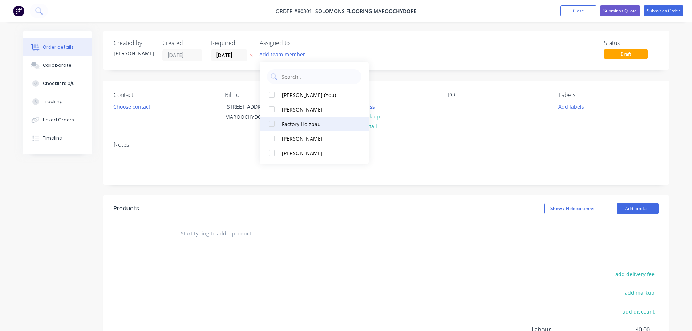
click at [272, 123] on div at bounding box center [272, 124] width 15 height 15
click at [131, 106] on button "Choose contact" at bounding box center [131, 106] width 45 height 10
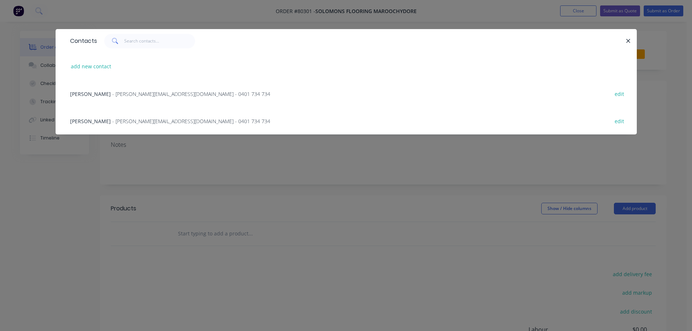
click at [94, 122] on span "[PERSON_NAME]" at bounding box center [90, 121] width 41 height 7
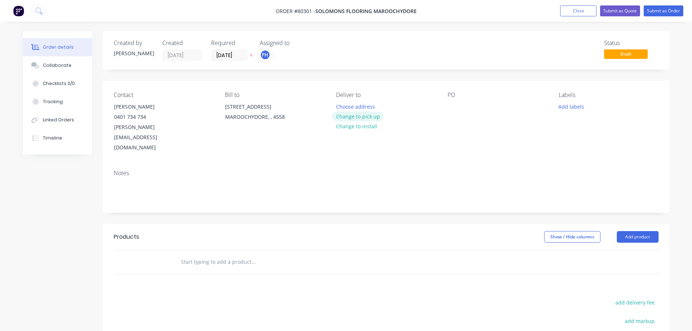
click at [349, 116] on button "Change to pick up" at bounding box center [358, 117] width 52 height 10
click at [452, 107] on div at bounding box center [454, 106] width 12 height 11
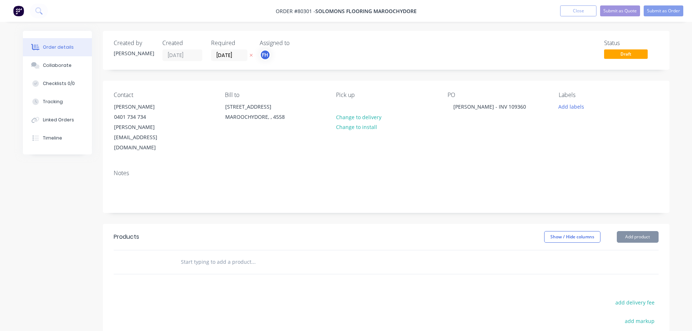
click at [574, 112] on div "Labels Add labels" at bounding box center [609, 122] width 100 height 61
click at [574, 102] on button "Add labels" at bounding box center [571, 106] width 33 height 10
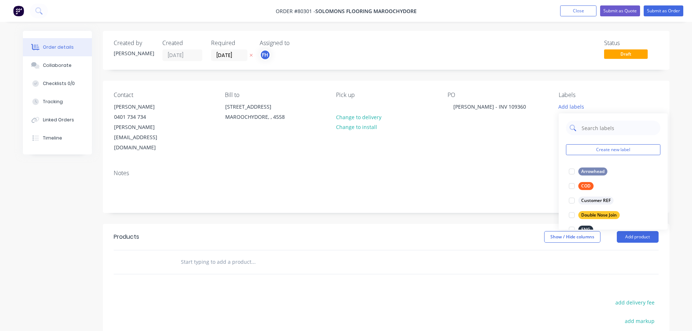
click at [588, 130] on input "text" at bounding box center [619, 128] width 76 height 15
type input "lvt"
click at [574, 171] on div at bounding box center [572, 171] width 15 height 15
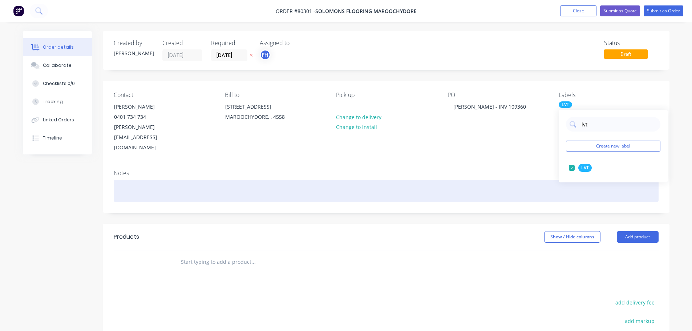
click at [144, 180] on div at bounding box center [386, 191] width 545 height 22
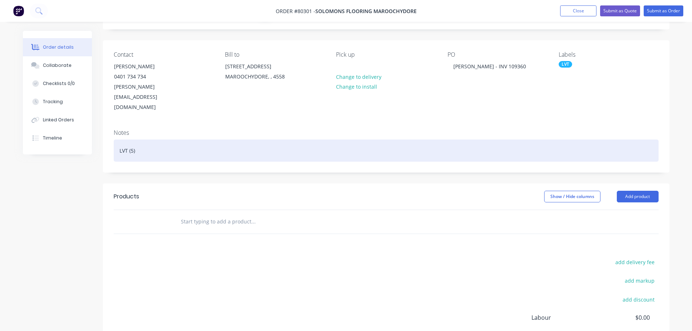
scroll to position [73, 0]
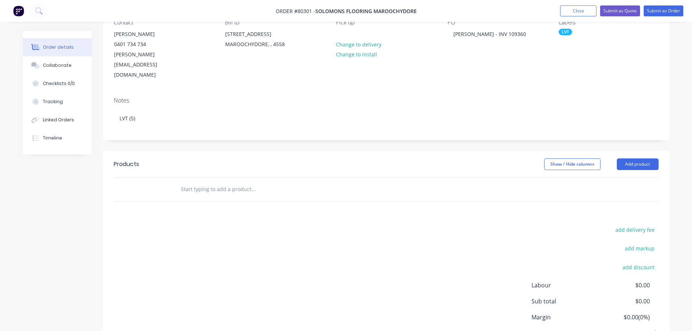
click at [194, 182] on input "text" at bounding box center [253, 189] width 145 height 15
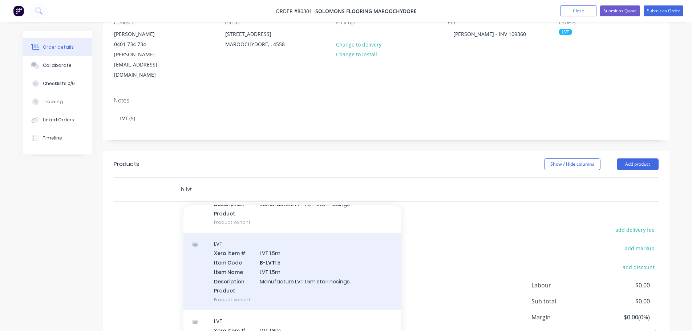
type input "b-lvt"
click at [253, 238] on div "LVT Xero Item # LVT 1.5m Item Code B-LVT 1.5 Item Name LVT 1.5m Description Man…" at bounding box center [293, 271] width 218 height 77
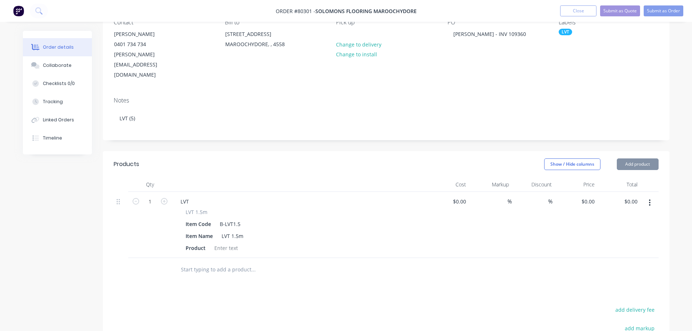
type input "$46.00"
click at [164, 198] on icon "button" at bounding box center [164, 201] width 7 height 7
type input "2"
type input "$92.00"
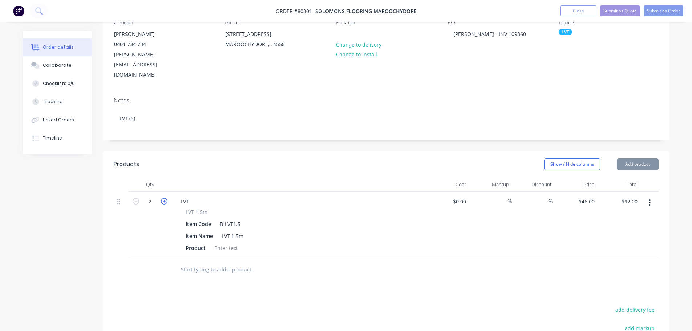
click at [164, 198] on icon "button" at bounding box center [164, 201] width 7 height 7
type input "3"
type input "$138.00"
click at [164, 198] on icon "button" at bounding box center [164, 201] width 7 height 7
type input "4"
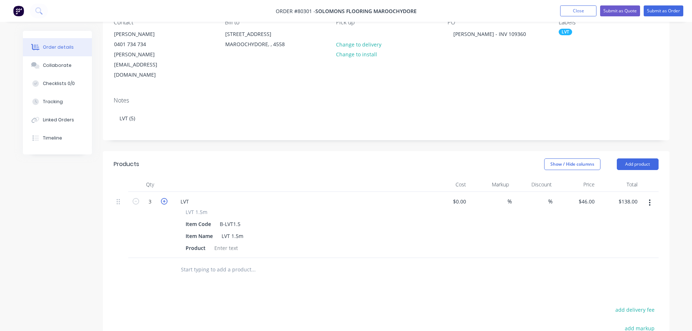
type input "$184.00"
click at [164, 198] on icon "button" at bounding box center [164, 201] width 7 height 7
type input "5"
type input "$230.00"
click at [222, 243] on div at bounding box center [226, 248] width 29 height 11
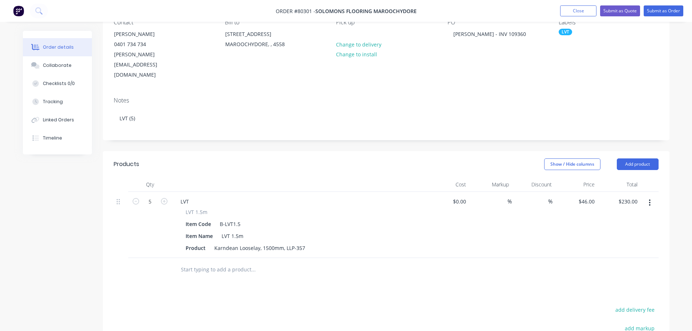
click at [199, 262] on input "text" at bounding box center [253, 269] width 145 height 15
type input "b"
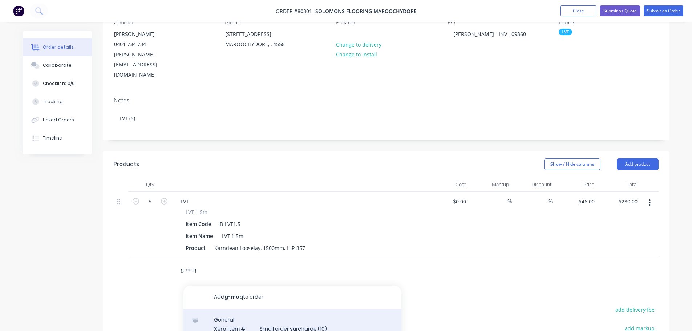
type input "g-moq"
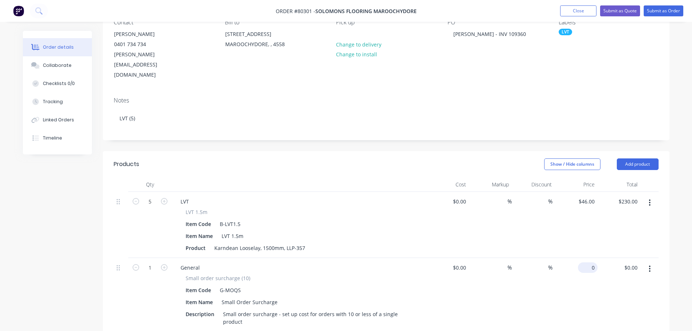
click at [589, 262] on input "0" at bounding box center [589, 267] width 17 height 11
type input "$48.00"
click at [461, 281] on div "$0.00 $0.00" at bounding box center [447, 301] width 43 height 86
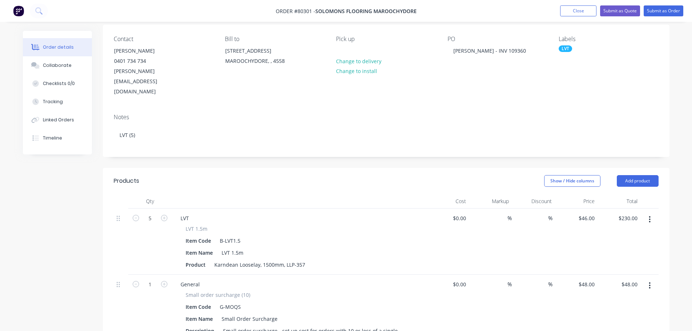
scroll to position [0, 0]
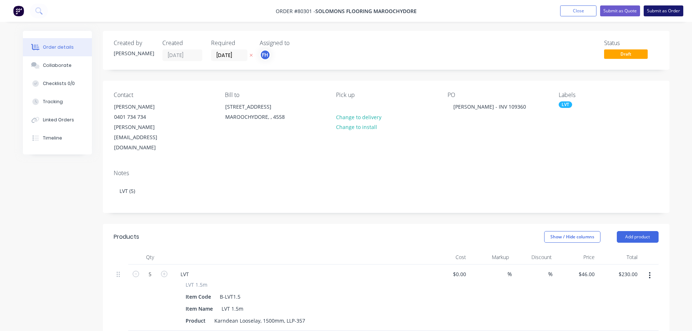
click at [662, 9] on button "Submit as Order" at bounding box center [664, 10] width 40 height 11
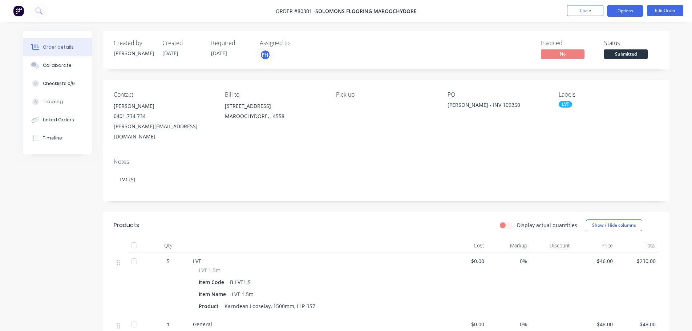
click at [624, 6] on button "Options" at bounding box center [625, 11] width 36 height 12
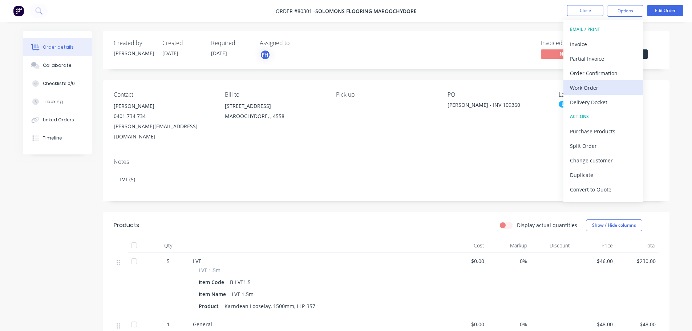
click at [587, 86] on div "Work Order" at bounding box center [603, 88] width 67 height 11
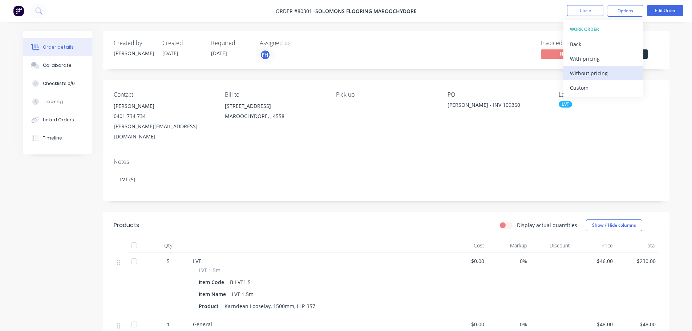
click at [585, 77] on div "Without pricing" at bounding box center [603, 73] width 67 height 11
click at [37, 8] on icon at bounding box center [38, 10] width 6 height 6
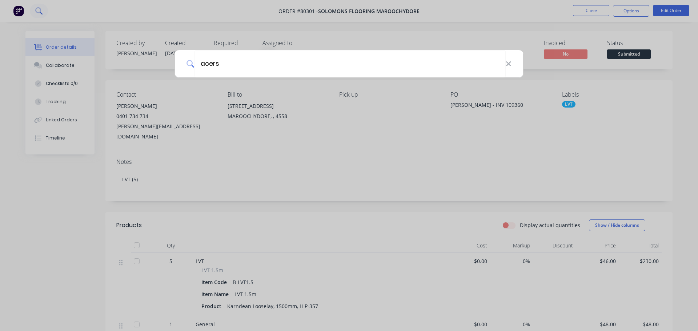
type input "acers"
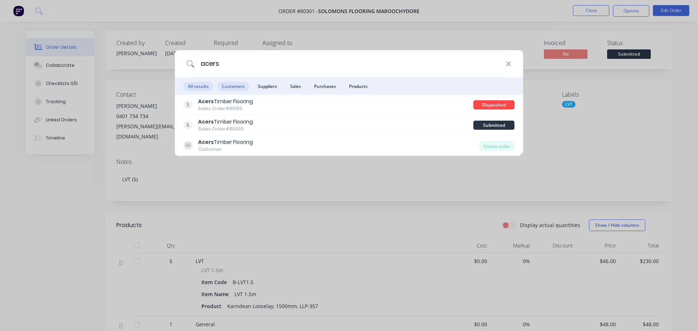
click at [230, 89] on span "Customers" at bounding box center [233, 86] width 32 height 9
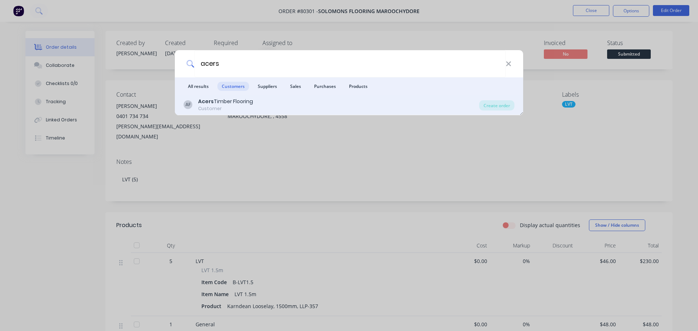
click at [201, 100] on b "Acers" at bounding box center [206, 101] width 16 height 7
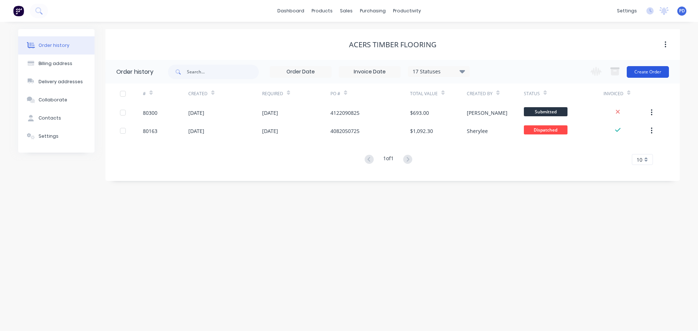
click at [655, 72] on button "Create Order" at bounding box center [648, 72] width 42 height 12
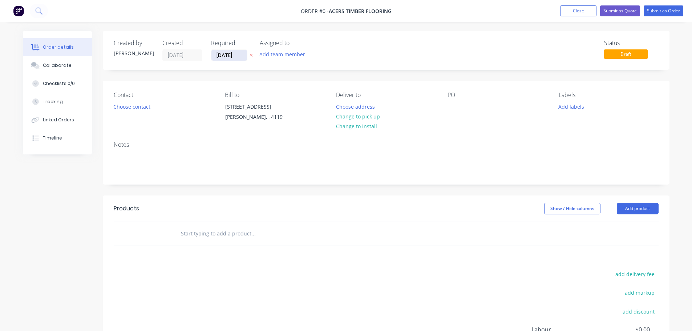
click at [237, 53] on input "[DATE]" at bounding box center [230, 55] width 36 height 11
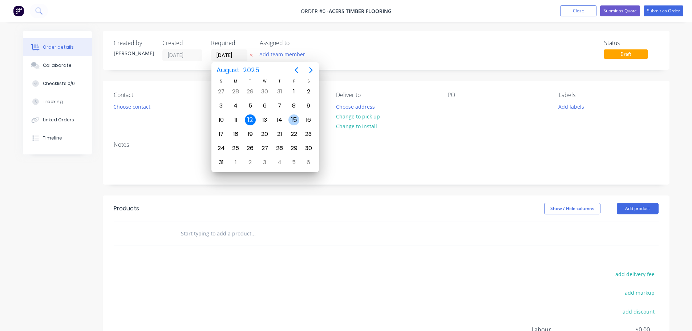
click at [293, 120] on div "15" at bounding box center [294, 119] width 11 height 11
type input "[DATE]"
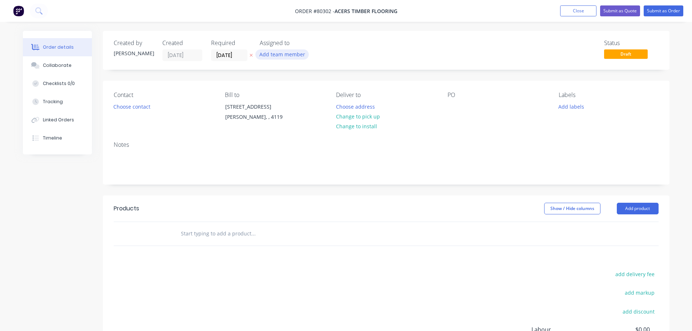
click at [283, 55] on button "Add team member" at bounding box center [281, 54] width 53 height 10
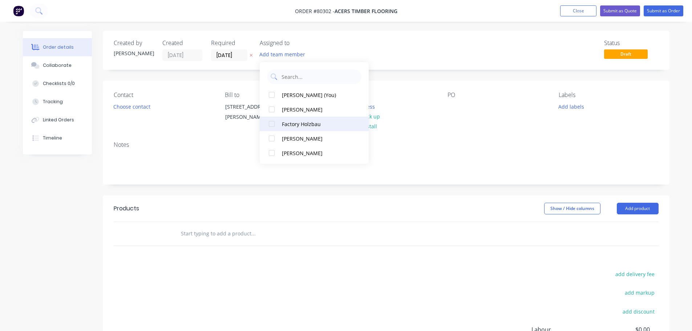
click at [272, 122] on div at bounding box center [272, 124] width 15 height 15
click at [124, 110] on button "Choose contact" at bounding box center [131, 106] width 45 height 10
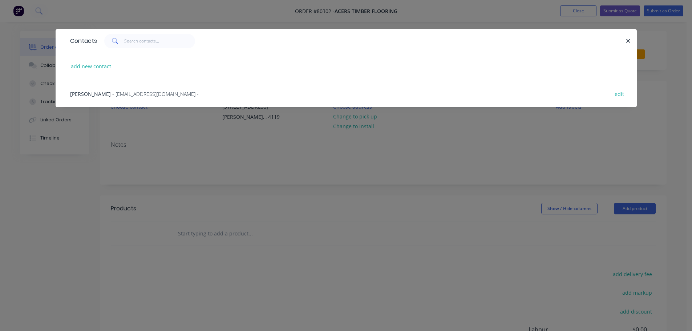
click at [126, 91] on span "- [EMAIL_ADDRESS][DOMAIN_NAME] -" at bounding box center [155, 93] width 86 height 7
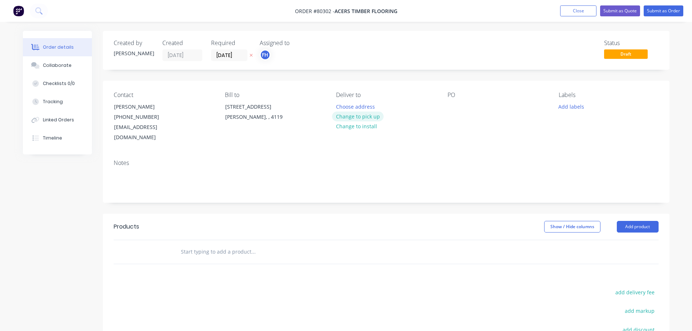
click at [373, 116] on button "Change to pick up" at bounding box center [358, 117] width 52 height 10
click at [453, 110] on div at bounding box center [454, 106] width 12 height 11
click at [569, 106] on button "Add labels" at bounding box center [571, 106] width 33 height 10
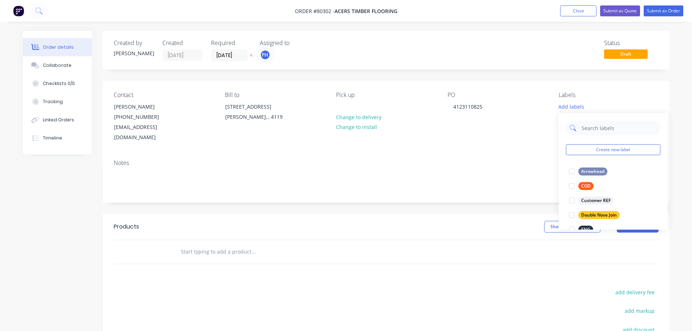
click at [595, 126] on input "text" at bounding box center [619, 128] width 76 height 15
type input "eng"
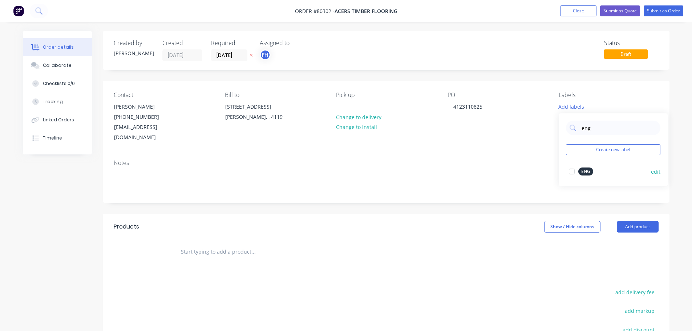
click at [574, 174] on div at bounding box center [572, 171] width 15 height 15
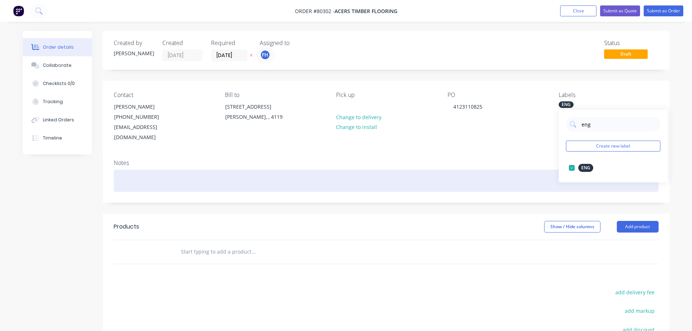
click at [139, 170] on div at bounding box center [386, 181] width 545 height 22
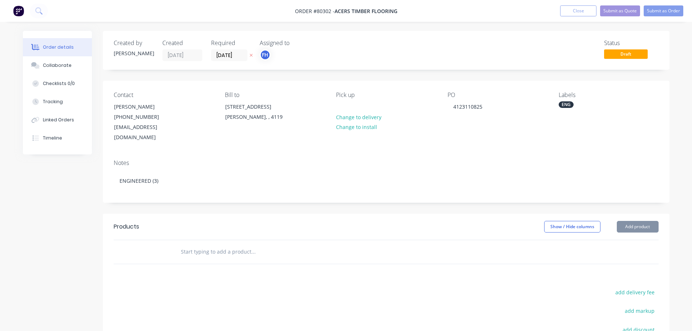
click at [189, 245] on input "text" at bounding box center [253, 252] width 145 height 15
type input "g"
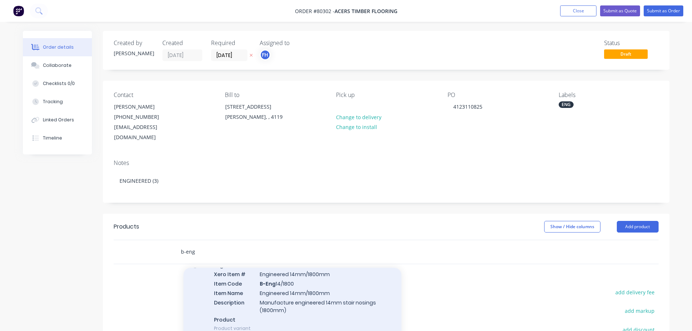
scroll to position [36, 0]
type input "b-eng"
click at [259, 292] on div "Engineered Xero Item # Engineered 14mm/1800mm Item Code B-Eng 14/1800 Item Name…" at bounding box center [293, 297] width 218 height 85
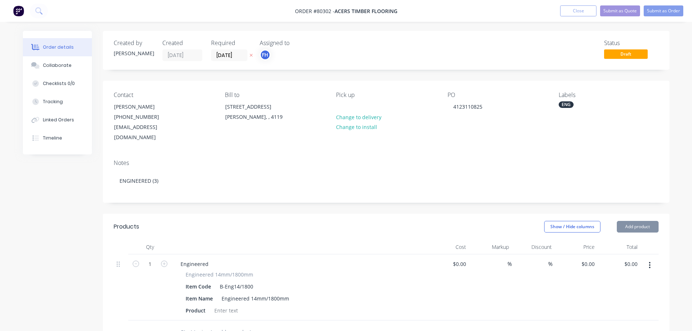
type input "$67.00"
click at [227, 305] on div at bounding box center [226, 310] width 29 height 11
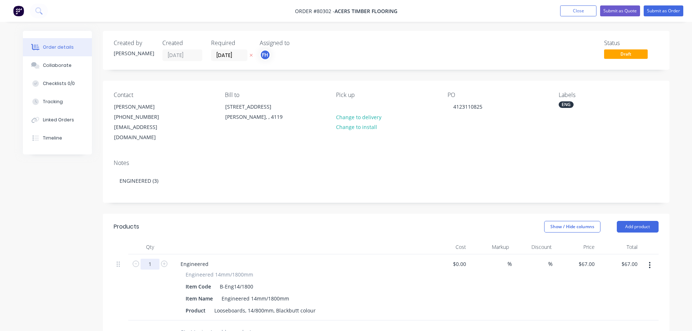
click at [156, 259] on input "1" at bounding box center [150, 264] width 19 height 11
click at [156, 259] on input "2" at bounding box center [150, 264] width 19 height 11
type input "2"
type input "$134.00"
click at [307, 259] on div "Engineered" at bounding box center [299, 264] width 249 height 11
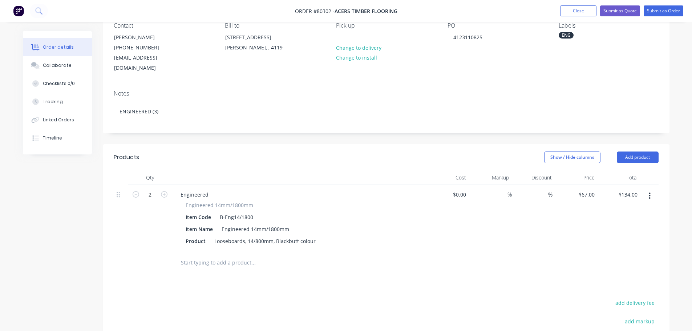
scroll to position [73, 0]
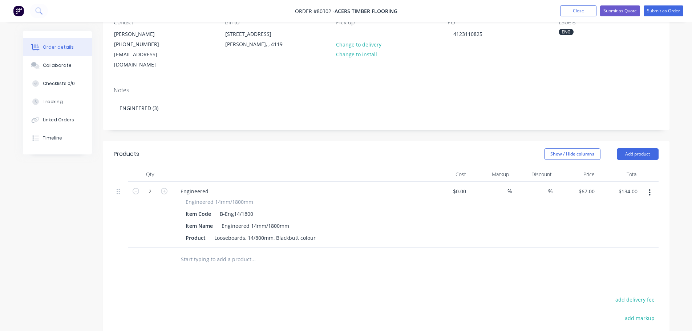
click at [209, 252] on input "text" at bounding box center [253, 259] width 145 height 15
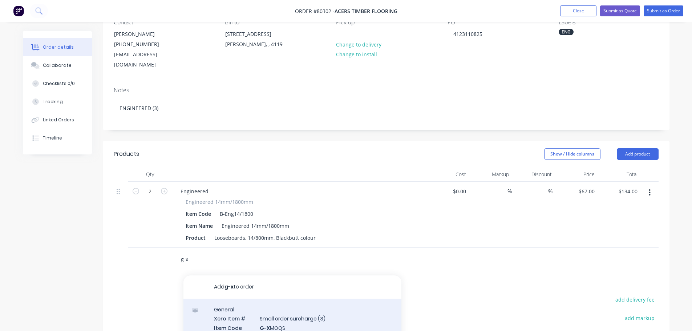
type input "g-x"
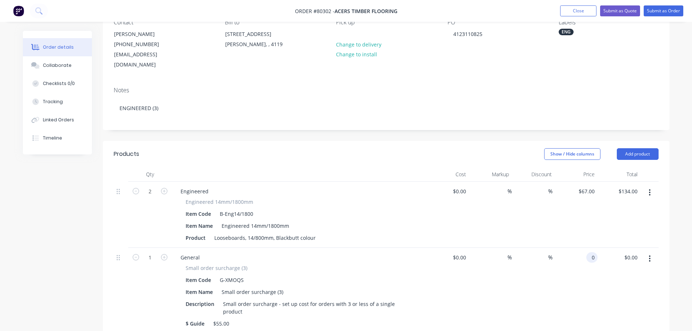
click at [587, 251] on div "0 0" at bounding box center [576, 291] width 43 height 86
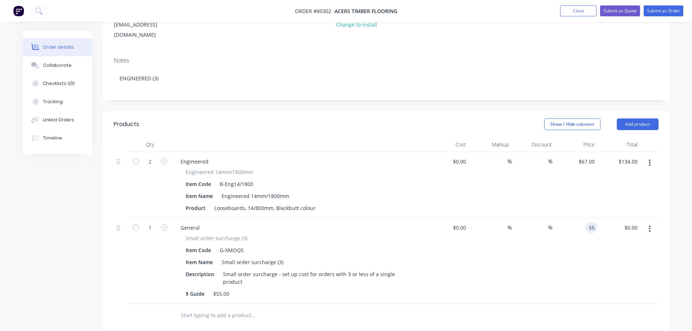
scroll to position [145, 0]
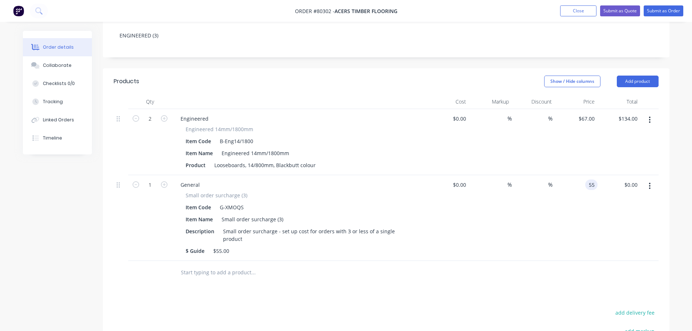
type input "$55.00"
click at [483, 281] on div "Products Show / Hide columns Add product Qty Cost Markup Discount Price Total 2…" at bounding box center [386, 263] width 567 height 391
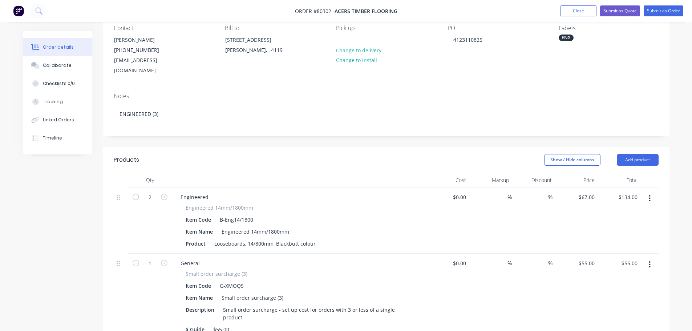
scroll to position [0, 0]
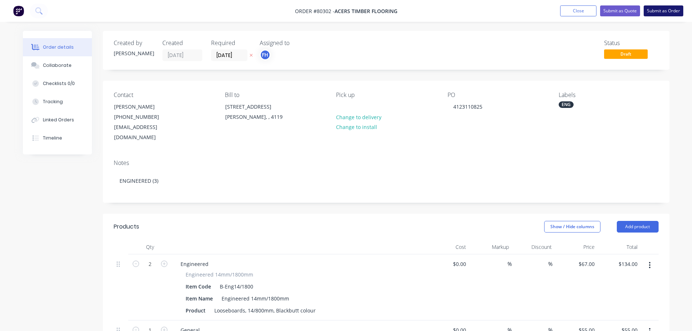
click at [653, 9] on button "Submit as Order" at bounding box center [664, 10] width 40 height 11
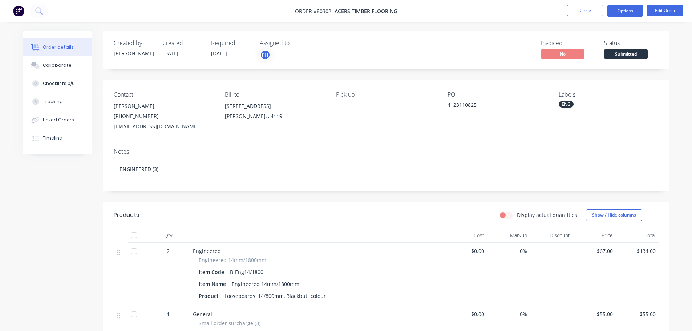
click at [641, 9] on button "Options" at bounding box center [625, 11] width 36 height 12
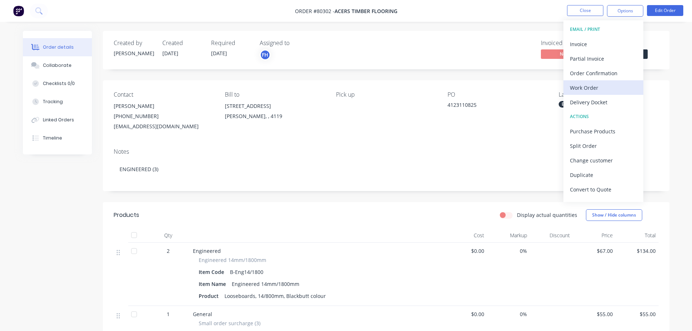
click at [589, 91] on div "Work Order" at bounding box center [603, 88] width 67 height 11
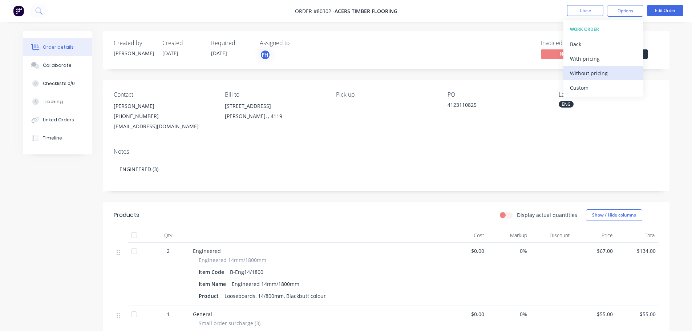
click at [585, 74] on div "Without pricing" at bounding box center [603, 73] width 67 height 11
